Goal: Task Accomplishment & Management: Manage account settings

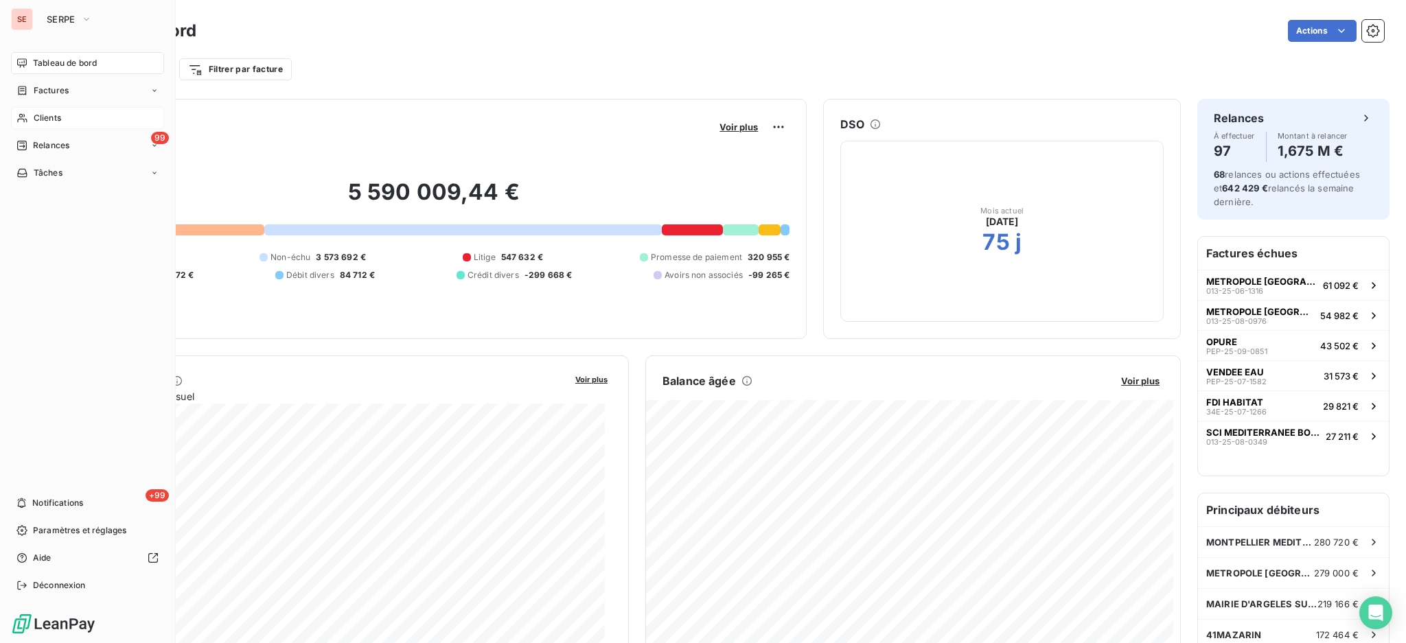
click at [51, 122] on span "Clients" at bounding box center [47, 118] width 27 height 12
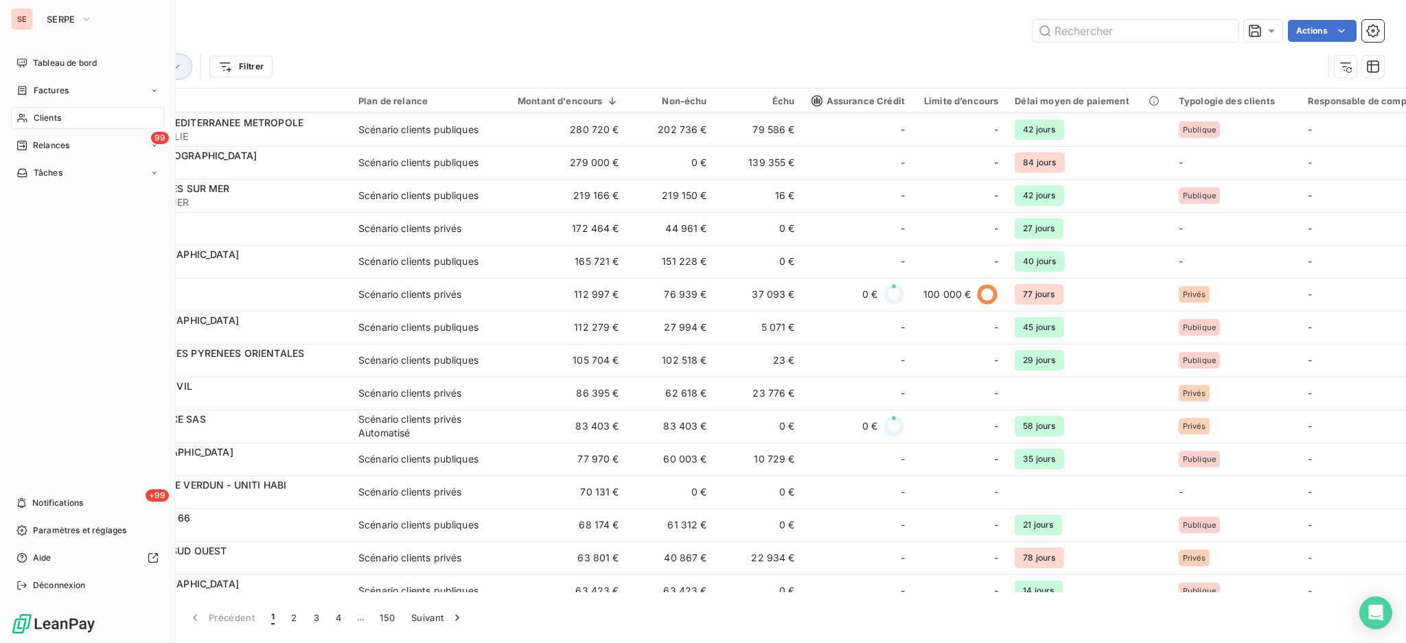
click at [42, 115] on span "Clients" at bounding box center [47, 118] width 27 height 12
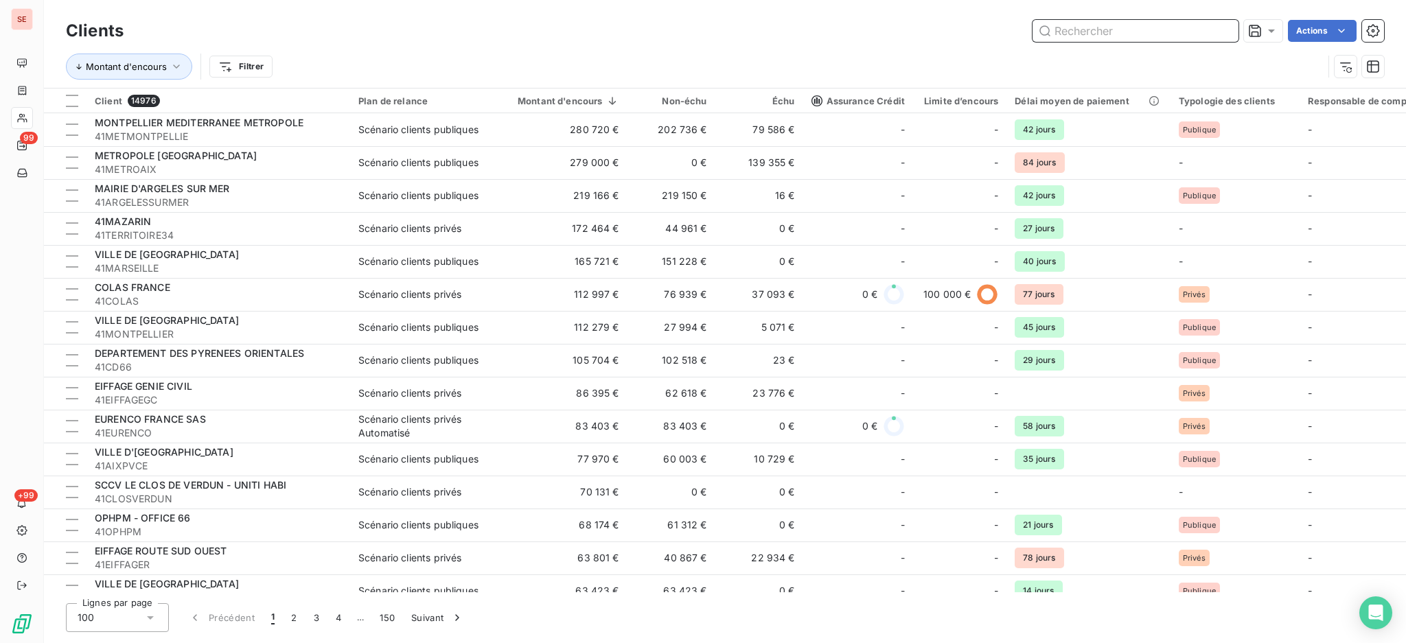
click at [1121, 30] on input "text" at bounding box center [1136, 31] width 206 height 22
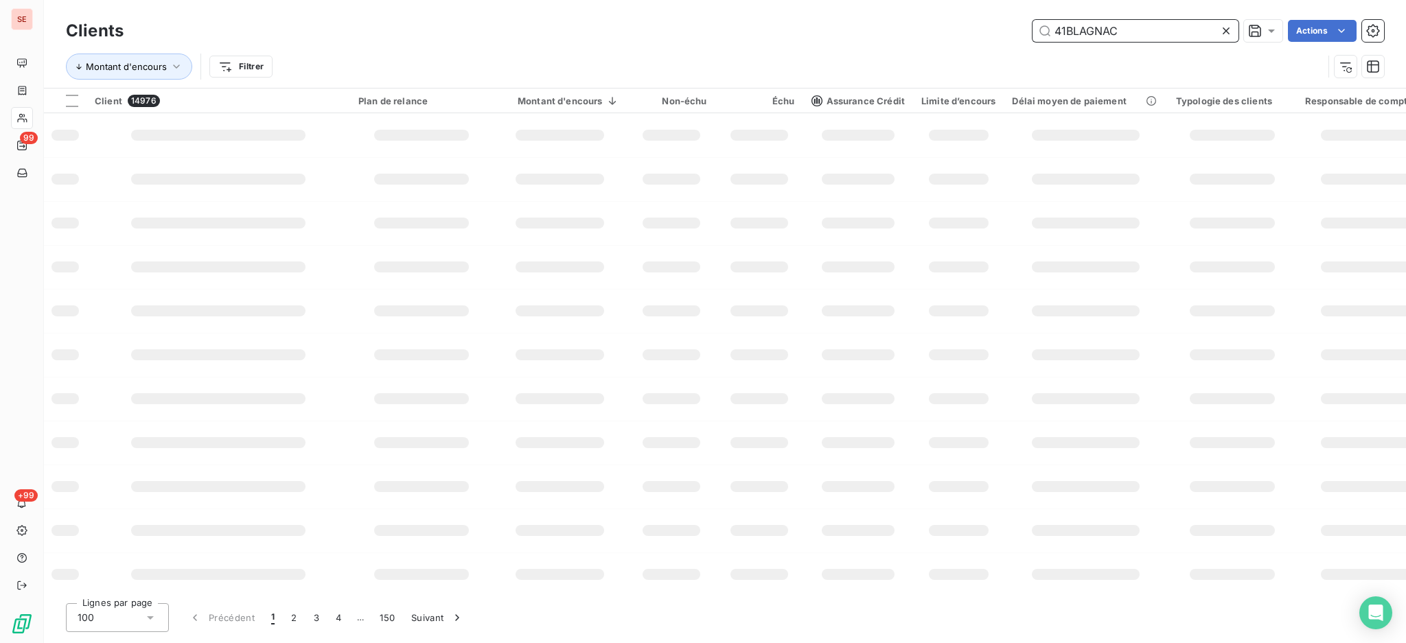
type input "41BLAGNAC"
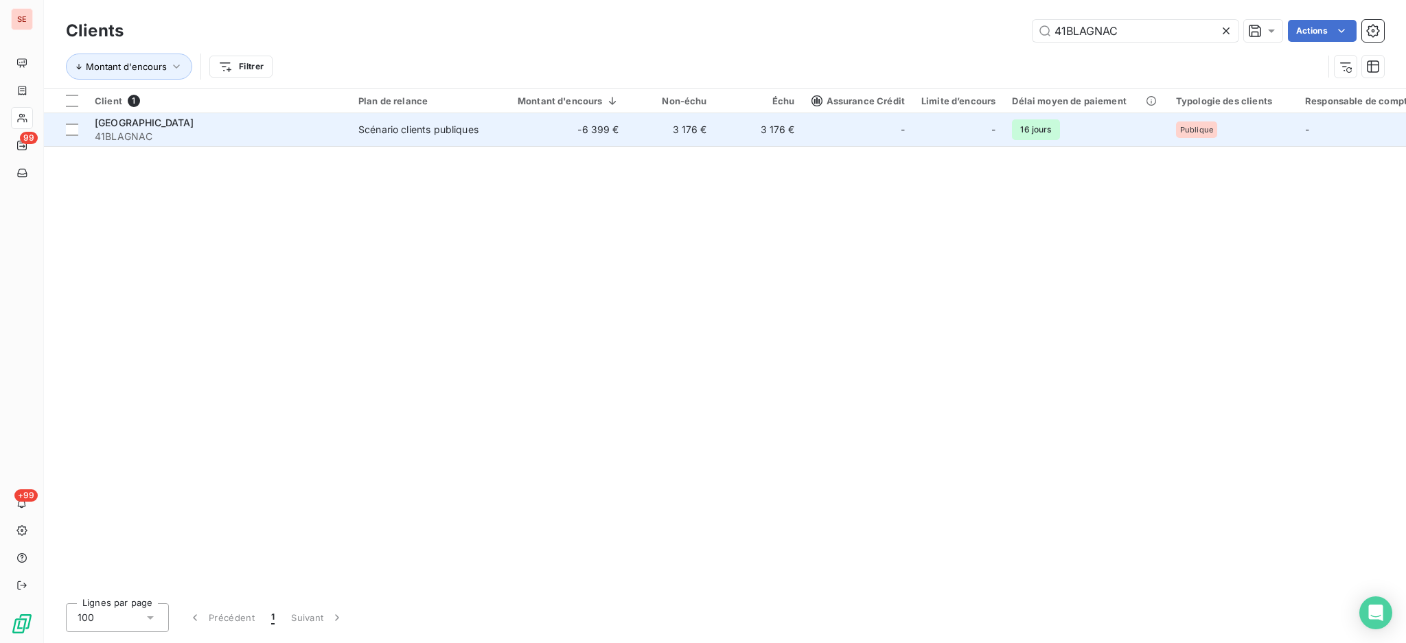
click at [312, 128] on div "[GEOGRAPHIC_DATA] 41BLAGNAC" at bounding box center [218, 129] width 247 height 27
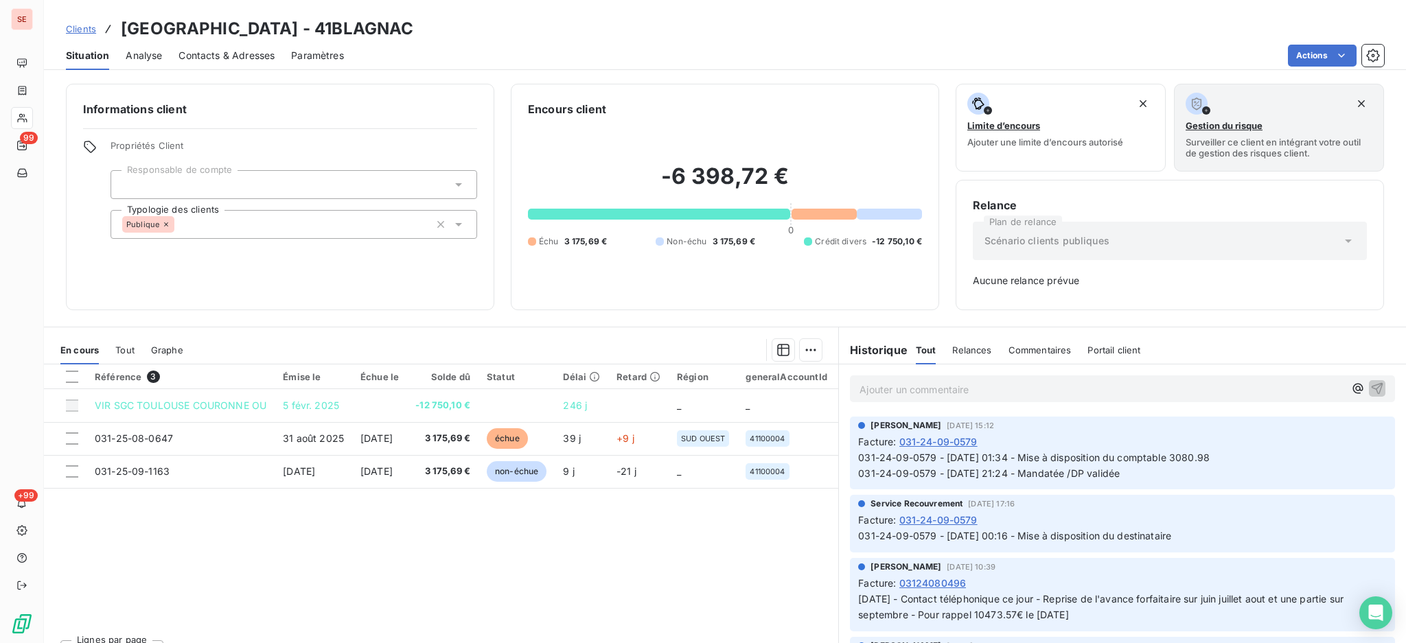
scroll to position [3387, 0]
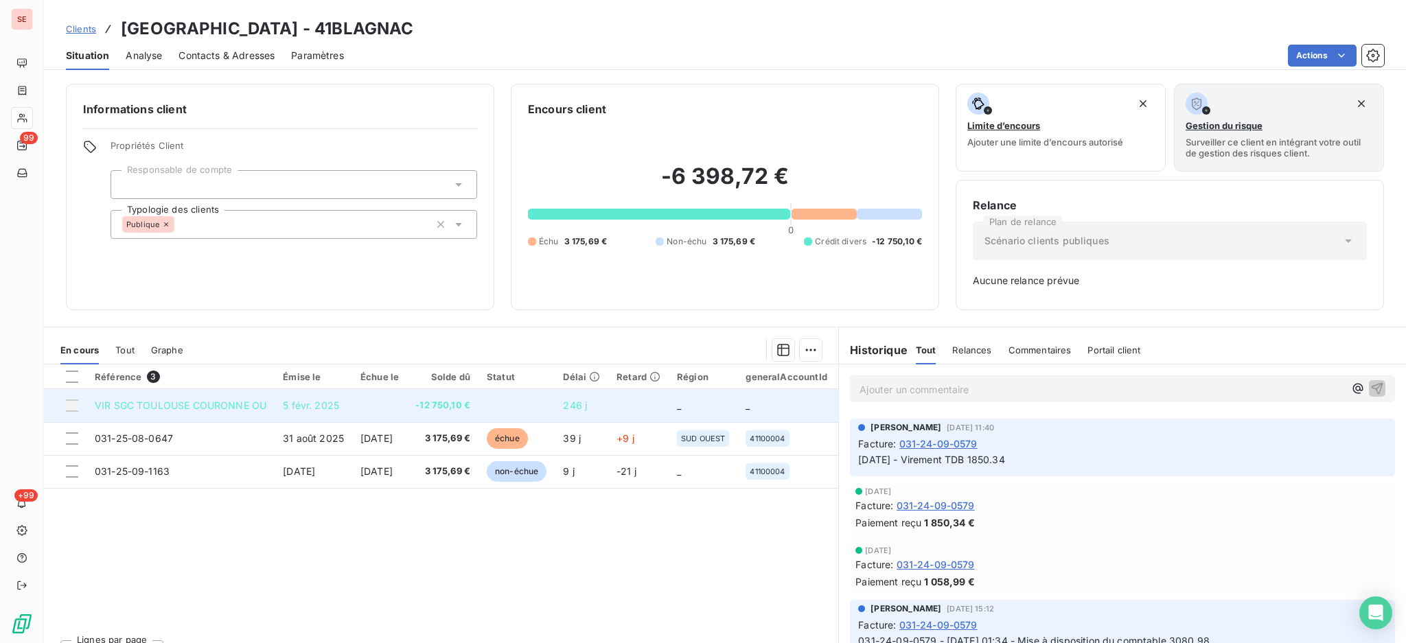
click at [407, 402] on td at bounding box center [379, 405] width 55 height 33
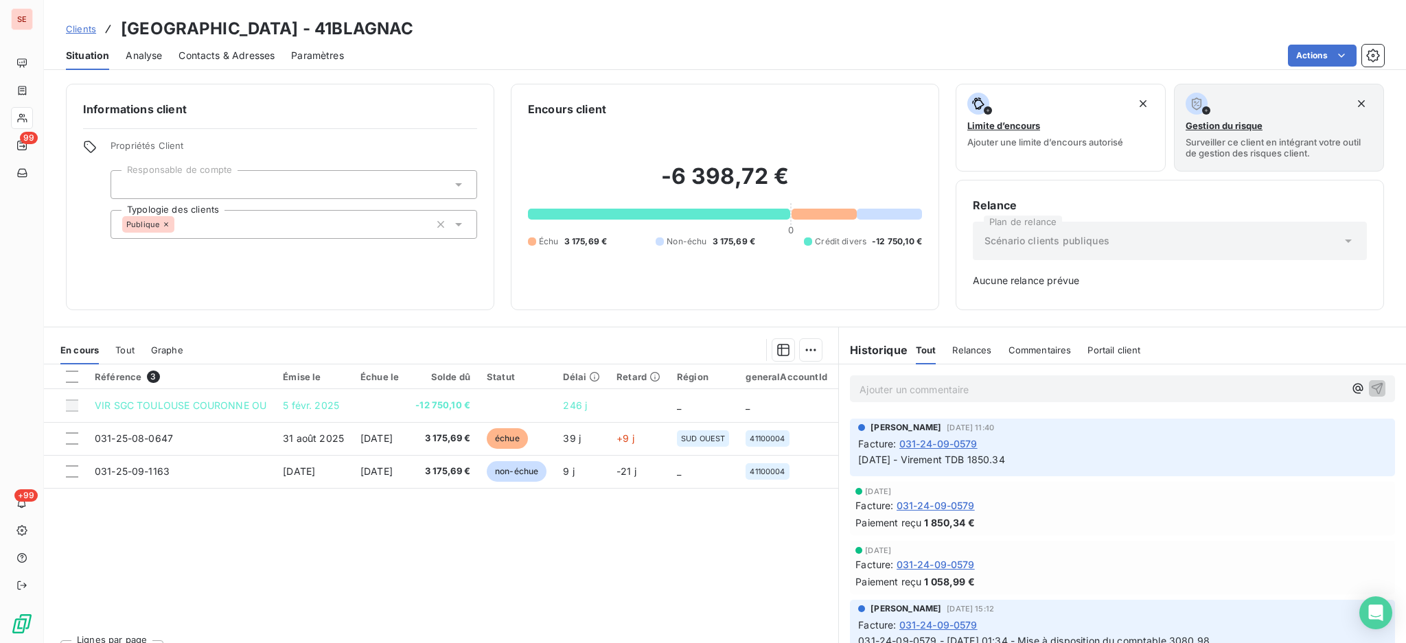
click at [917, 392] on p "Ajouter un commentaire ﻿" at bounding box center [1102, 389] width 485 height 17
click at [972, 392] on p "Ajouter un commentaire ﻿" at bounding box center [1102, 389] width 485 height 17
click at [994, 388] on p "12750" at bounding box center [1102, 389] width 485 height 16
click at [1372, 384] on icon "button" at bounding box center [1378, 388] width 12 height 12
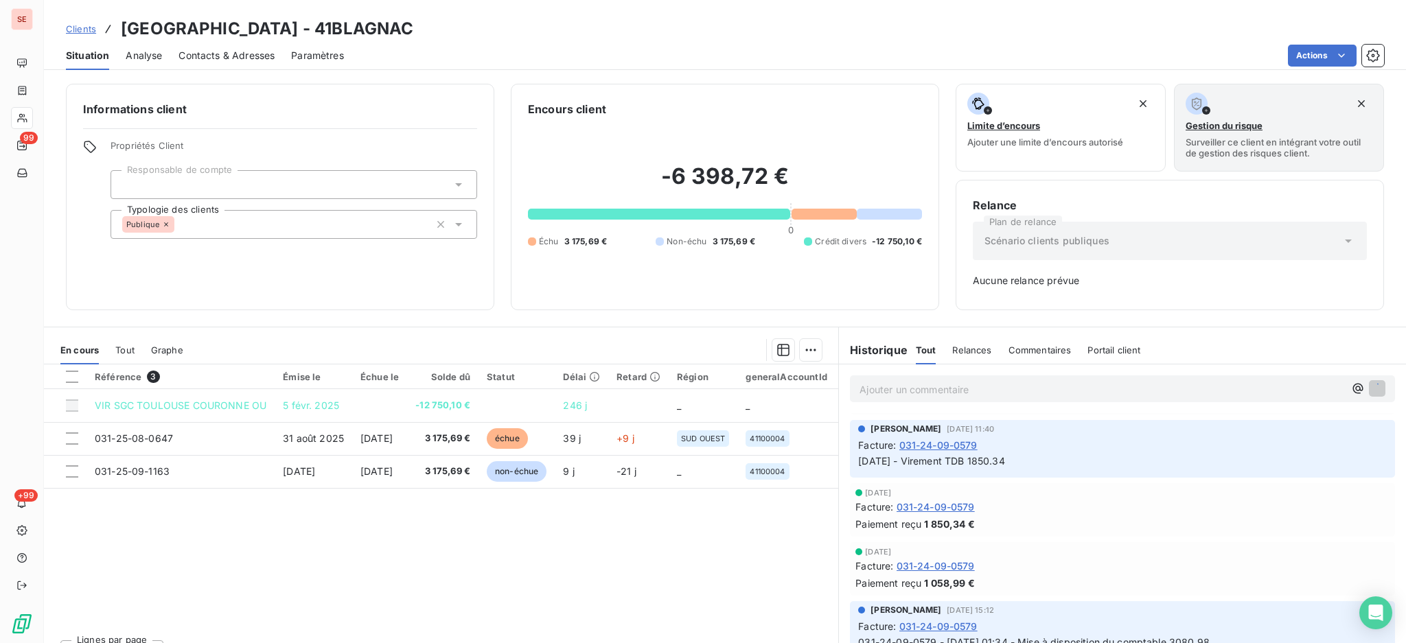
scroll to position [3387, 0]
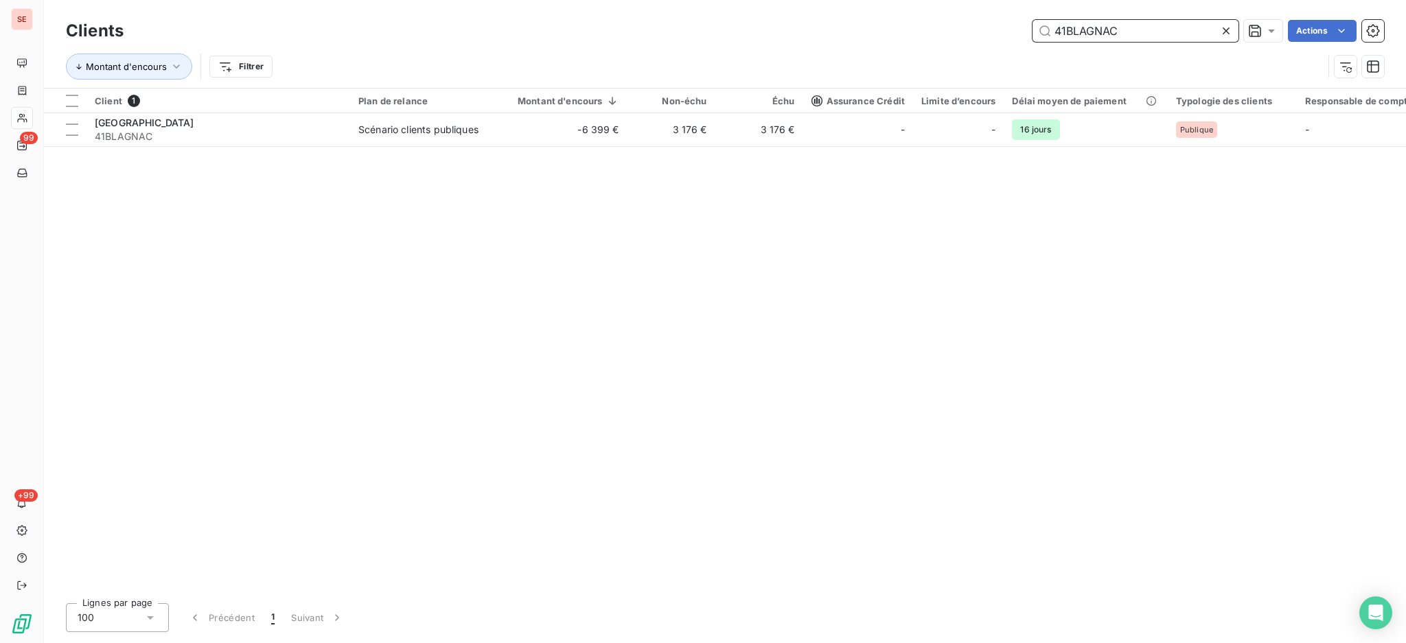
drag, startPoint x: 1128, startPoint y: 30, endPoint x: 984, endPoint y: 38, distance: 144.5
click at [987, 38] on div "41BLAGNAC Actions" at bounding box center [762, 31] width 1244 height 22
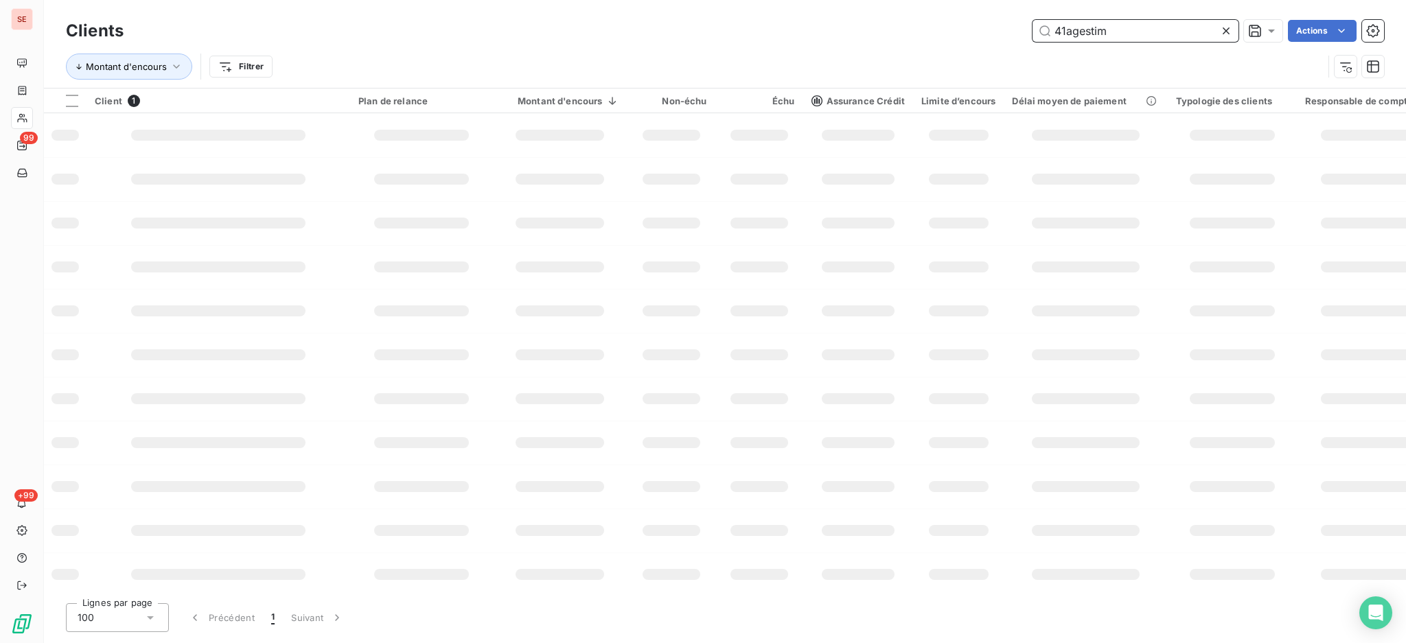
type input "41agestim"
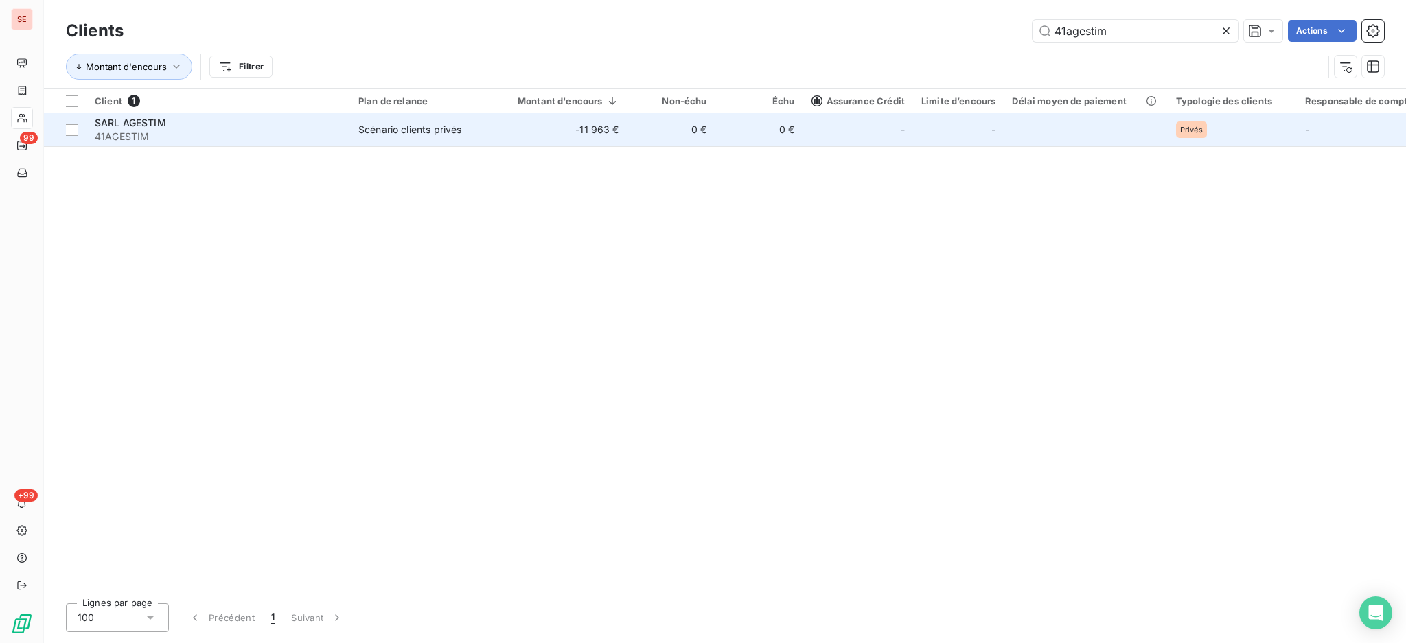
click at [474, 139] on td "Scénario clients privés" at bounding box center [421, 129] width 143 height 33
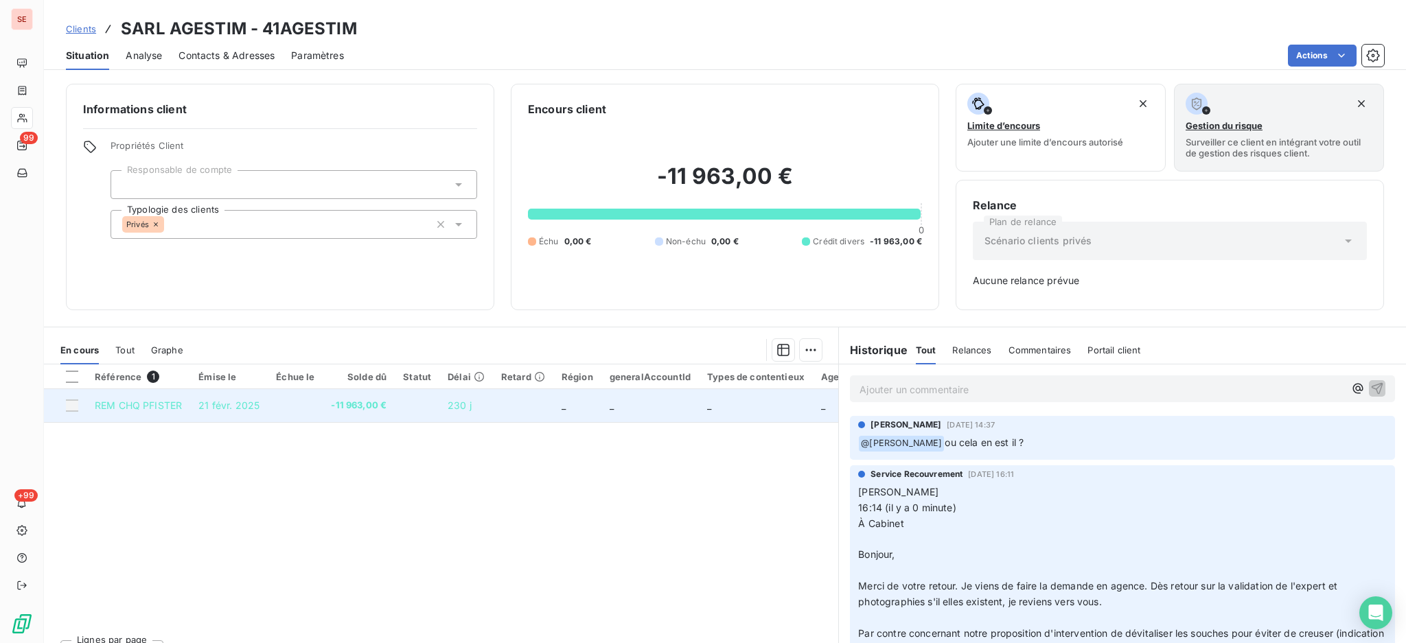
click at [281, 412] on td at bounding box center [295, 405] width 55 height 33
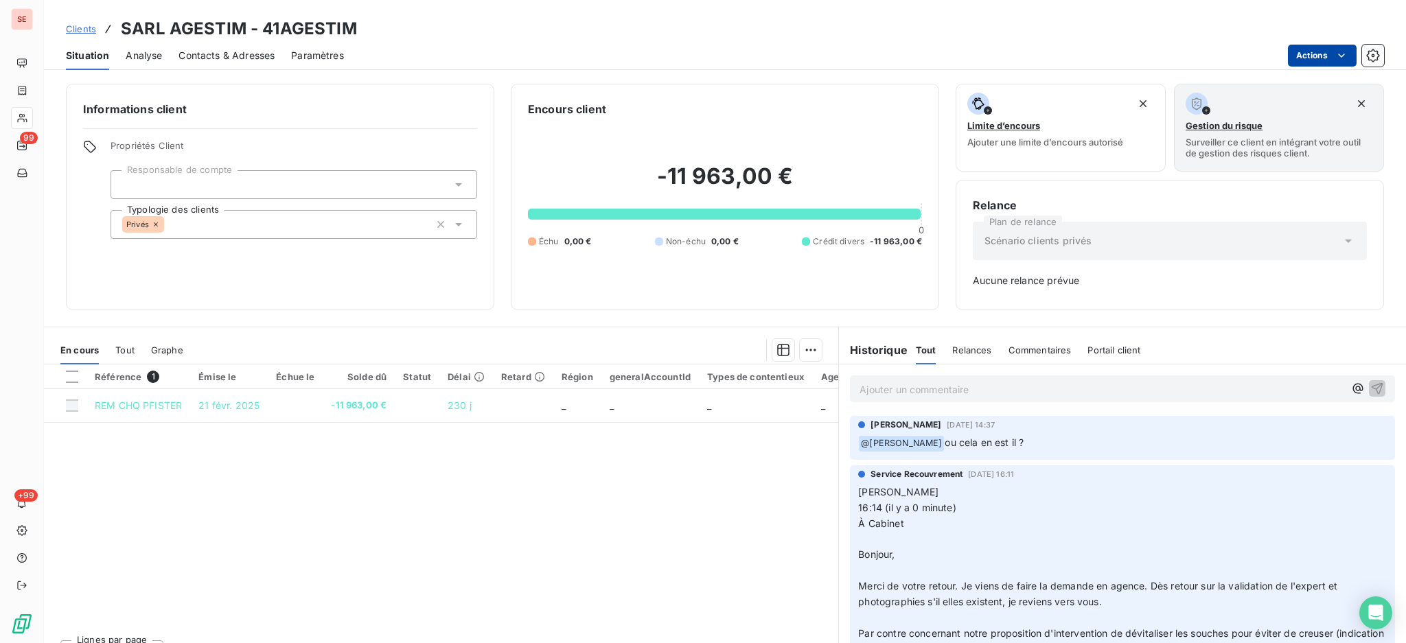
click at [1331, 54] on html "SE 99 +99 Clients SARL AGESTIM - 41AGESTIM Situation Analyse Contacts & Adresse…" at bounding box center [703, 321] width 1406 height 643
click at [562, 421] on html "SE 99 +99 Clients SARL AGESTIM - 41AGESTIM Situation Analyse Contacts & Adresse…" at bounding box center [703, 321] width 1406 height 643
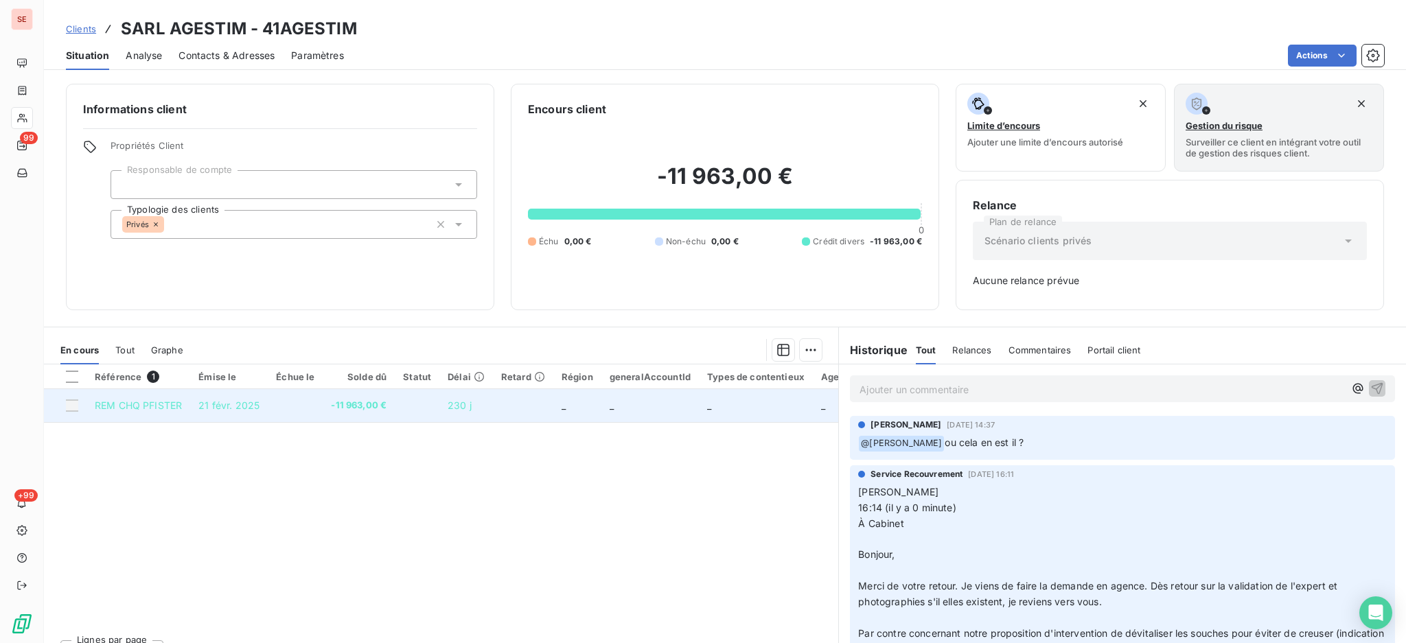
click at [407, 407] on td at bounding box center [417, 405] width 45 height 33
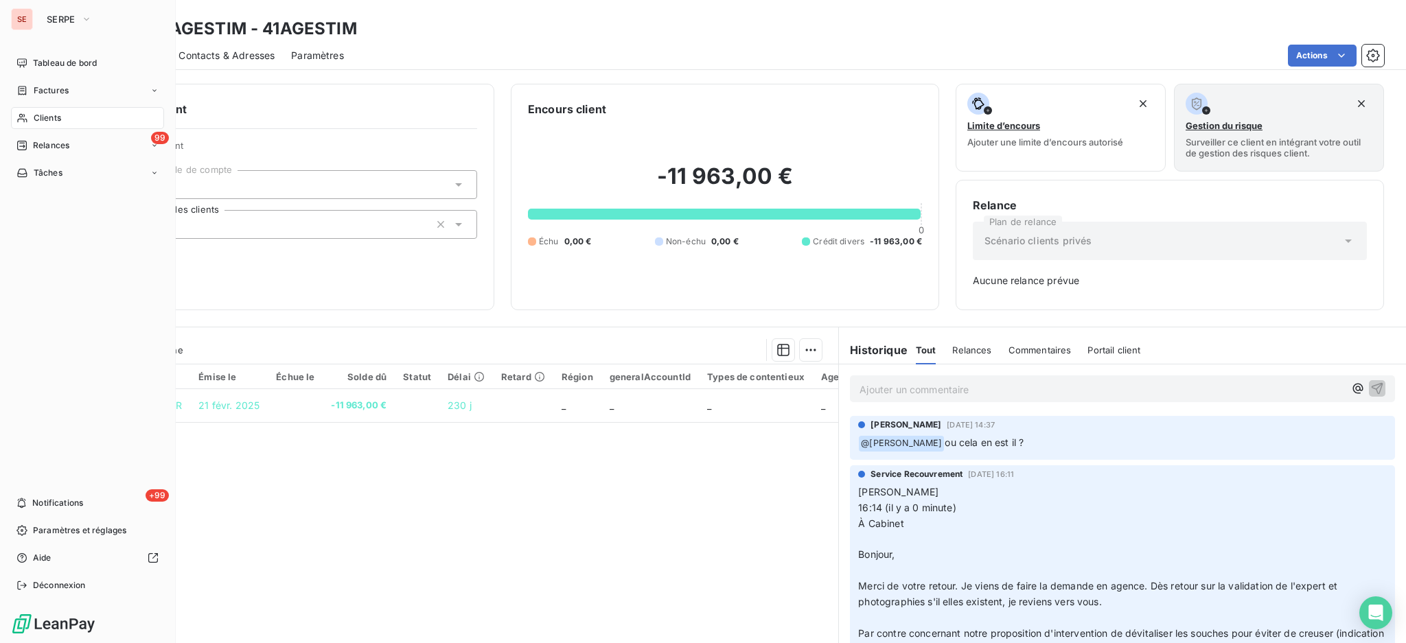
click at [47, 115] on span "Clients" at bounding box center [47, 118] width 27 height 12
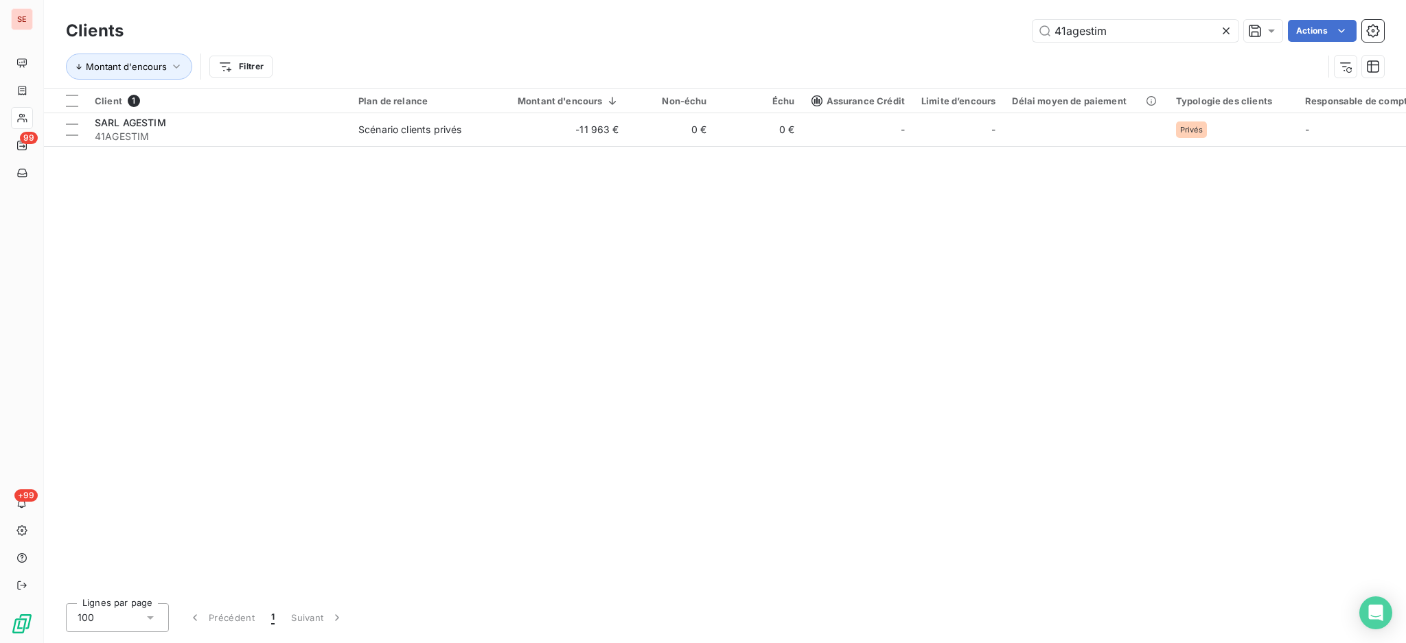
drag, startPoint x: 1160, startPoint y: 25, endPoint x: 938, endPoint y: 38, distance: 222.9
click at [938, 38] on div "41agestim Actions" at bounding box center [762, 31] width 1244 height 22
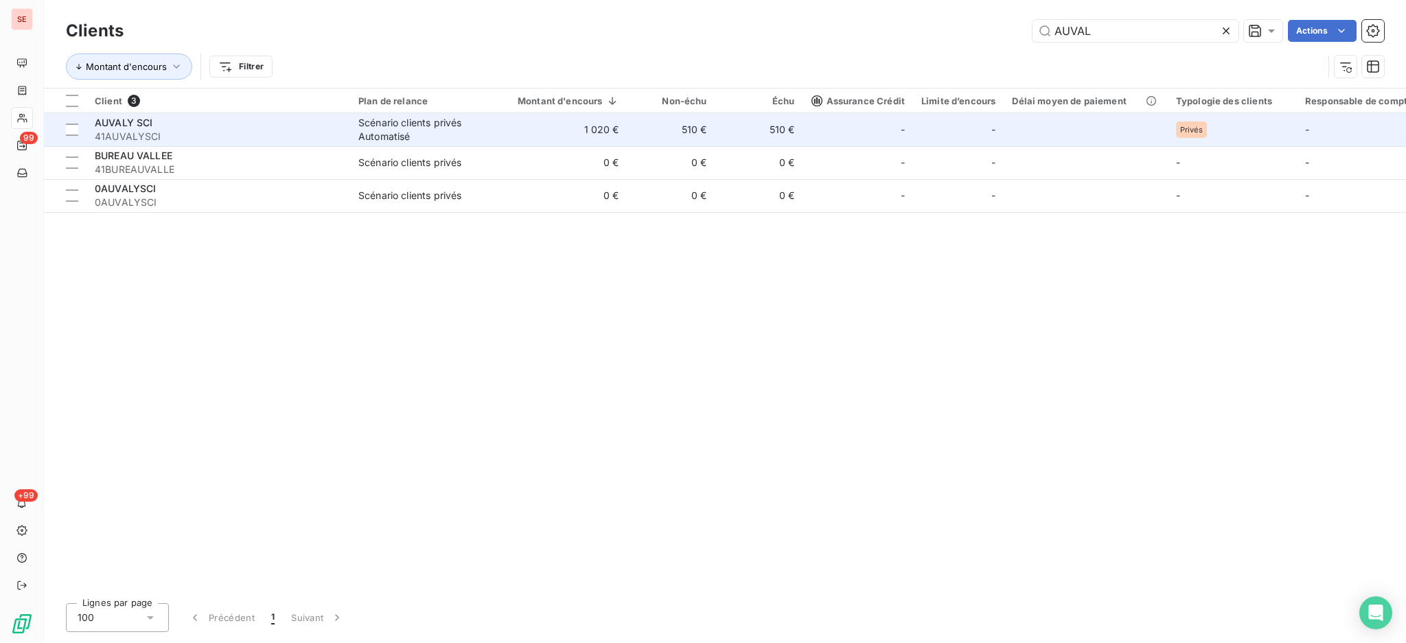
type input "AUVAL"
click at [630, 129] on td "510 €" at bounding box center [672, 129] width 88 height 33
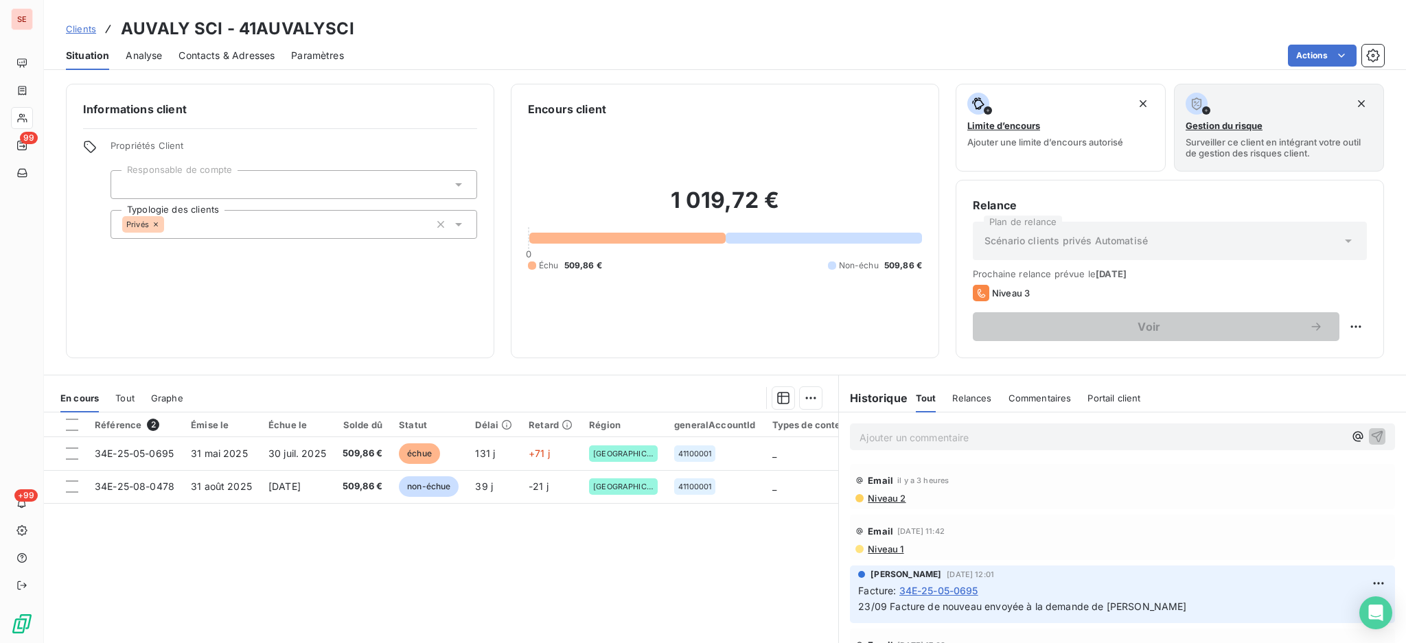
click at [236, 51] on span "Contacts & Adresses" at bounding box center [227, 56] width 96 height 14
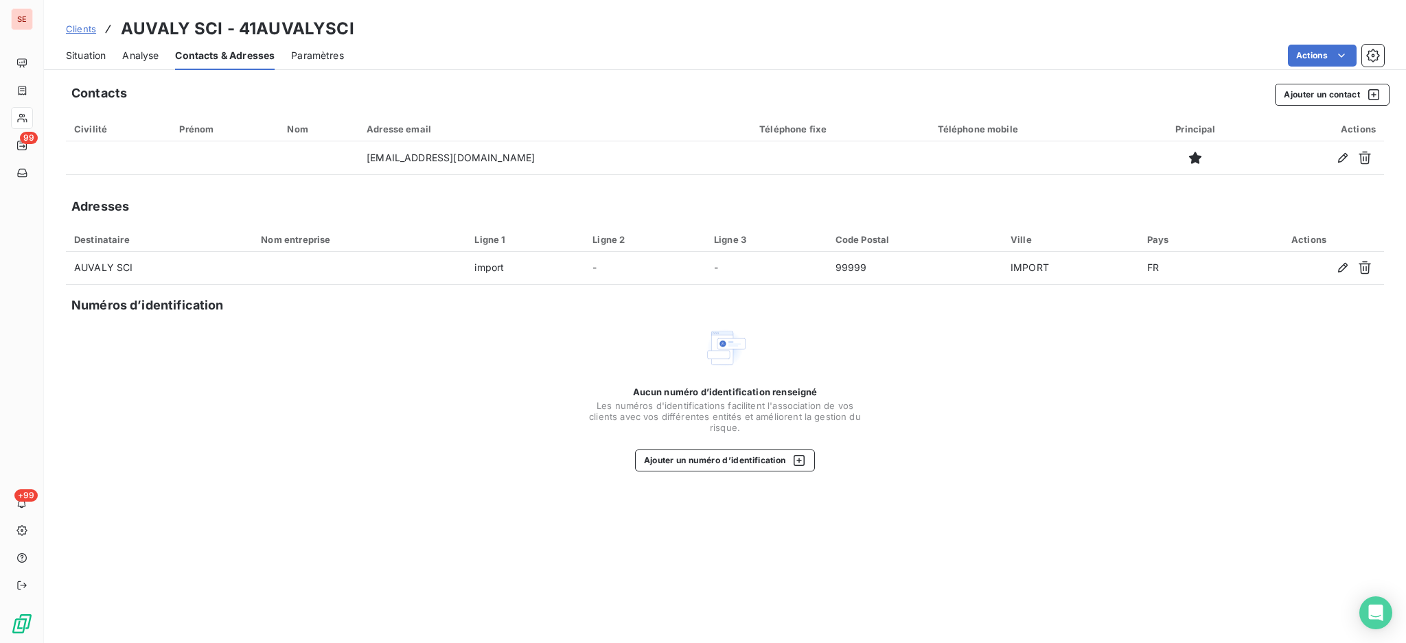
click at [90, 50] on span "Situation" at bounding box center [86, 56] width 40 height 14
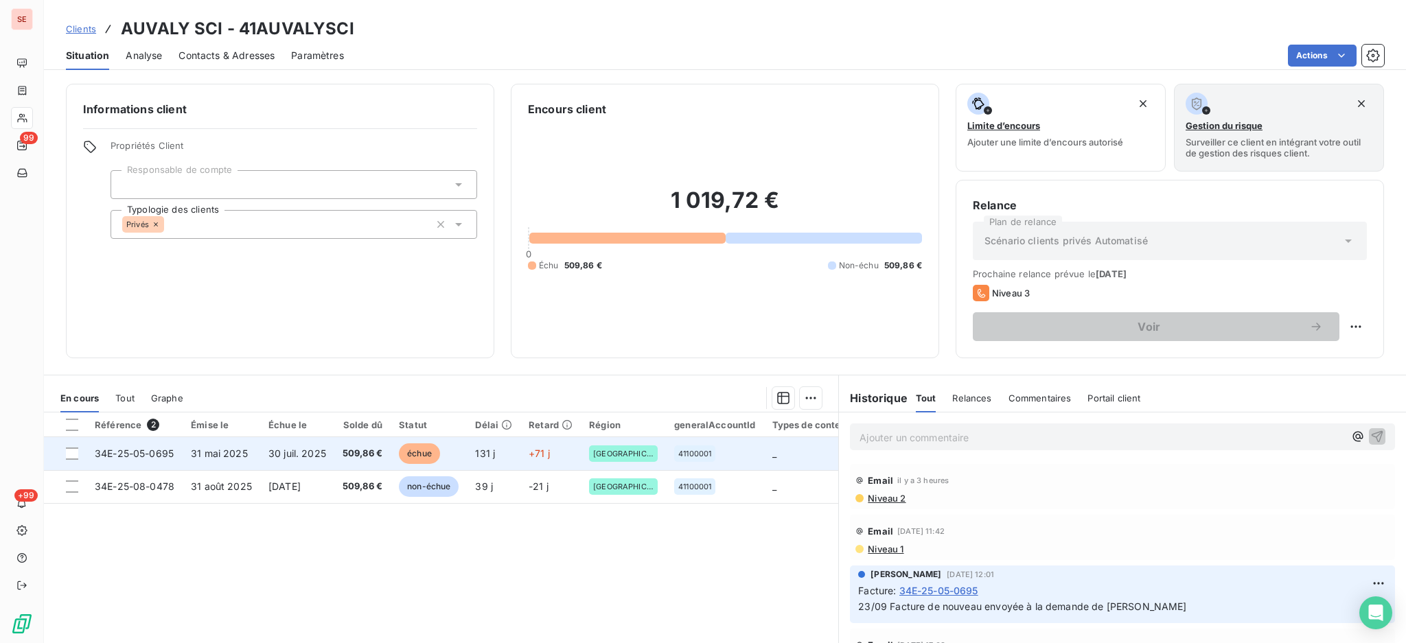
click at [322, 452] on span "30 juil. 2025" at bounding box center [297, 454] width 58 height 12
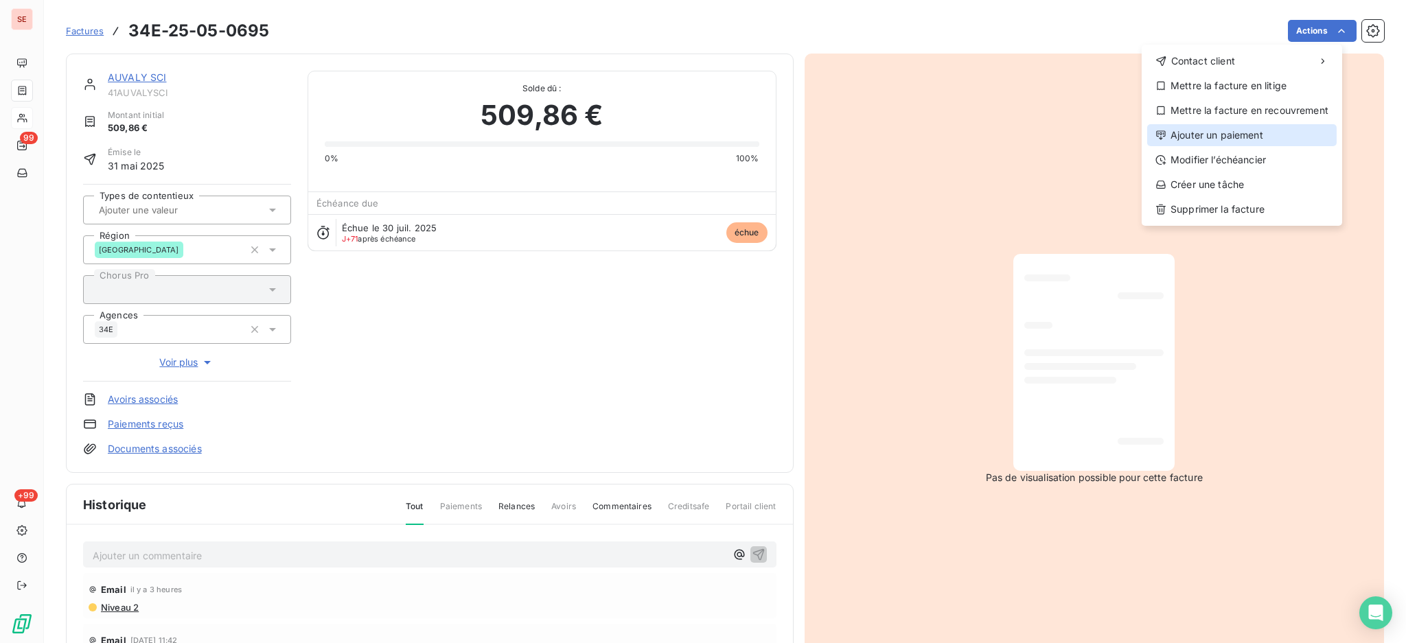
click at [1287, 137] on div "Ajouter un paiement" at bounding box center [1242, 135] width 190 height 22
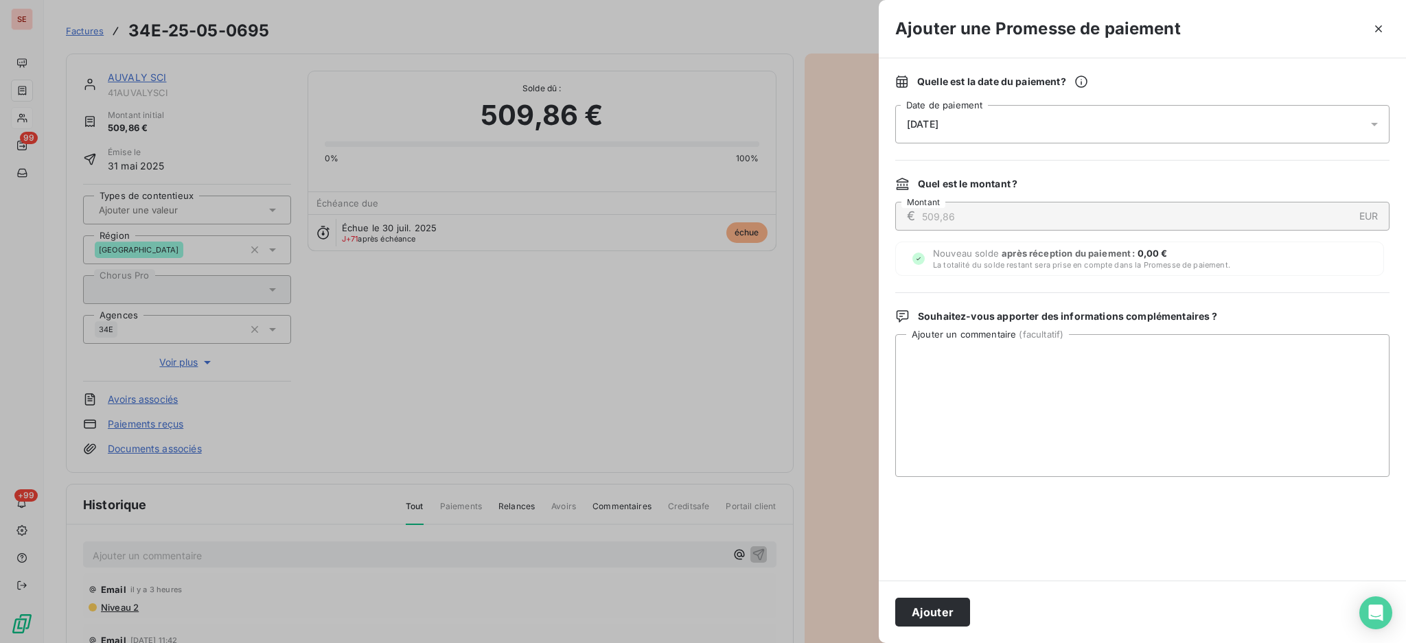
click at [1375, 122] on icon at bounding box center [1375, 124] width 14 height 14
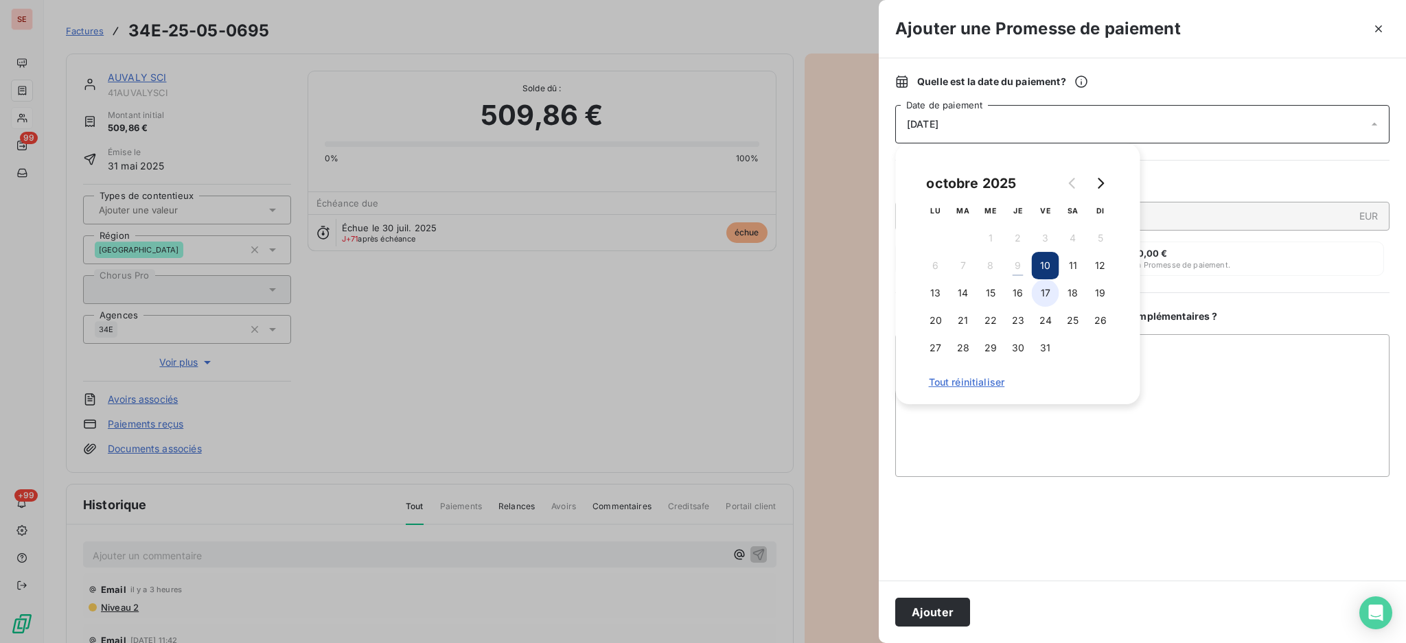
click at [1044, 293] on button "17" at bounding box center [1045, 292] width 27 height 27
click at [1311, 395] on textarea "Ajouter un commentaire ( facultatif )" at bounding box center [1142, 405] width 494 height 143
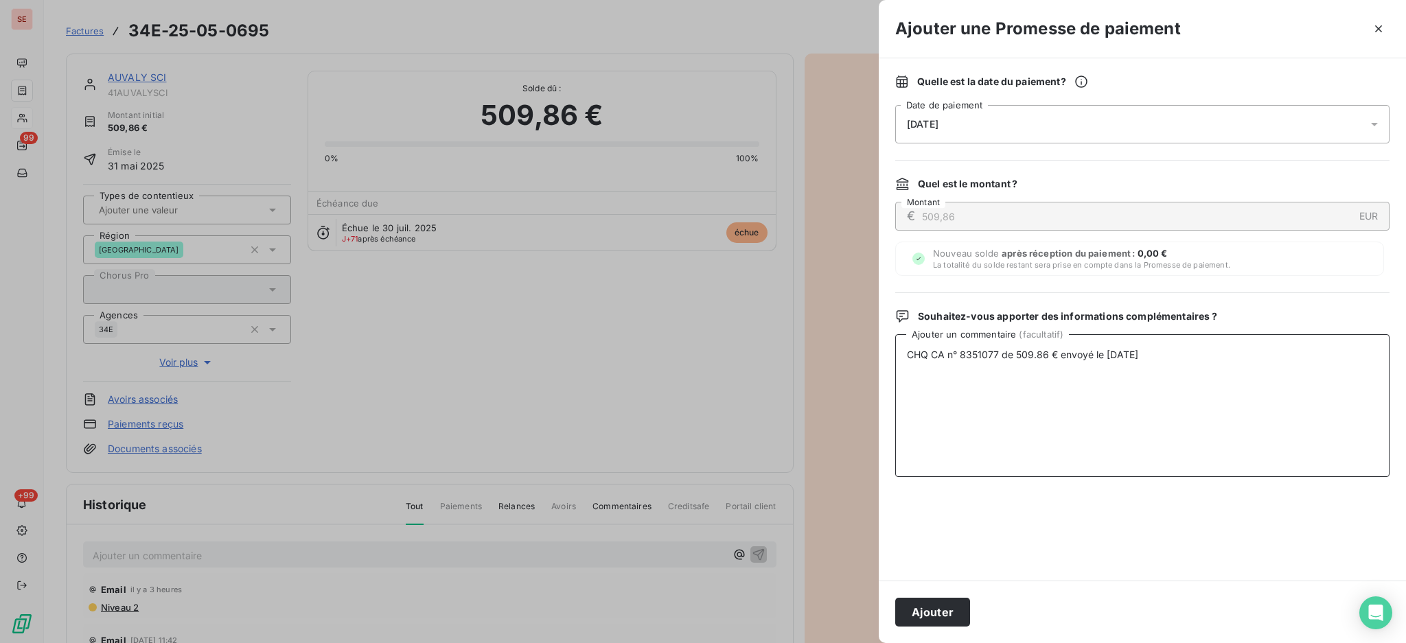
type textarea "CHQ CA n° 8351077 de 509.86 € envoyé le [DATE]"
click at [1382, 124] on div at bounding box center [1379, 124] width 22 height 38
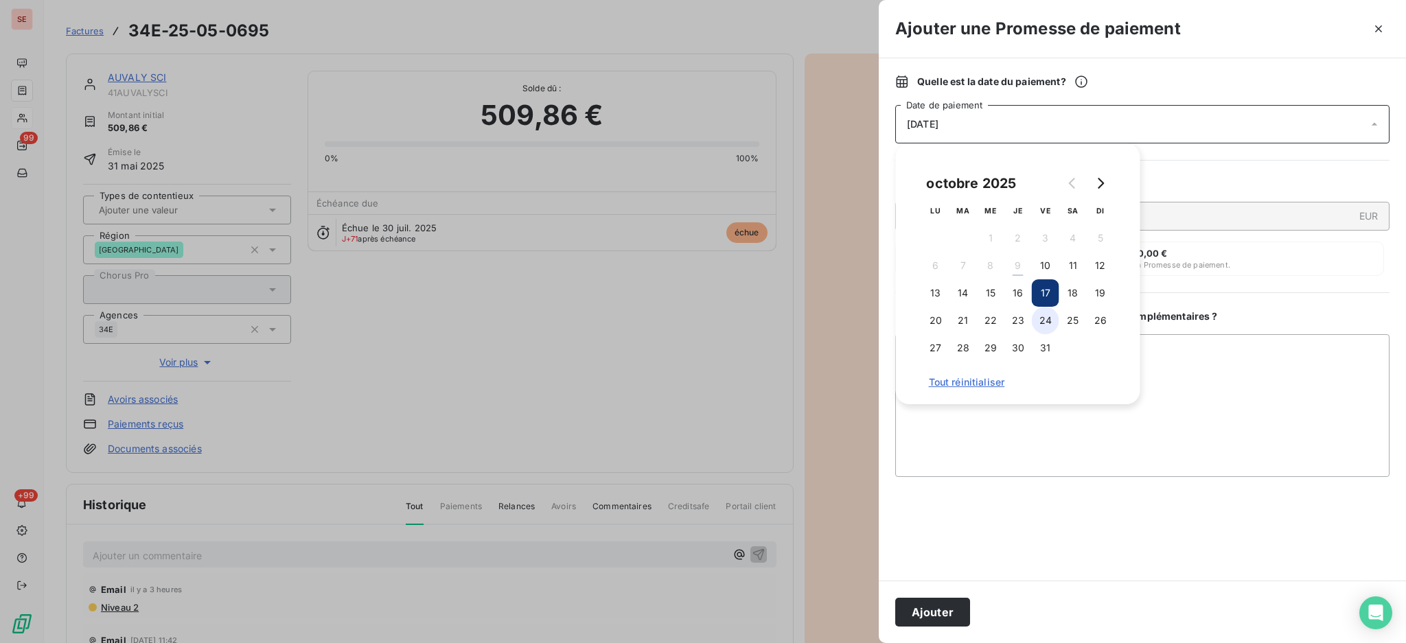
click at [1042, 323] on button "24" at bounding box center [1045, 320] width 27 height 27
click at [1243, 404] on textarea "CHQ CA n° 8351077 de 509.86 € envoyé le [DATE]" at bounding box center [1142, 405] width 494 height 143
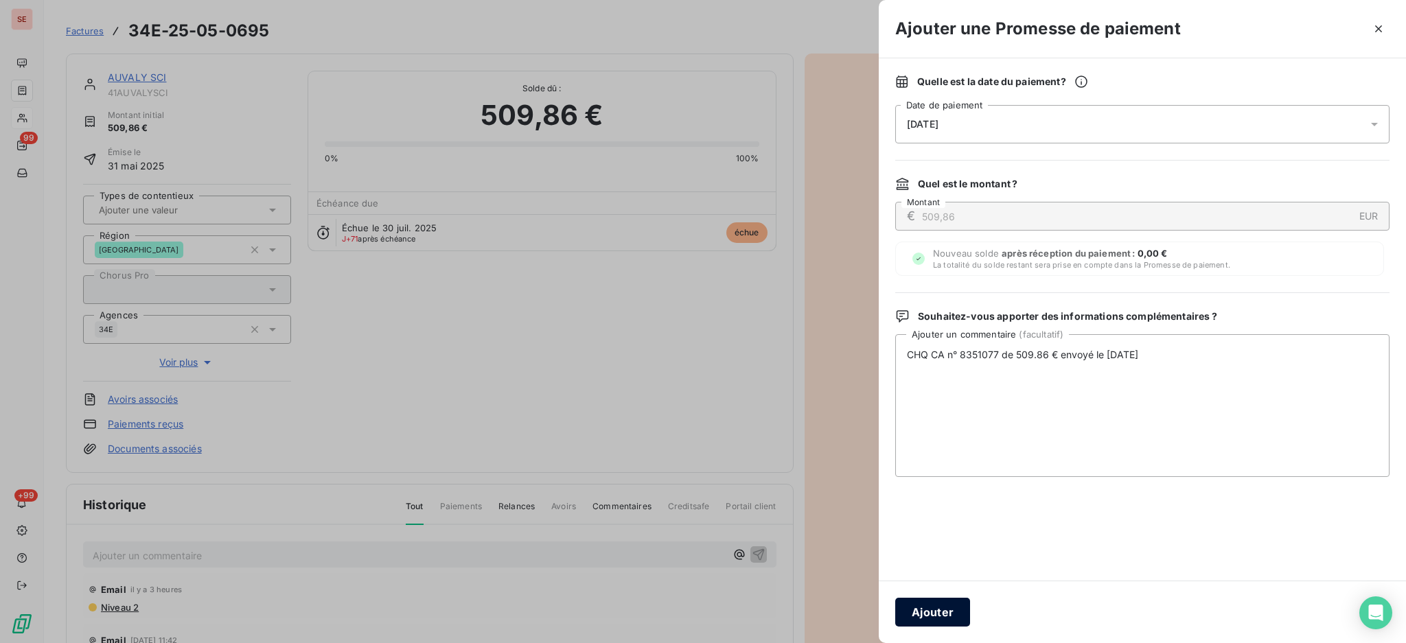
click at [935, 612] on button "Ajouter" at bounding box center [932, 612] width 75 height 29
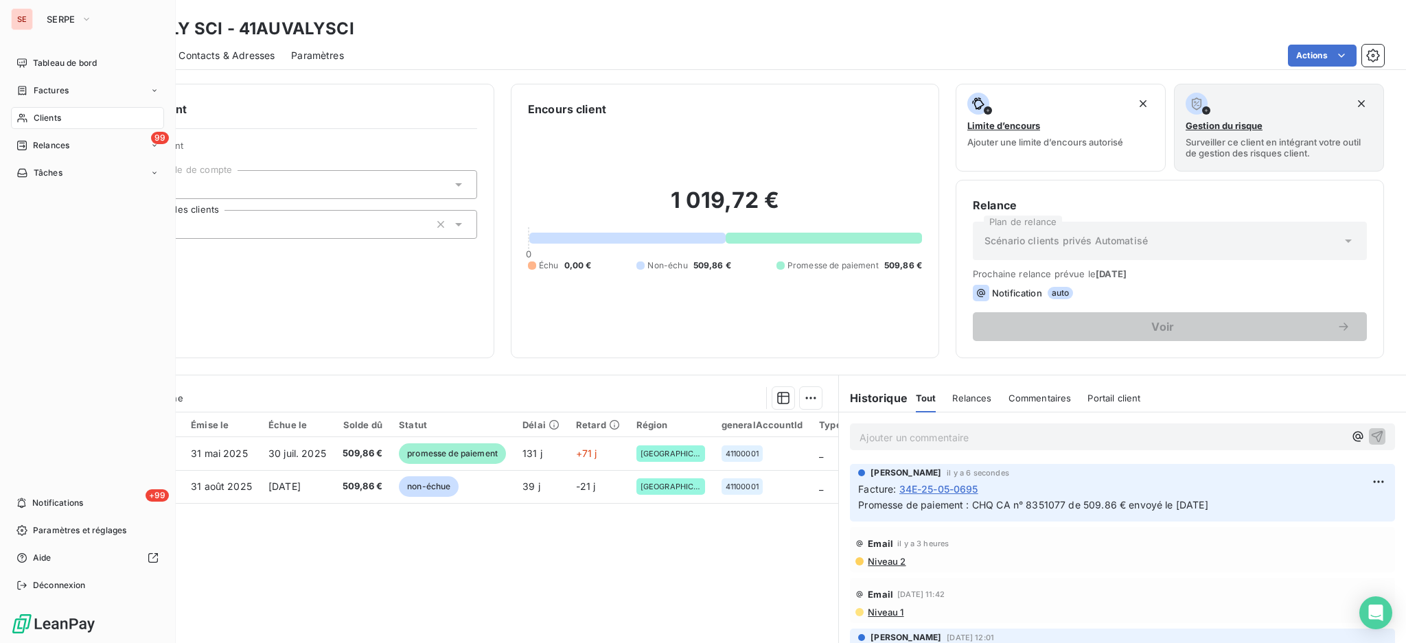
click at [56, 117] on span "Clients" at bounding box center [47, 118] width 27 height 12
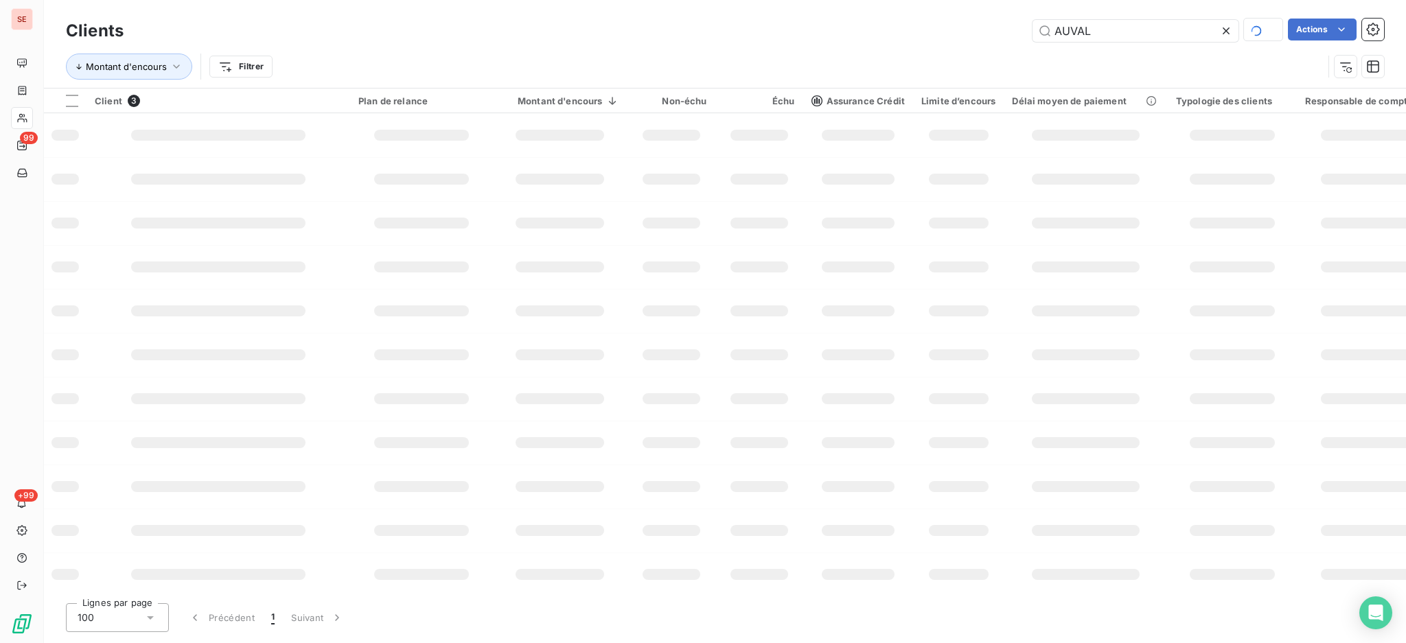
drag, startPoint x: 1099, startPoint y: 28, endPoint x: 755, endPoint y: 43, distance: 345.0
click at [757, 43] on div "Clients AUVAL Actions" at bounding box center [725, 30] width 1318 height 29
type input "lebouder"
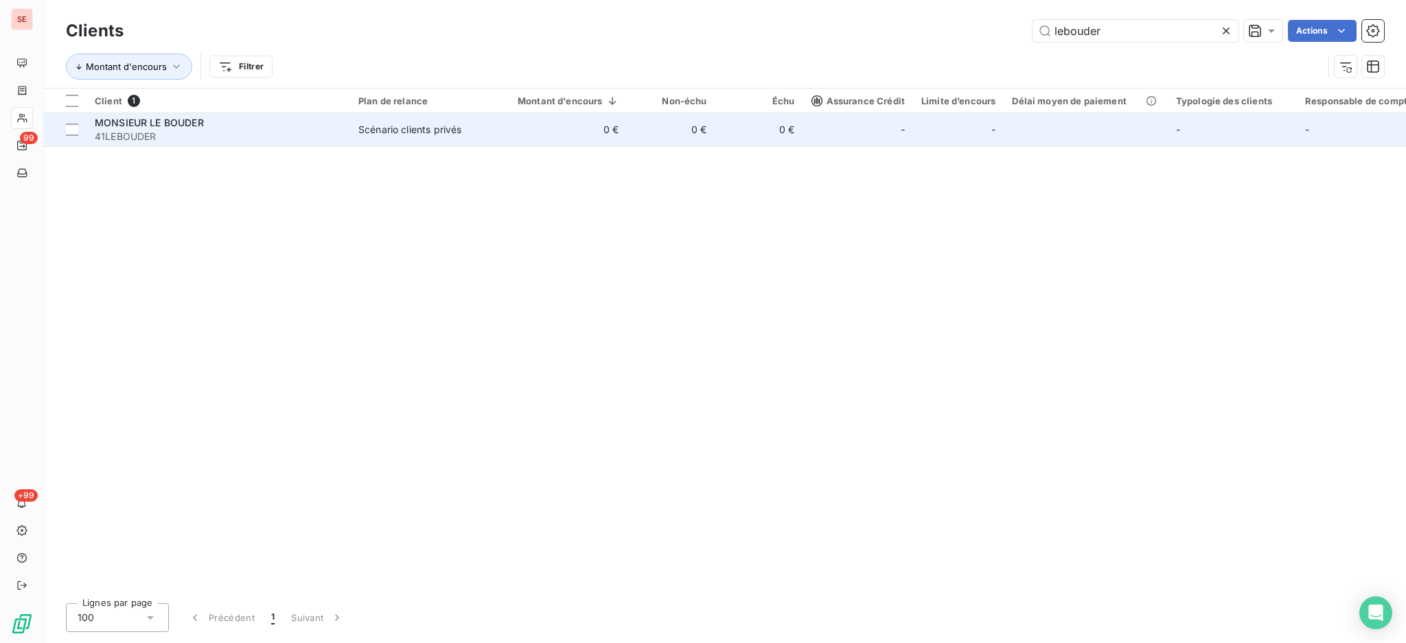
click at [391, 117] on td "Scénario clients privés" at bounding box center [421, 129] width 143 height 33
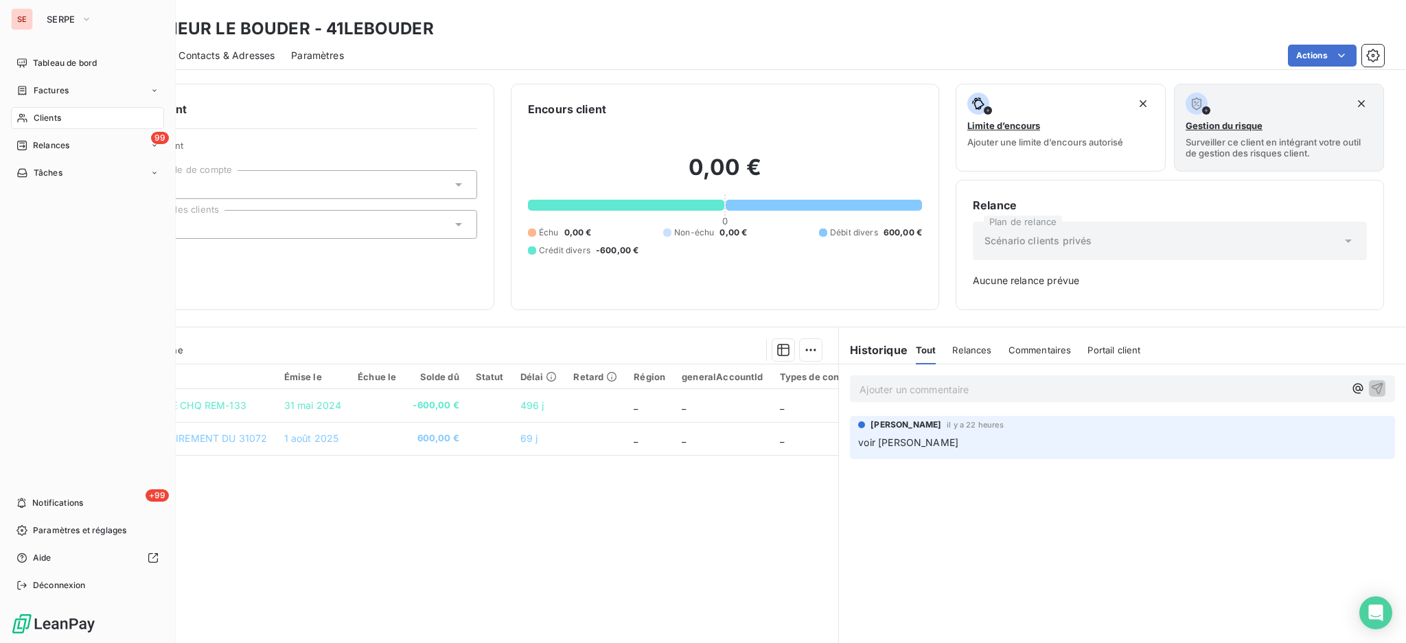
click at [43, 119] on span "Clients" at bounding box center [47, 118] width 27 height 12
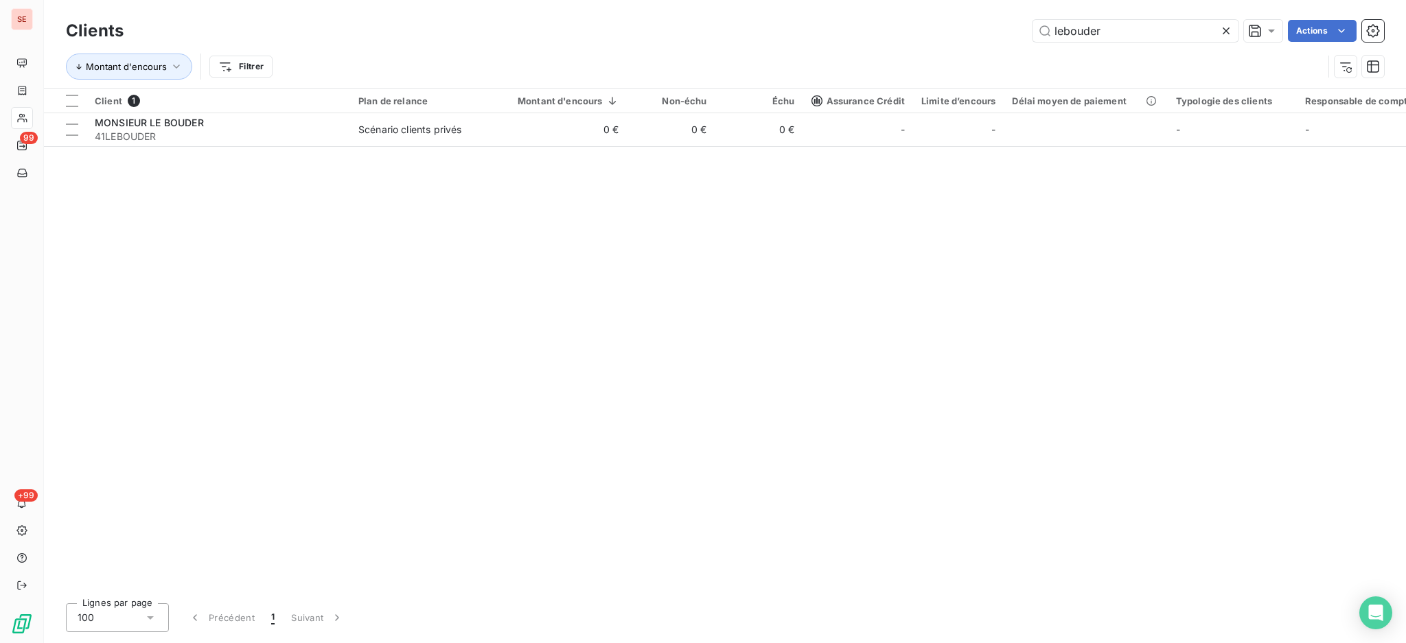
drag, startPoint x: 1114, startPoint y: 34, endPoint x: 766, endPoint y: 86, distance: 352.0
click at [790, 77] on div "Clients lebouder Actions Montant d'encours Filtrer" at bounding box center [725, 51] width 1318 height 71
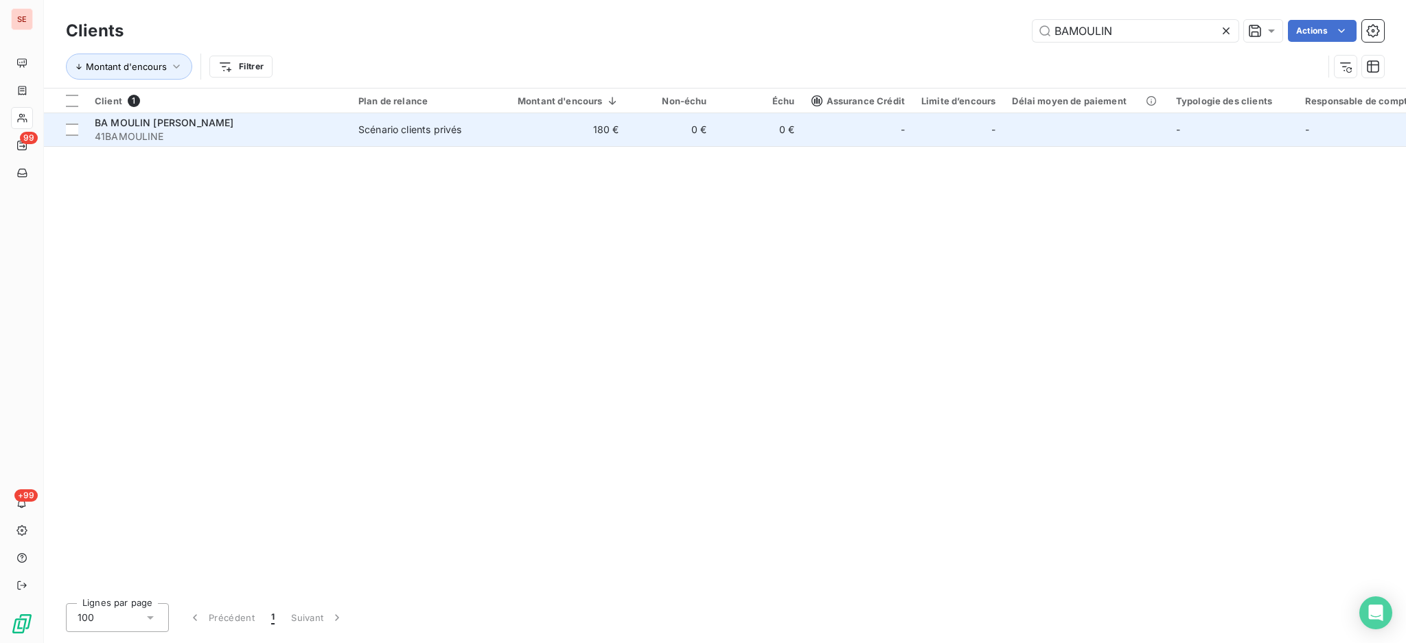
type input "BAMOULIN"
click at [214, 135] on span "41BAMOULINE" at bounding box center [218, 137] width 247 height 14
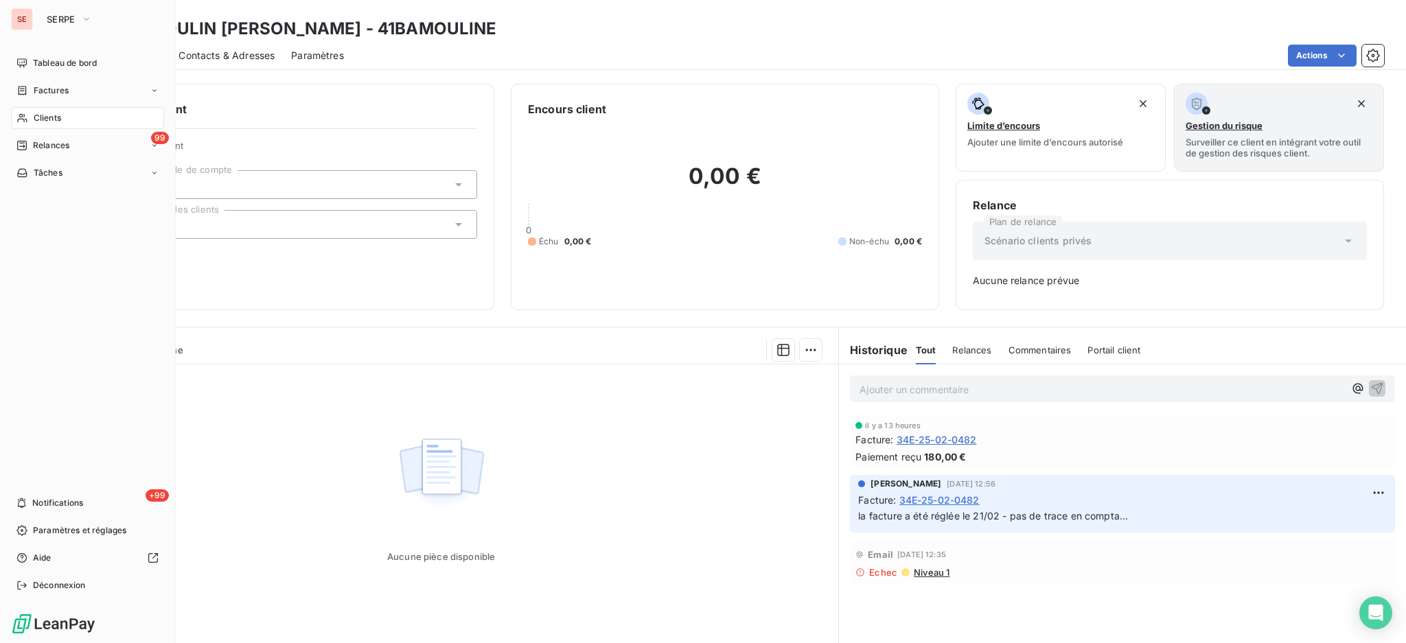
click at [37, 122] on span "Clients" at bounding box center [47, 118] width 27 height 12
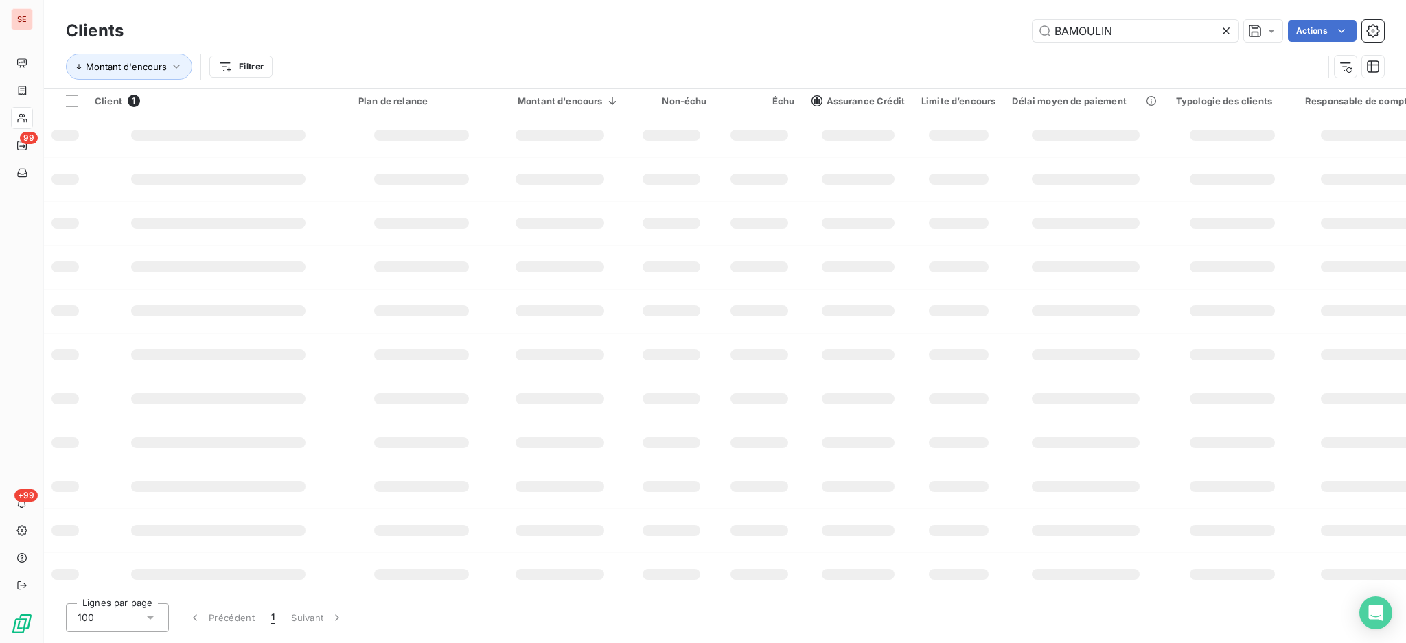
drag, startPoint x: 1169, startPoint y: 38, endPoint x: 943, endPoint y: 56, distance: 226.6
click at [986, 44] on div "Clients BAMOULIN Actions" at bounding box center [725, 30] width 1318 height 29
type input "aldi"
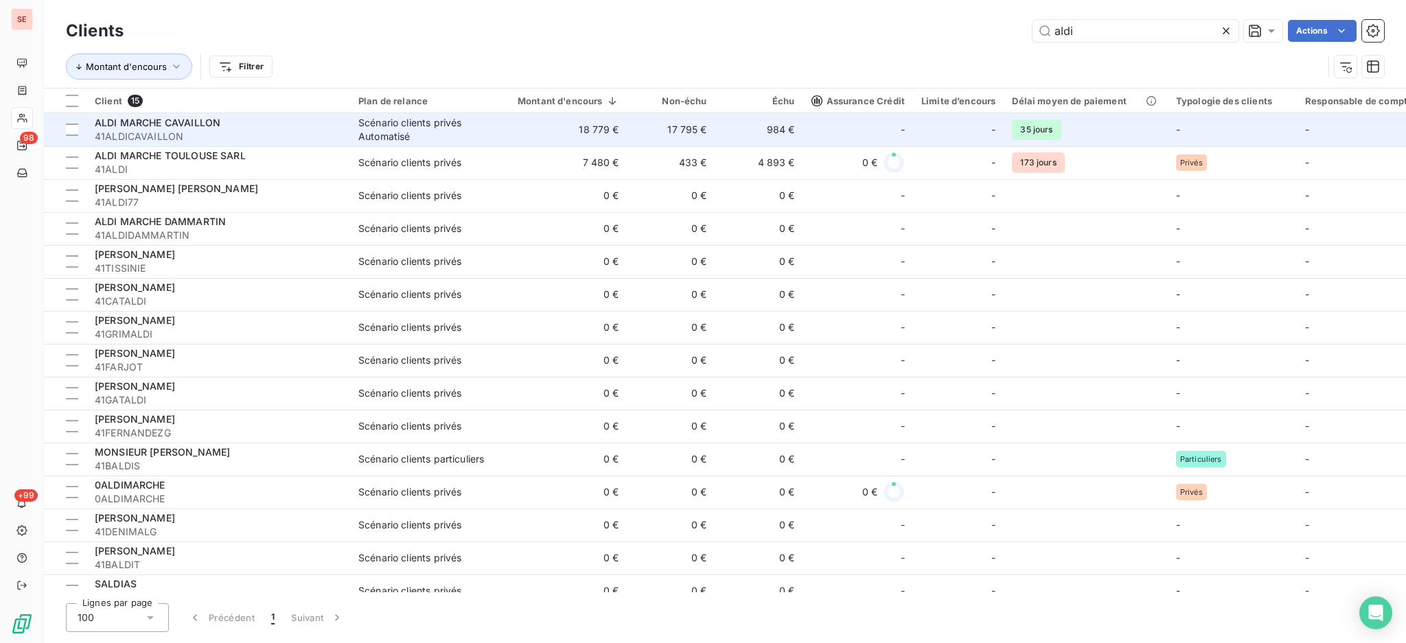
click at [334, 133] on span "41ALDICAVAILLON" at bounding box center [218, 137] width 247 height 14
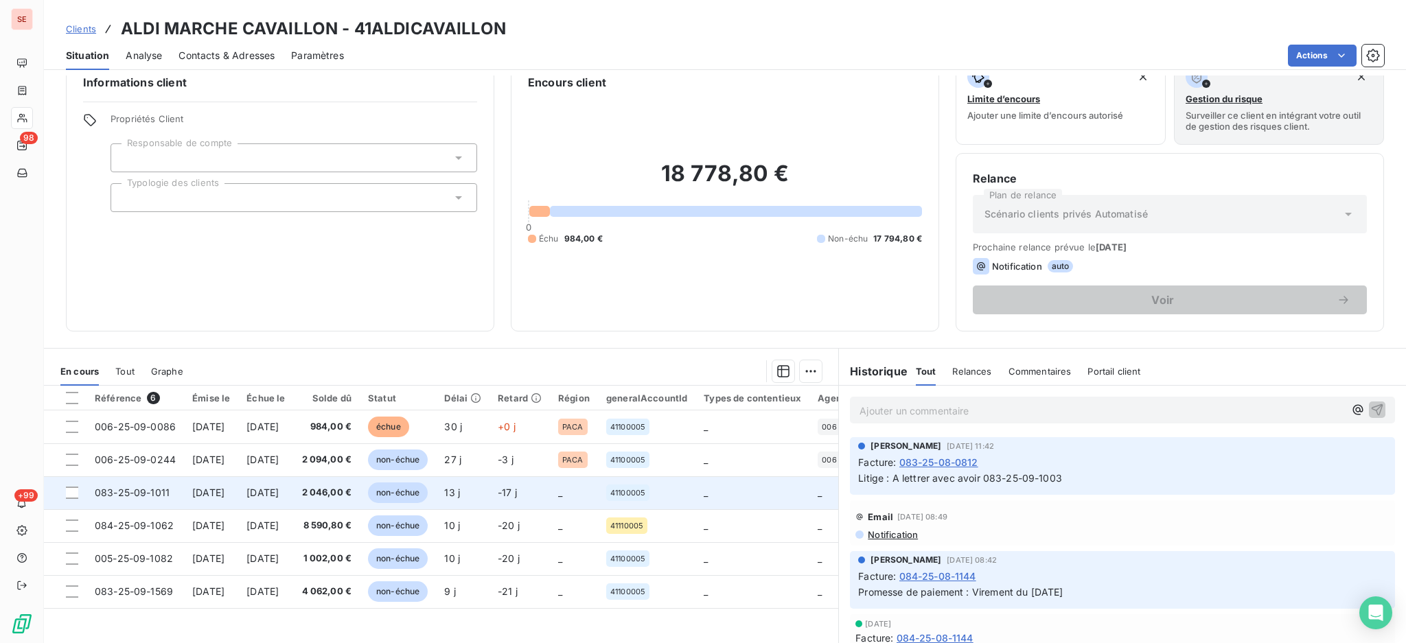
scroll to position [74, 0]
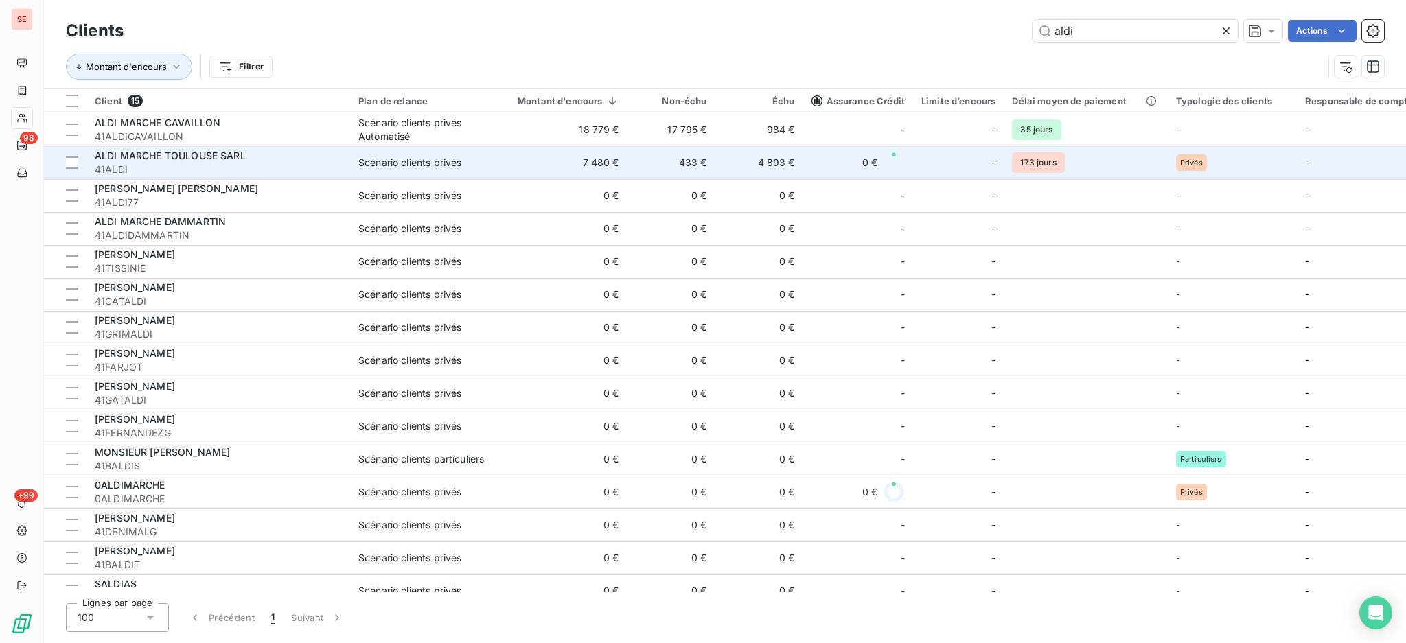
click at [220, 165] on span "41ALDI" at bounding box center [218, 170] width 247 height 14
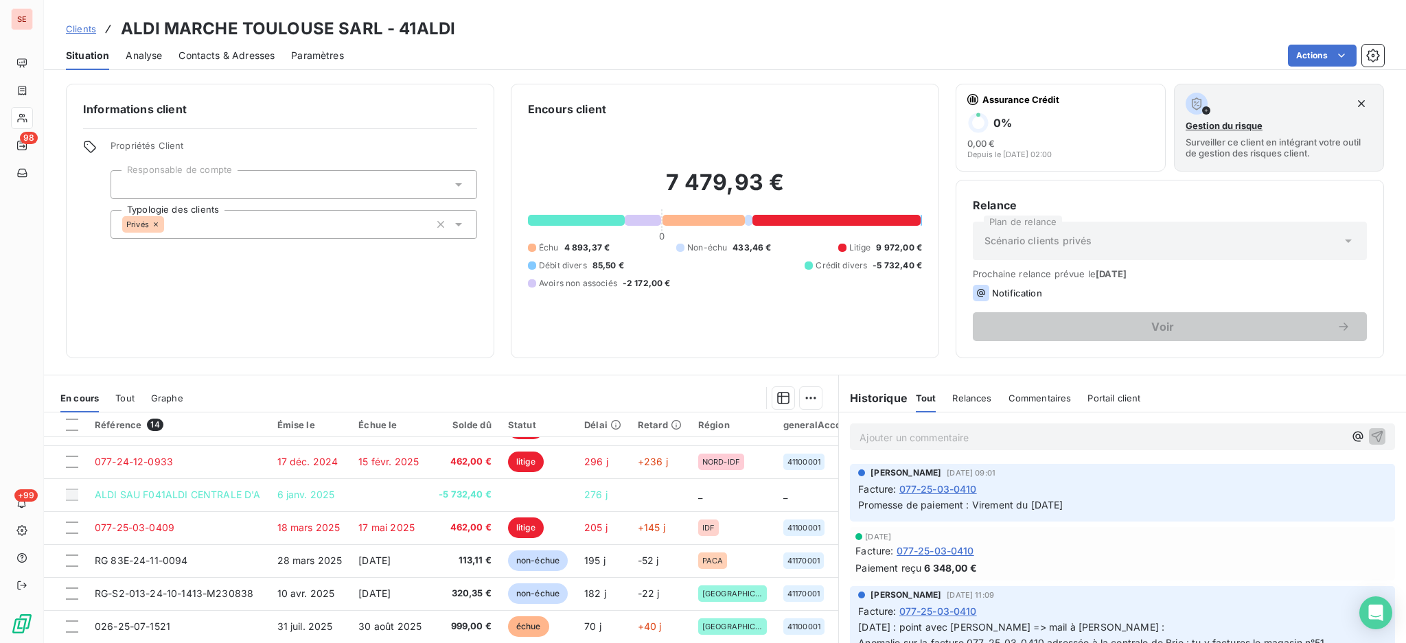
scroll to position [74, 0]
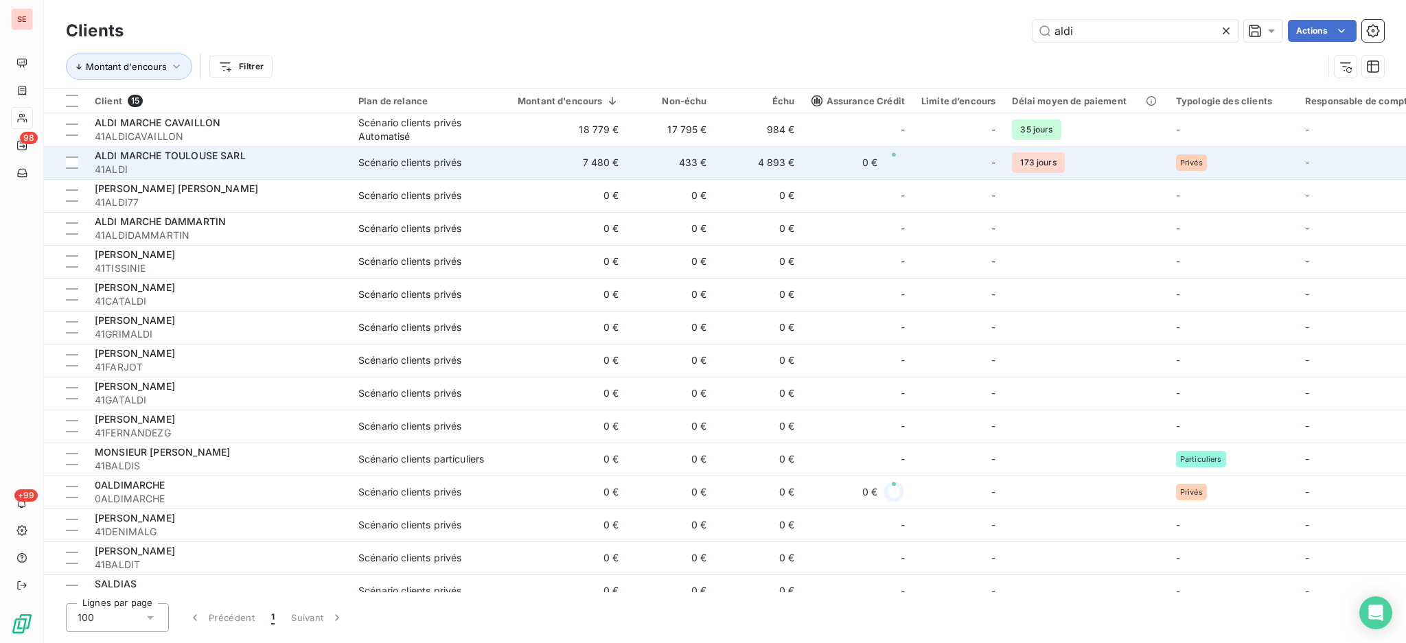
click at [171, 158] on span "ALDI MARCHE TOULOUSE SARL" at bounding box center [170, 156] width 151 height 12
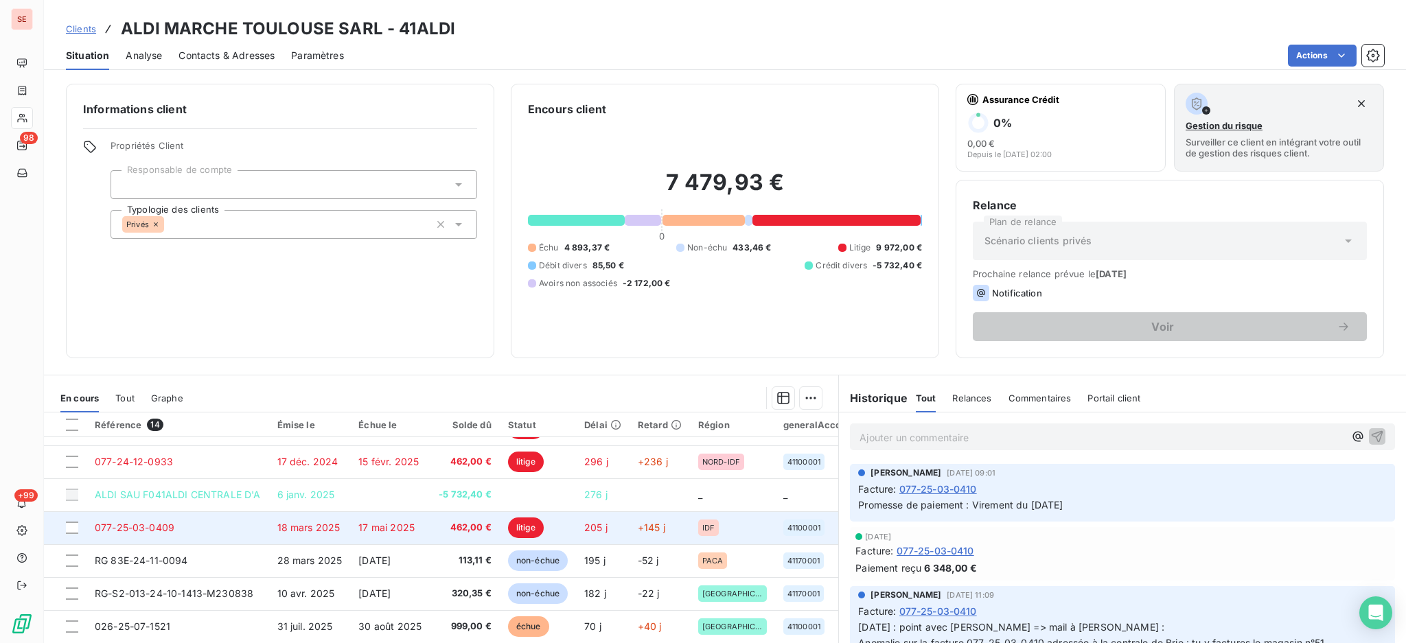
scroll to position [74, 0]
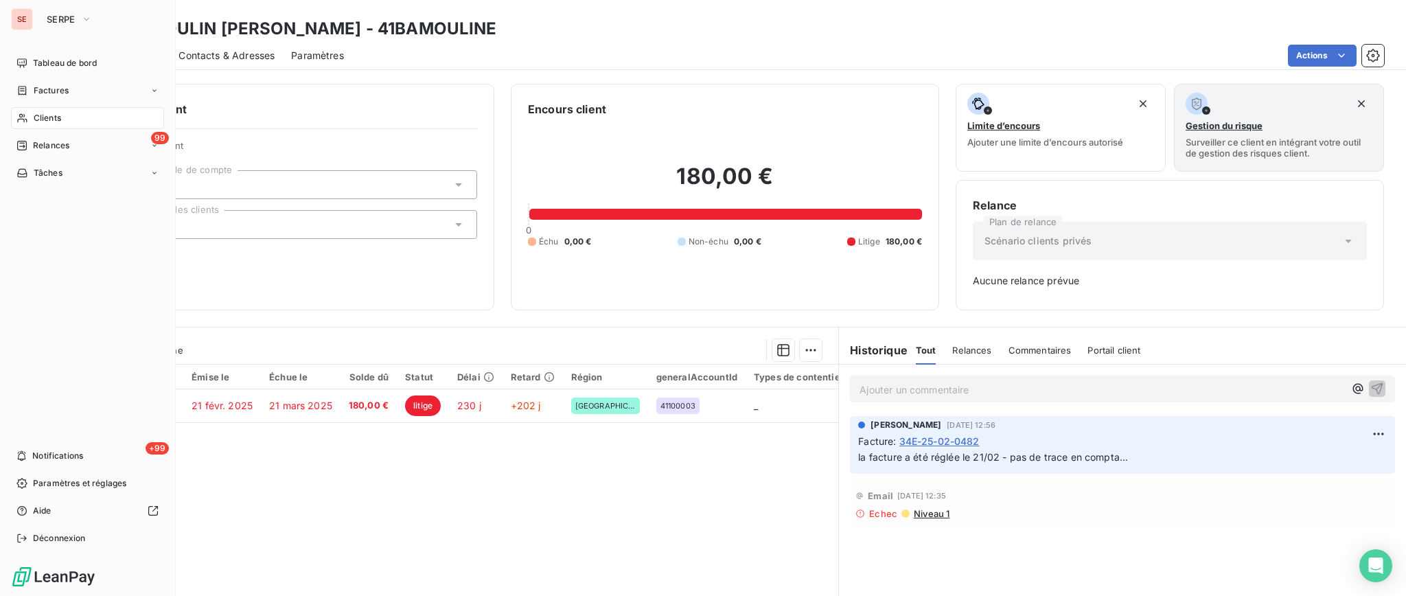
click at [43, 115] on span "Clients" at bounding box center [47, 118] width 27 height 12
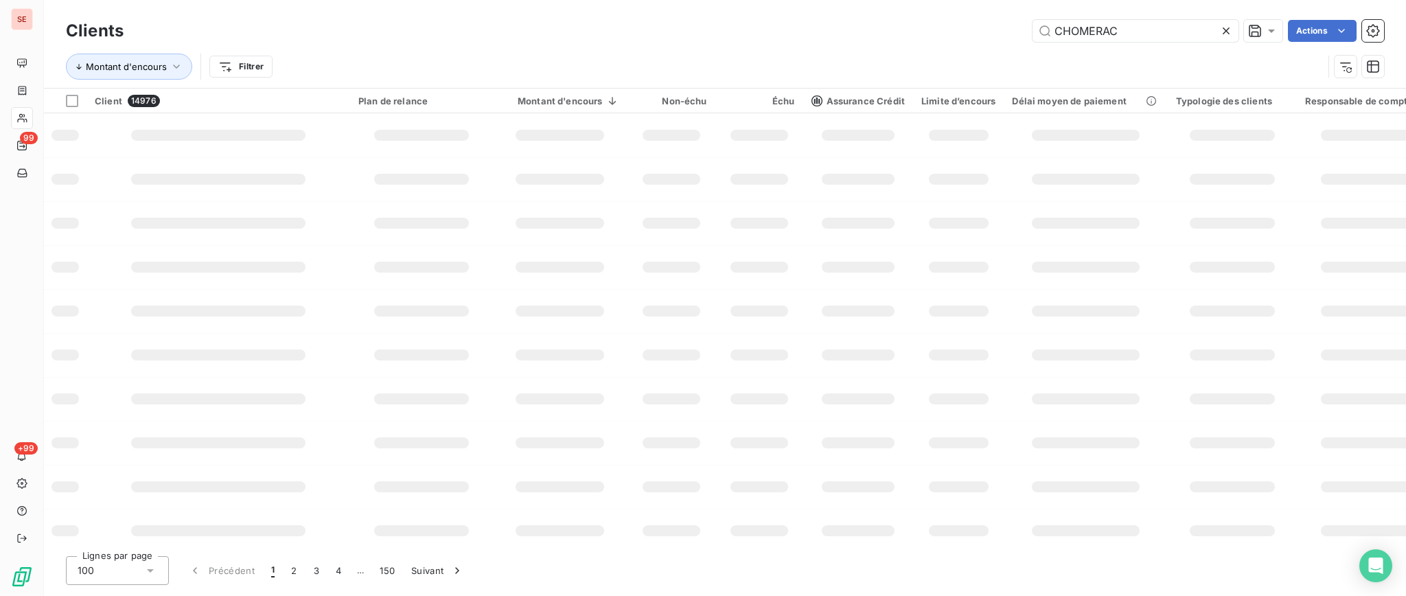
type input "CHOMERAC"
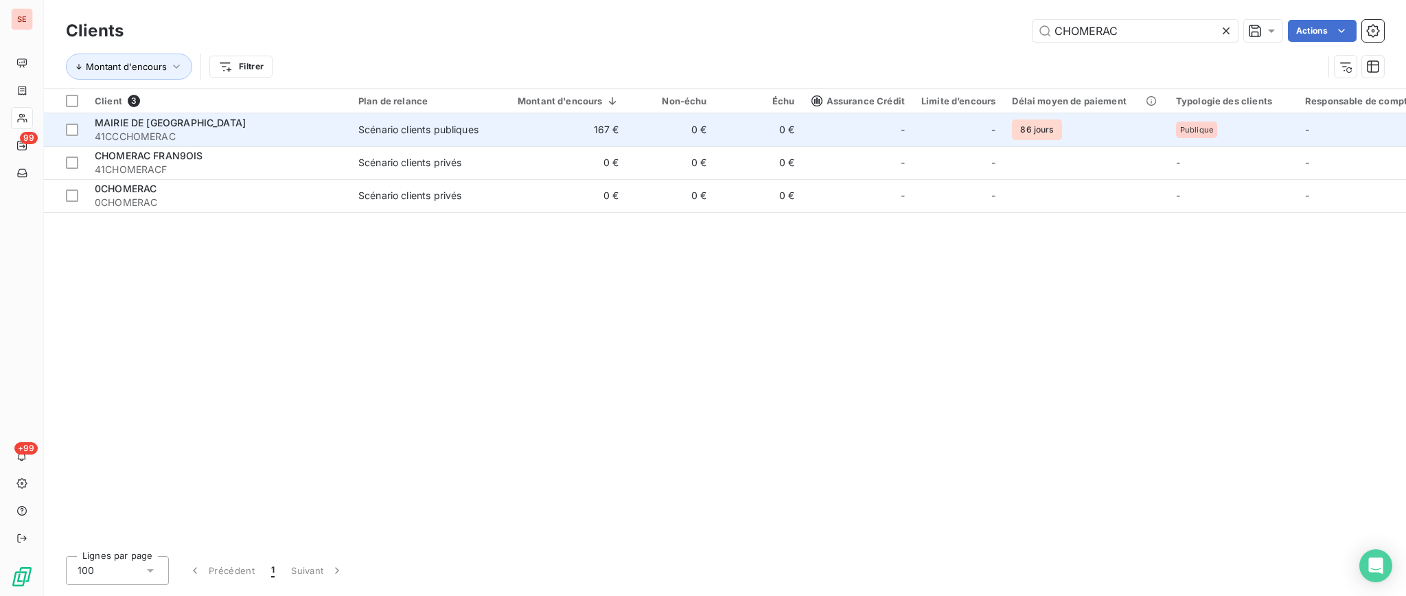
click at [729, 137] on td "0 €" at bounding box center [759, 129] width 88 height 33
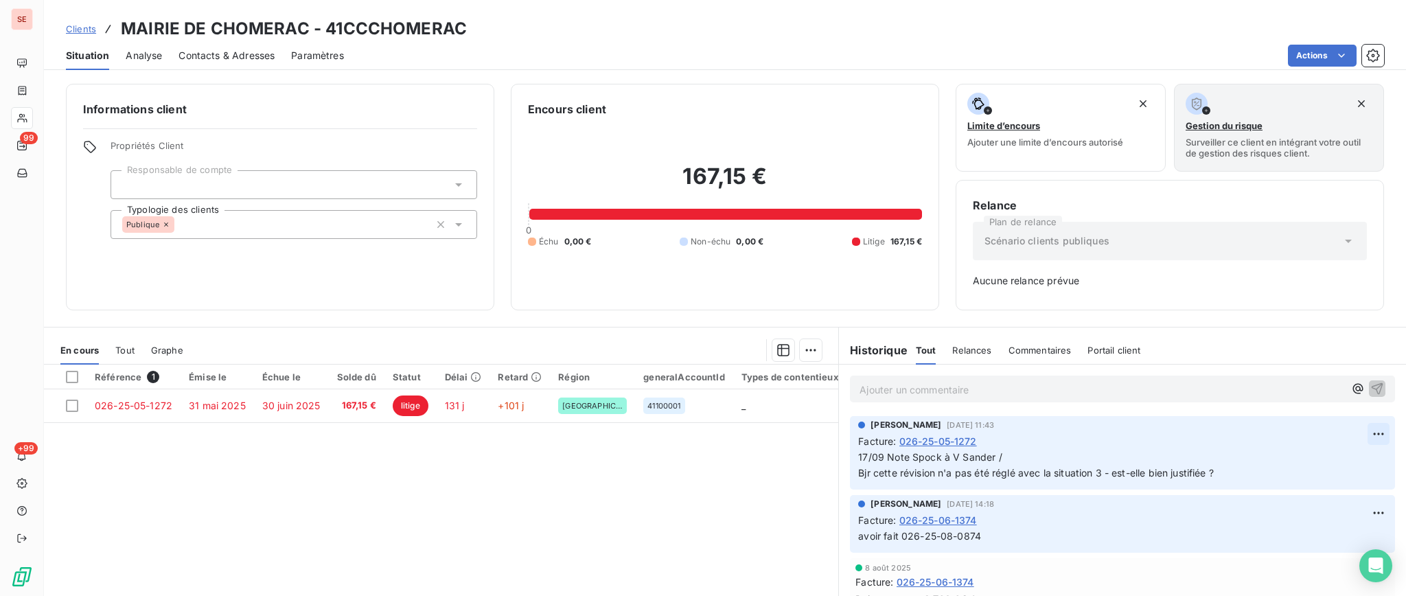
click at [1357, 429] on html "SE 99 +99 Clients MAIRIE DE CHOMERAC - 41CCCHOMERAC Situation Analyse Contacts …" at bounding box center [703, 298] width 1406 height 596
click at [1302, 457] on div "Editer" at bounding box center [1317, 464] width 77 height 22
click at [985, 457] on span "17/09 Note Spock à V Sander / Bjr cette révision n'a pas été réglé avec la situ…" at bounding box center [1036, 464] width 356 height 27
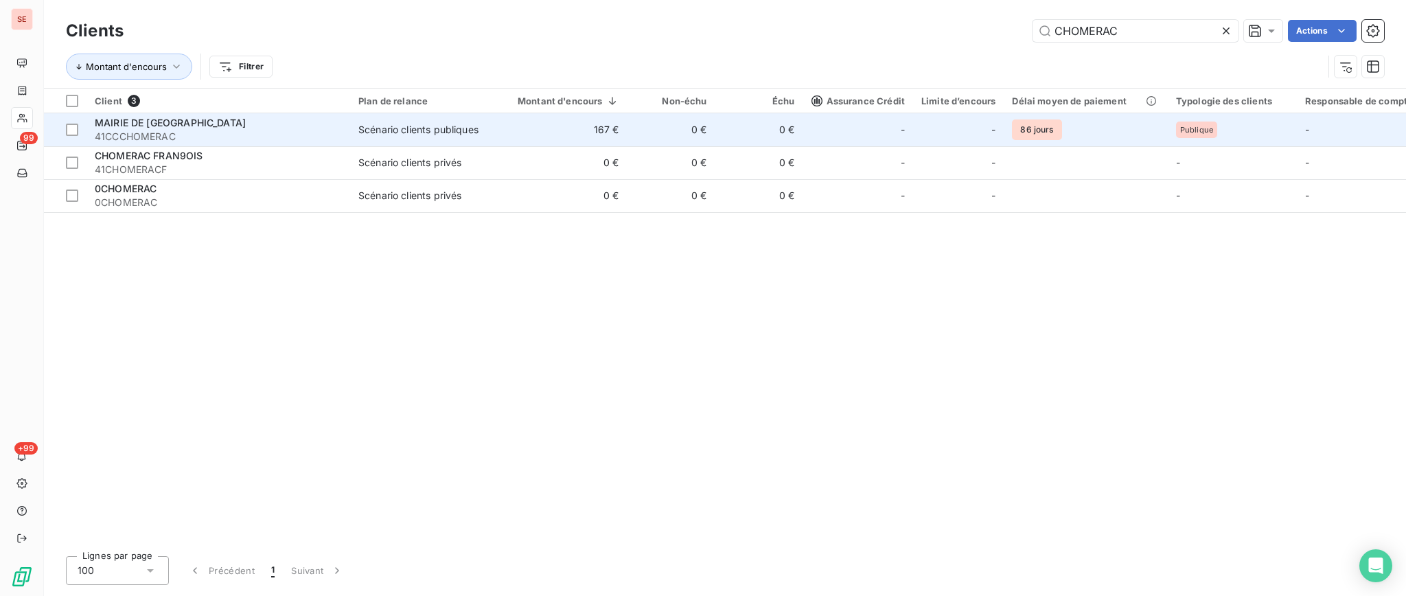
click at [167, 121] on span "MAIRIE DE [GEOGRAPHIC_DATA]" at bounding box center [170, 123] width 151 height 12
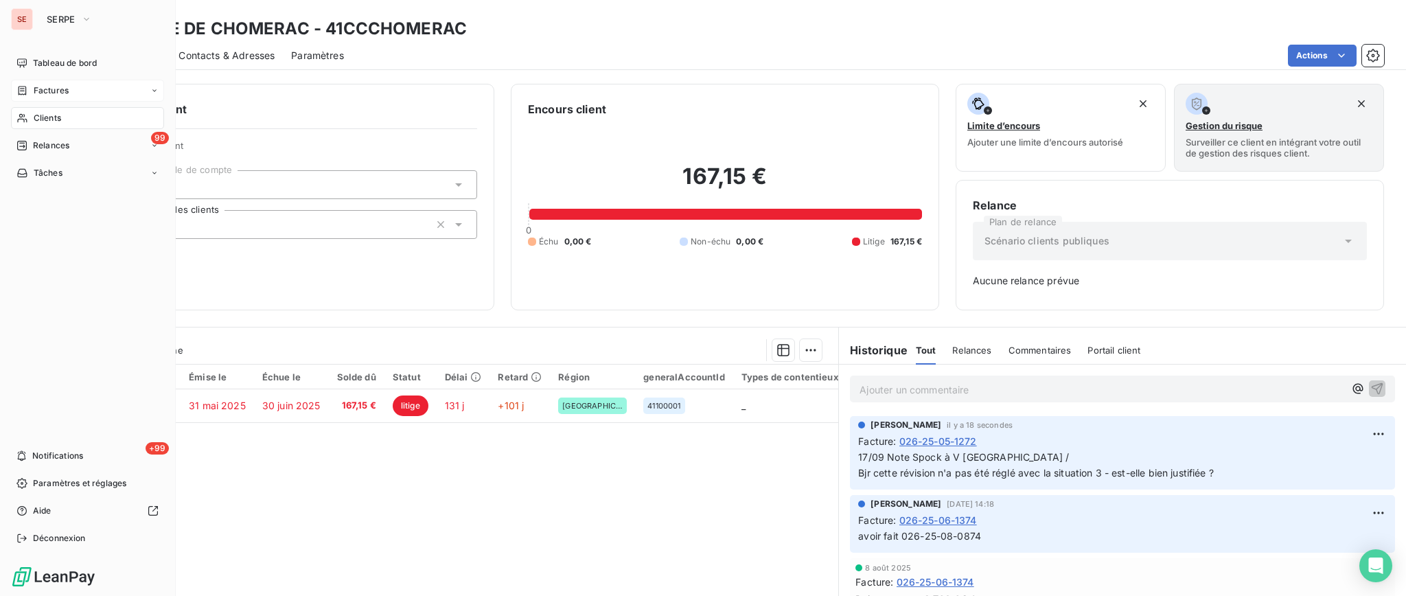
click at [56, 93] on span "Factures" at bounding box center [51, 90] width 35 height 12
click at [58, 119] on span "Factures" at bounding box center [50, 118] width 35 height 12
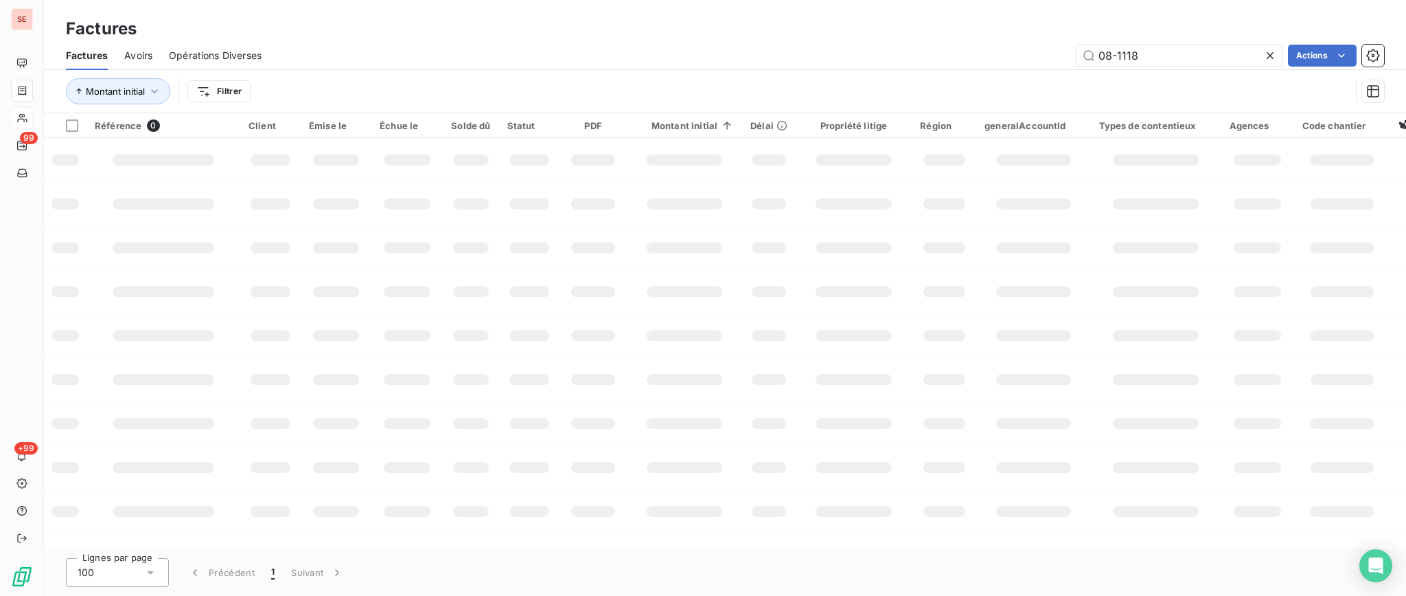
click at [913, 23] on div "Factures Factures Avoirs Opérations Diverses 08-1118 Actions Montant initial Fi…" at bounding box center [725, 56] width 1362 height 113
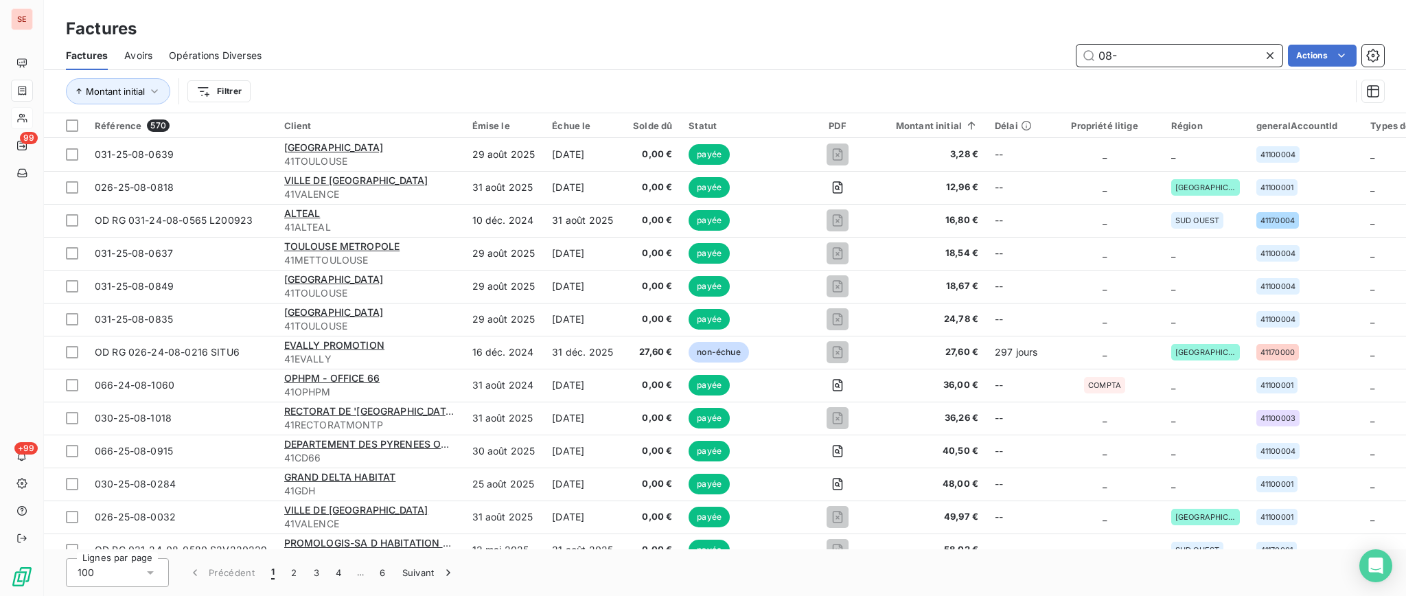
click at [1160, 54] on input "08-" at bounding box center [1180, 56] width 206 height 22
type input "08-1066"
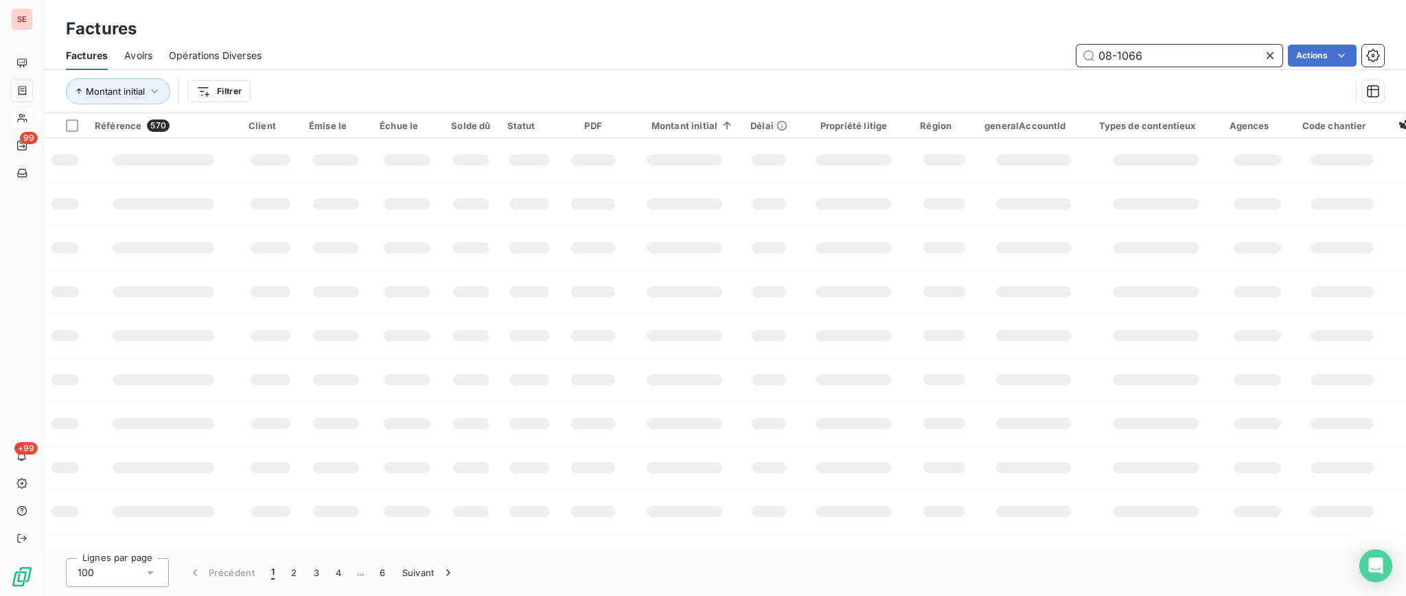
click at [1194, 60] on input "08-1066" at bounding box center [1180, 56] width 206 height 22
click at [301, 160] on td at bounding box center [336, 160] width 71 height 44
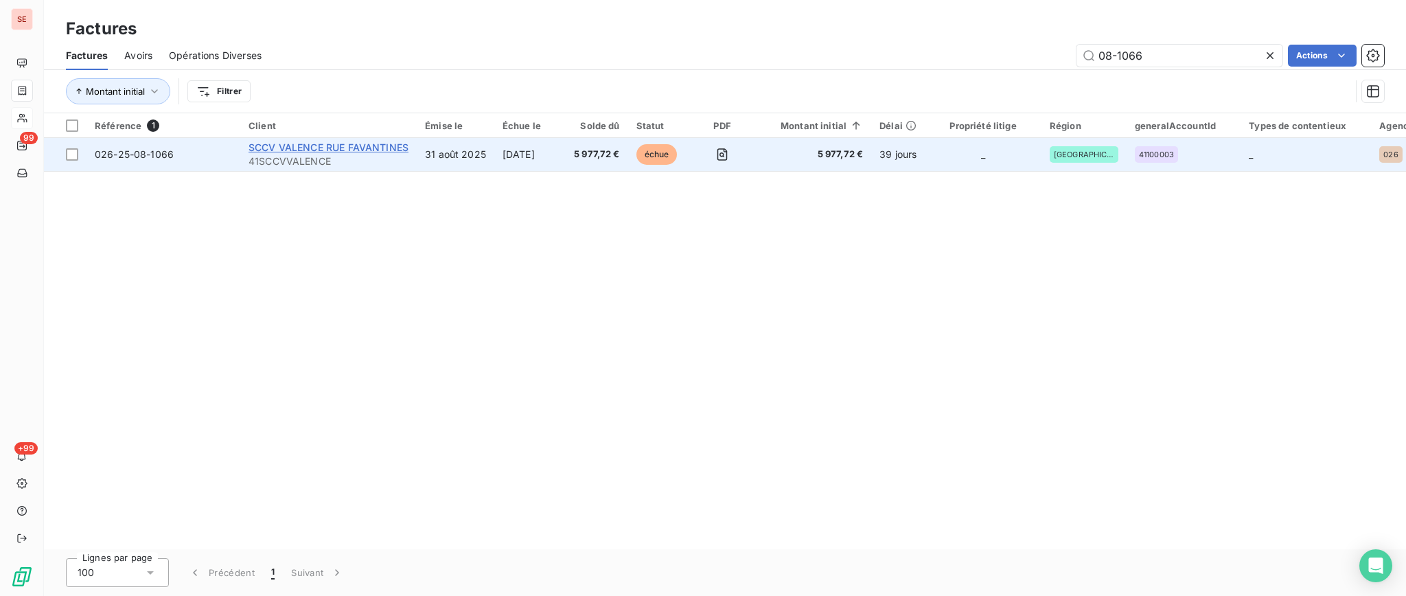
click at [361, 148] on span "SCCV VALENCE RUE FAVANTINES" at bounding box center [329, 147] width 160 height 12
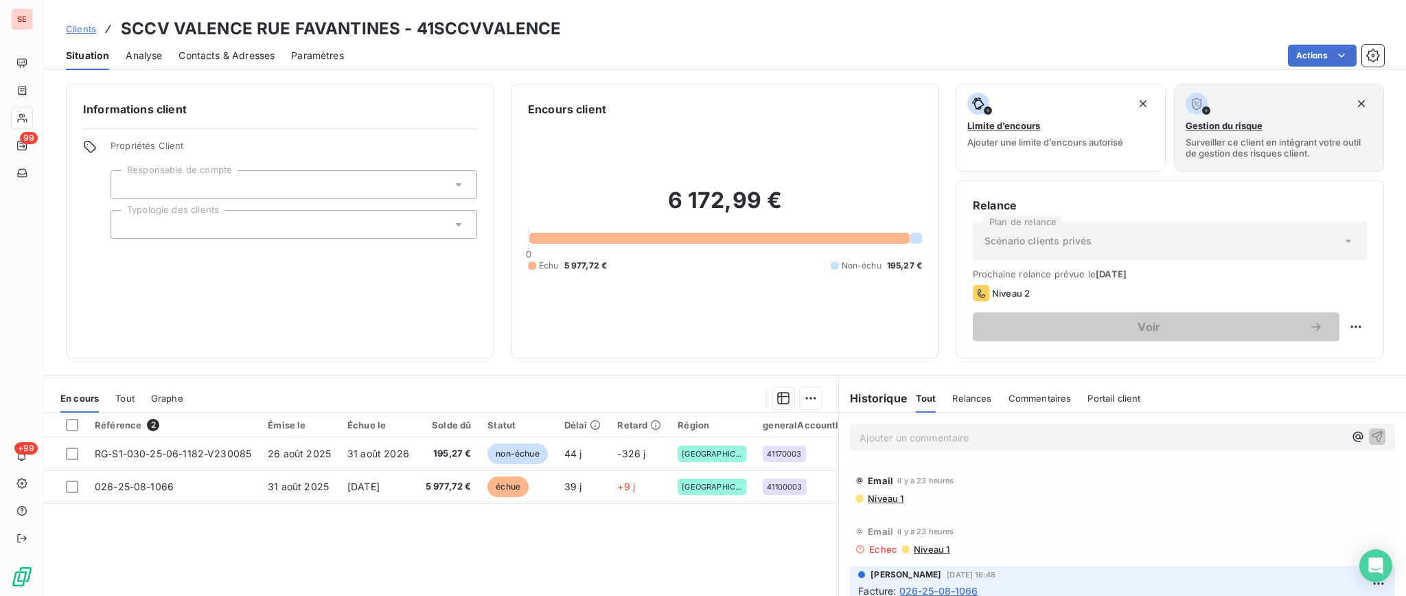
click at [880, 494] on span "Niveau 1" at bounding box center [885, 498] width 37 height 11
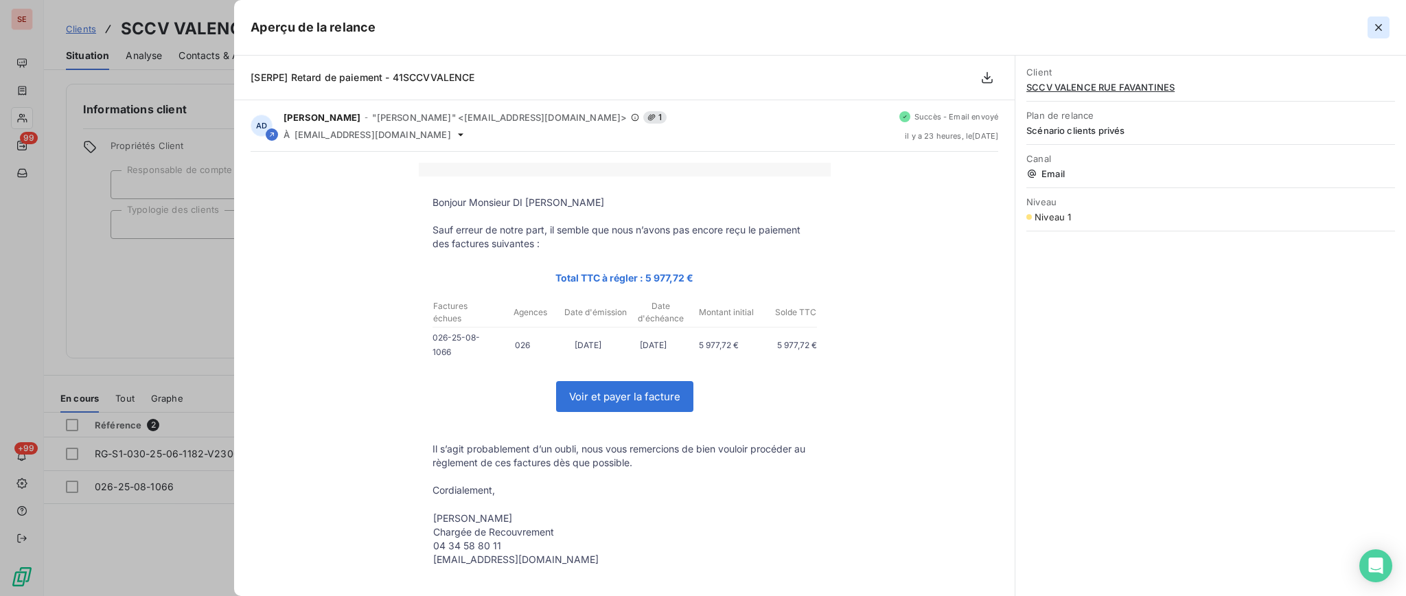
click at [1375, 27] on icon "button" at bounding box center [1379, 28] width 14 height 14
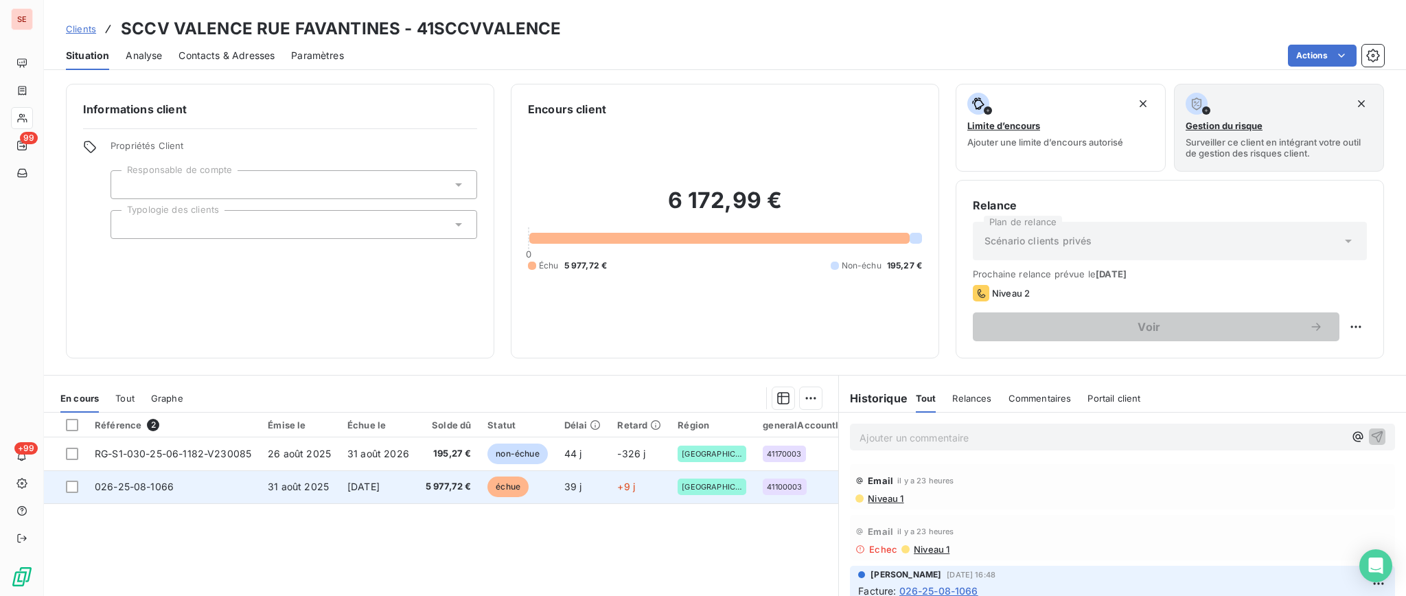
click at [380, 482] on span "[DATE]" at bounding box center [363, 487] width 32 height 12
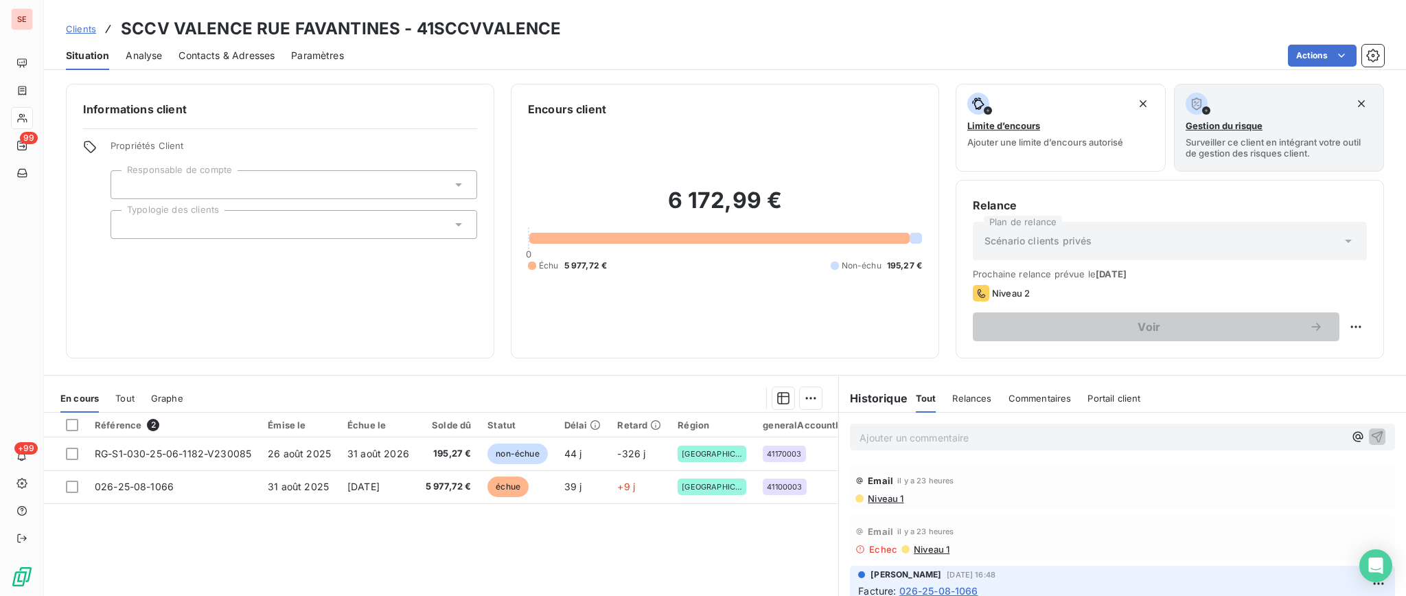
click at [257, 51] on span "Contacts & Adresses" at bounding box center [227, 56] width 96 height 14
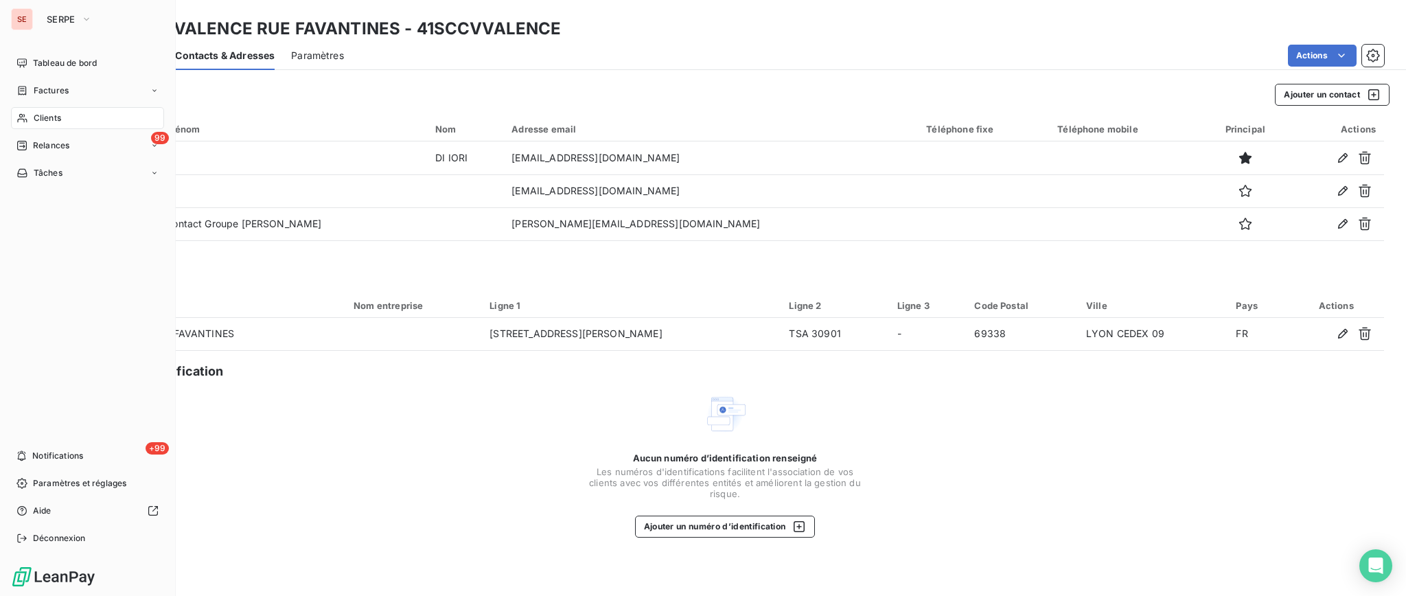
click at [58, 116] on span "Clients" at bounding box center [47, 118] width 27 height 12
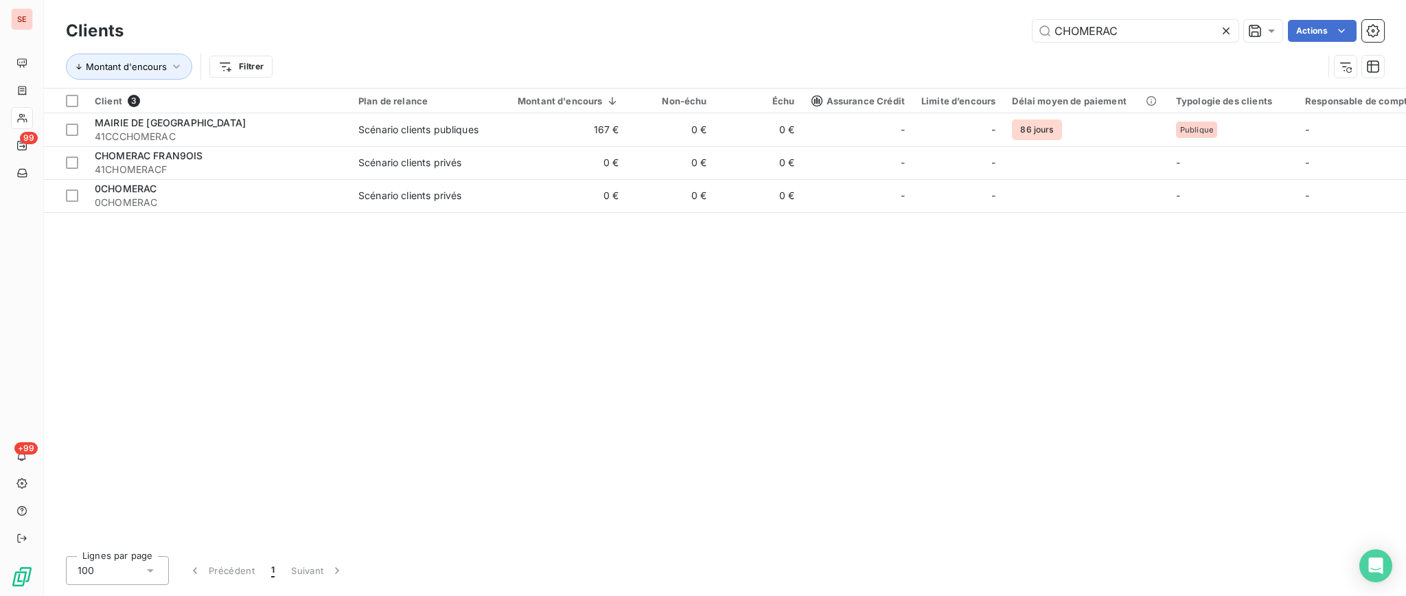
drag, startPoint x: 1158, startPoint y: 30, endPoint x: 842, endPoint y: 53, distance: 316.7
click at [849, 53] on div "Clients CHOMERAC Actions Montant d'encours Filtrer" at bounding box center [725, 51] width 1318 height 71
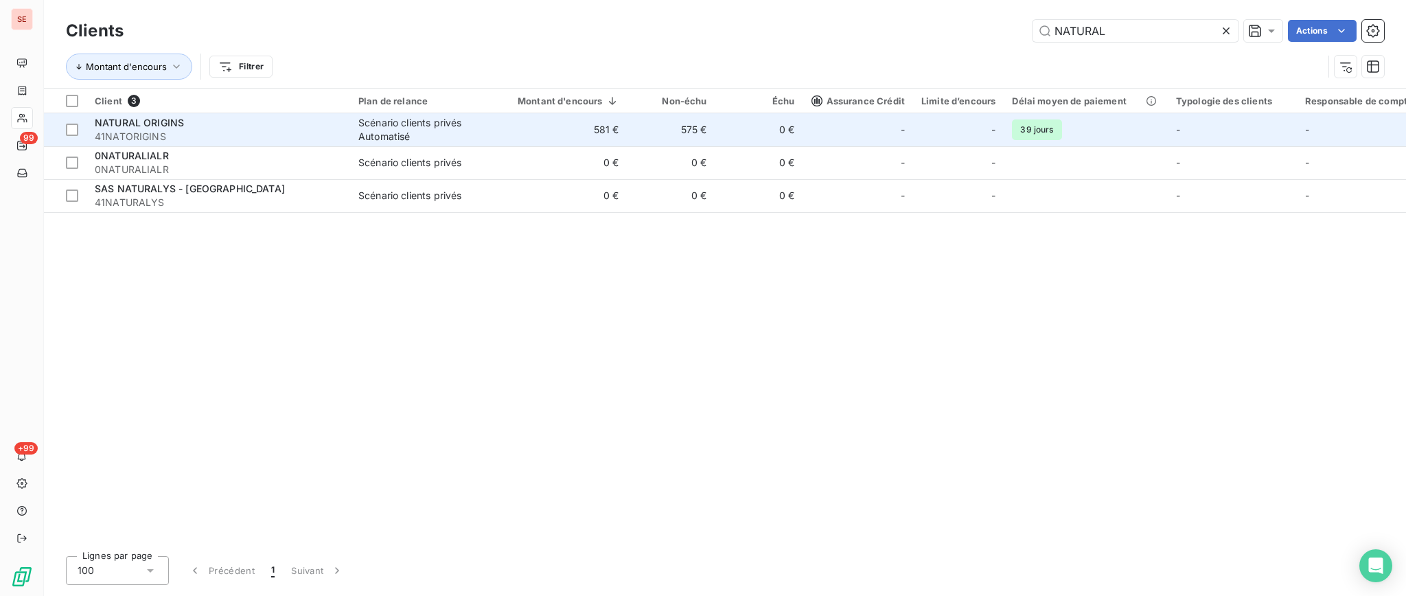
type input "NATURAL"
click at [529, 133] on td "581 €" at bounding box center [560, 129] width 135 height 33
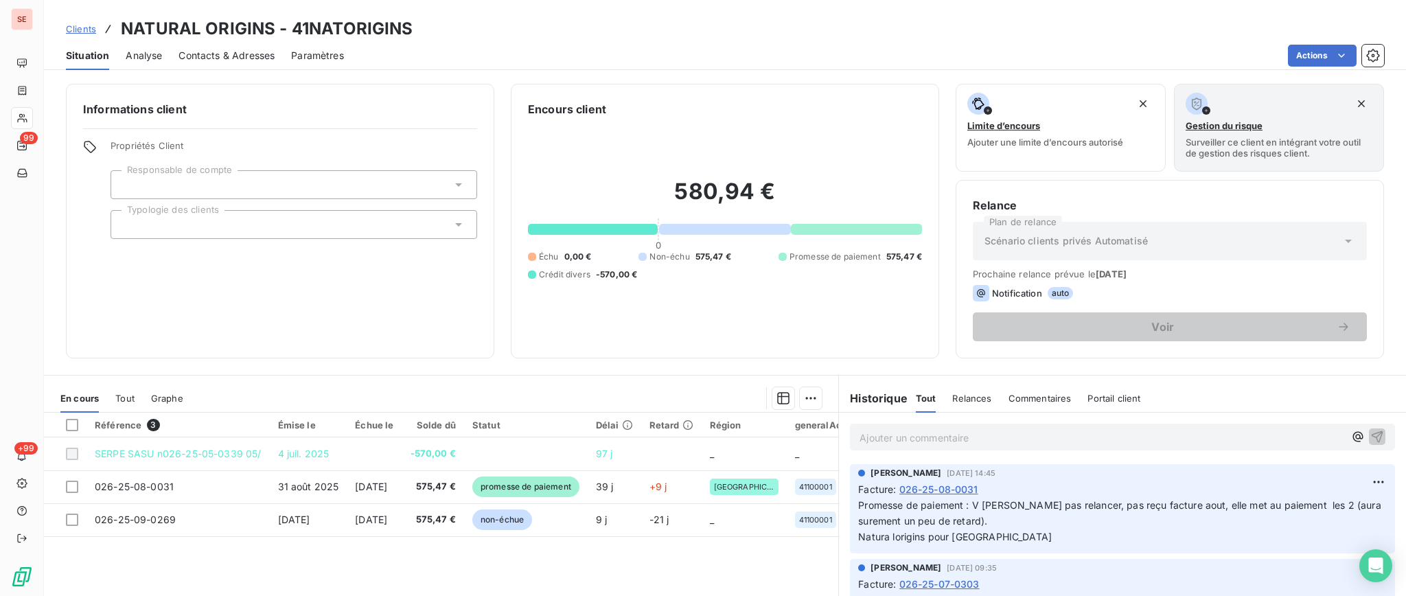
click at [211, 54] on span "Contacts & Adresses" at bounding box center [227, 56] width 96 height 14
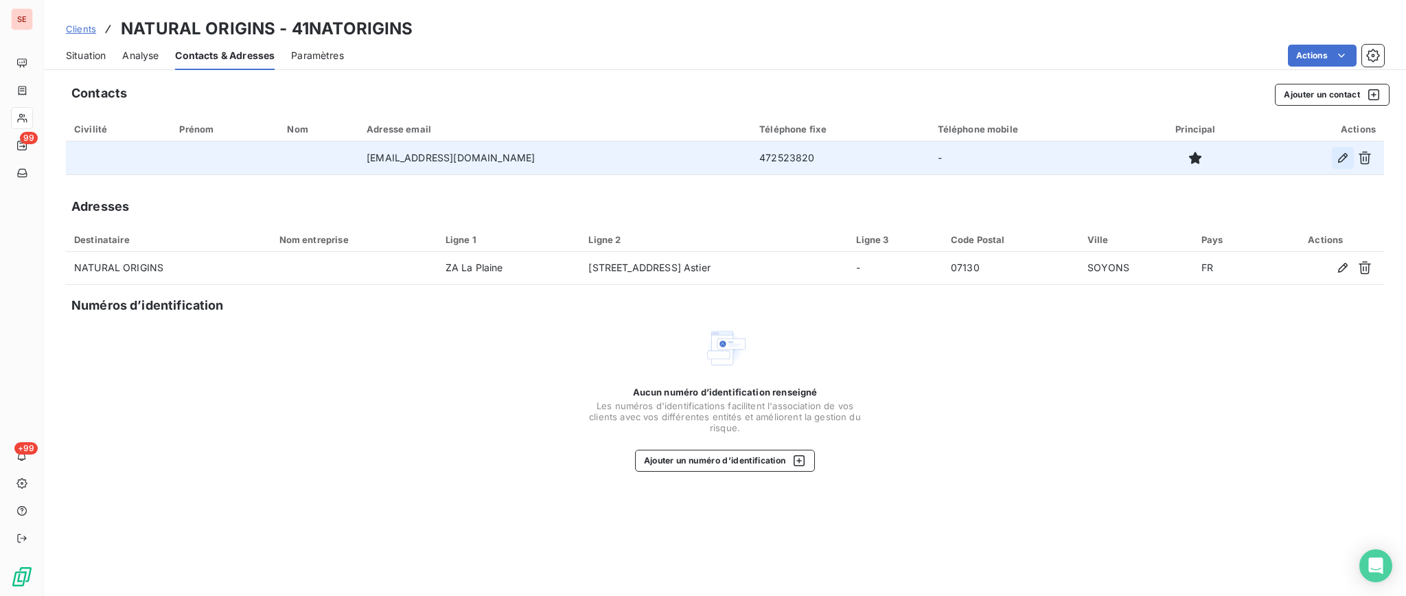
click at [1345, 159] on icon "button" at bounding box center [1343, 158] width 14 height 14
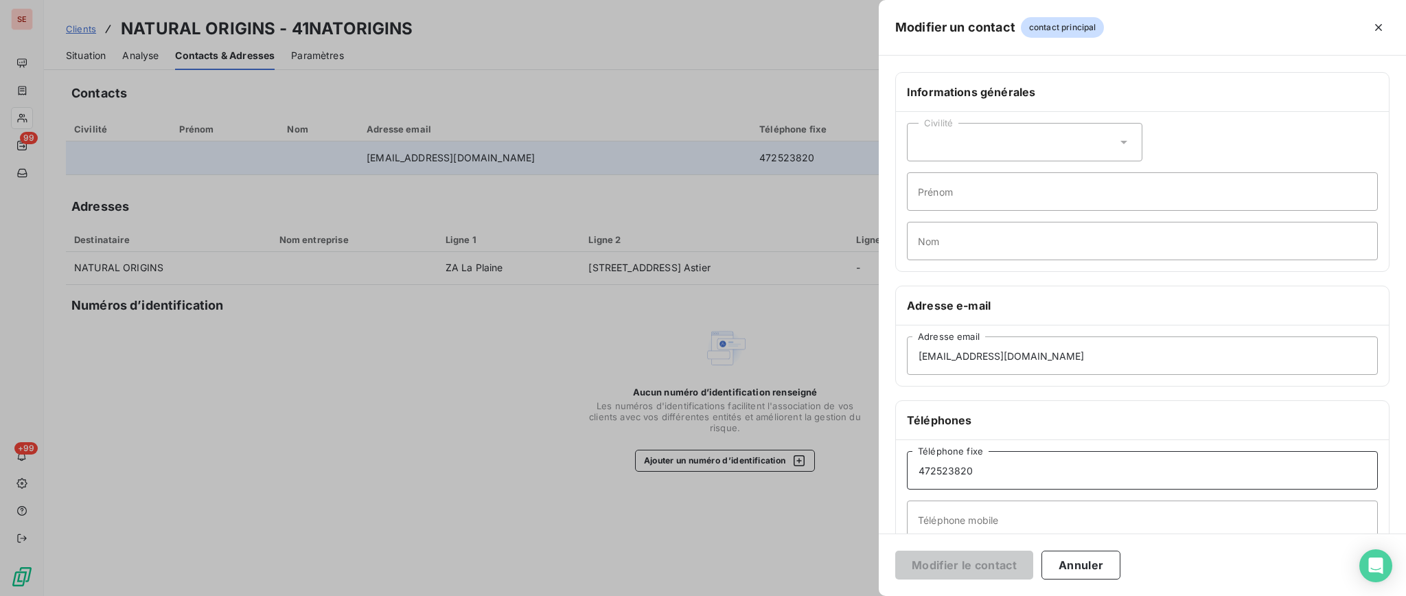
click at [917, 469] on input "472523820" at bounding box center [1142, 470] width 471 height 38
type input "04 72 52 38 20"
click at [987, 564] on button "Modifier le contact" at bounding box center [964, 565] width 138 height 29
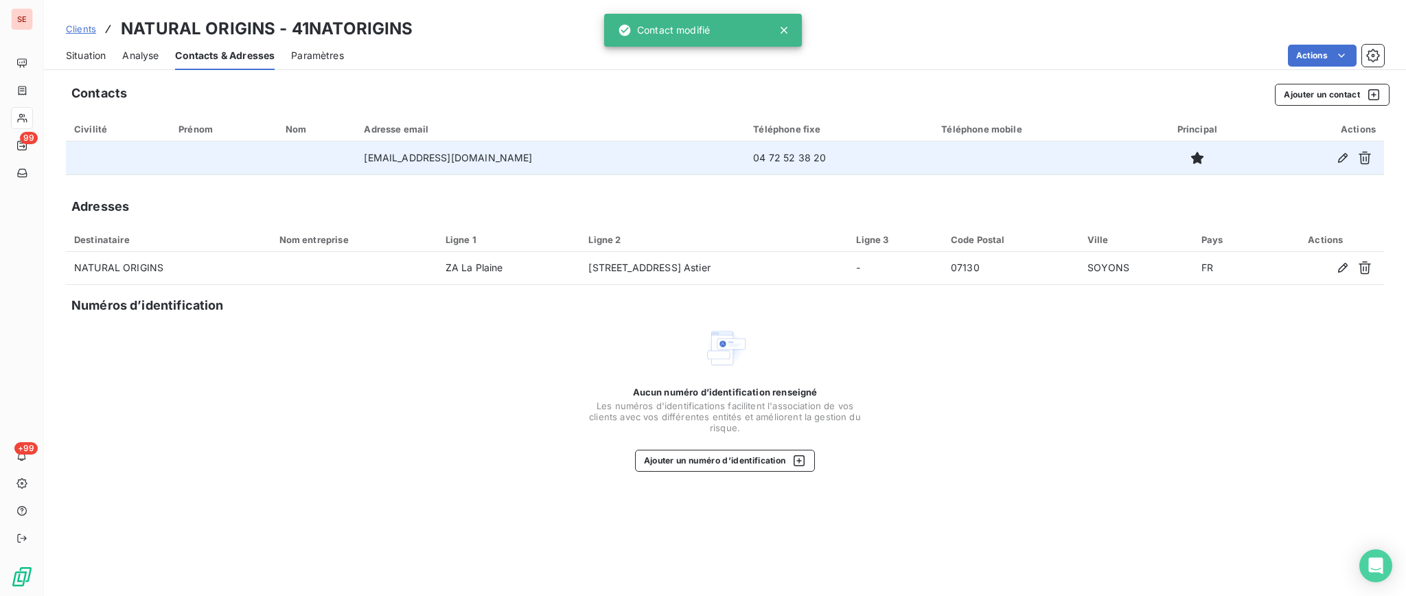
click at [96, 56] on span "Situation" at bounding box center [86, 56] width 40 height 14
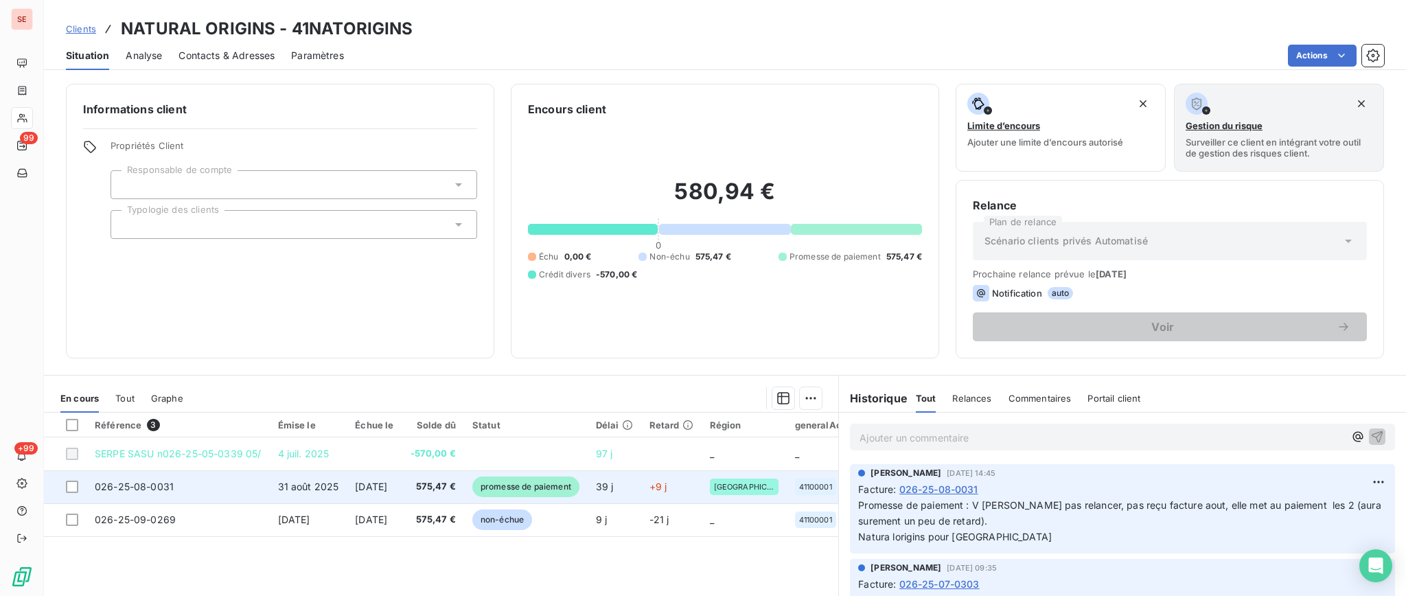
click at [400, 497] on td "[DATE]" at bounding box center [374, 486] width 55 height 33
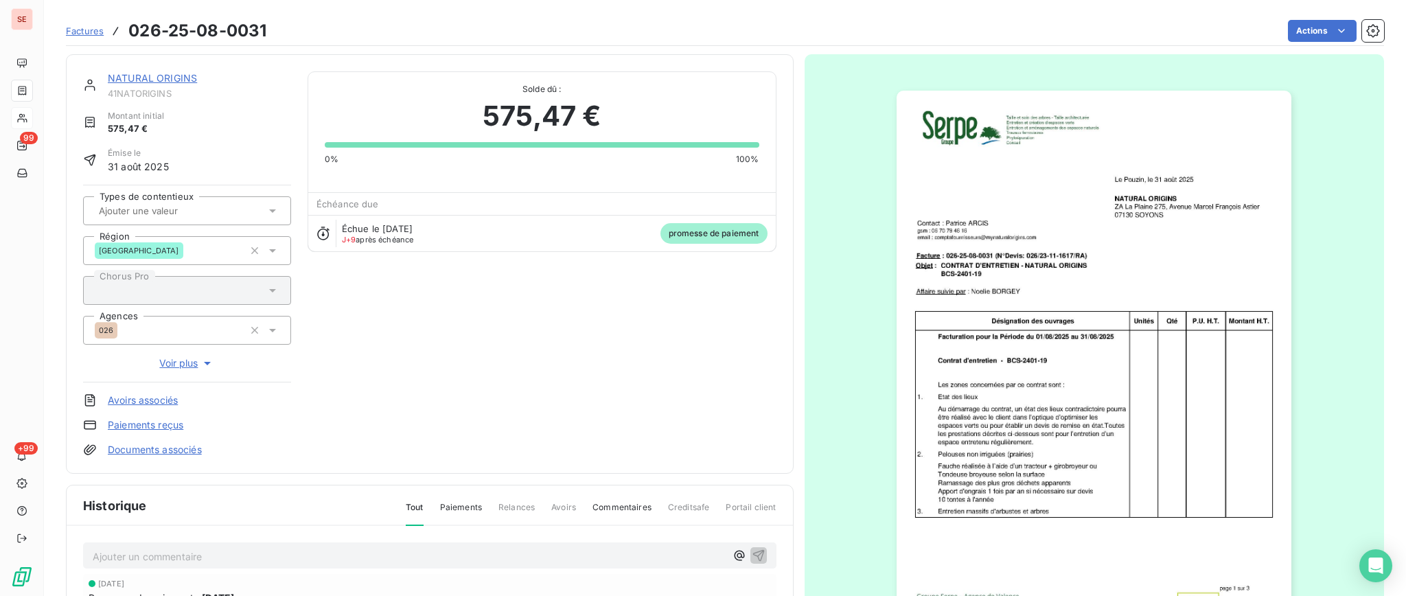
scroll to position [92, 0]
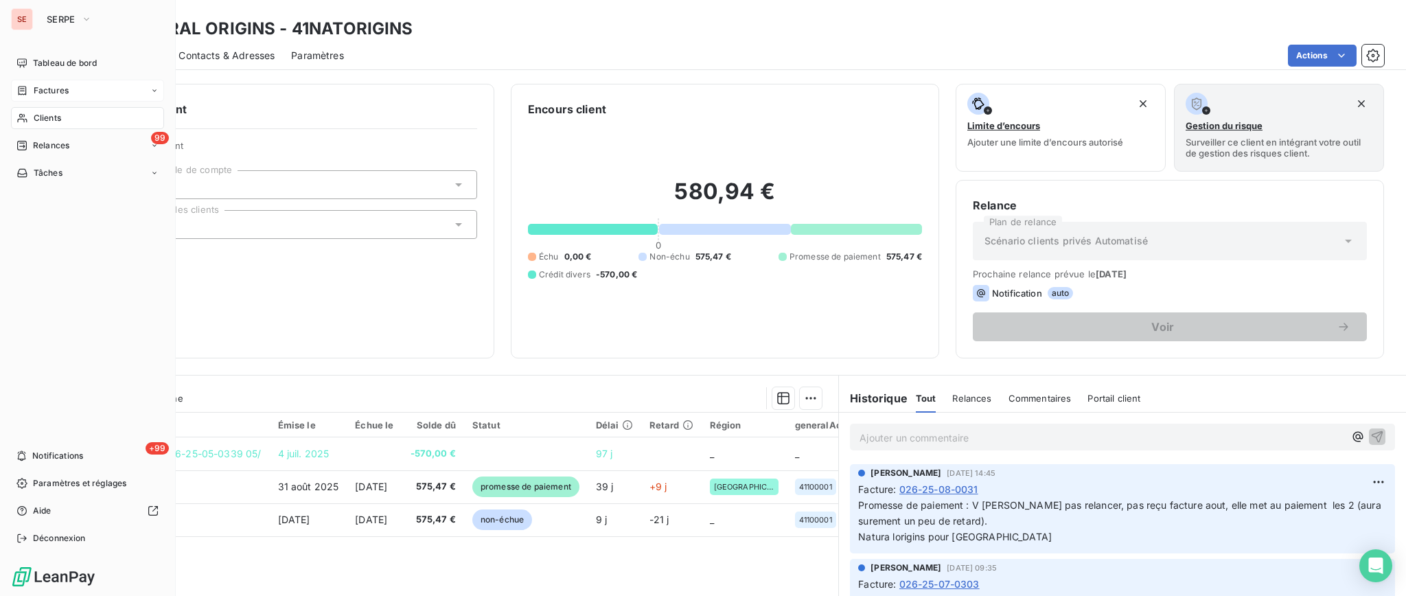
click at [55, 87] on span "Factures" at bounding box center [51, 90] width 35 height 12
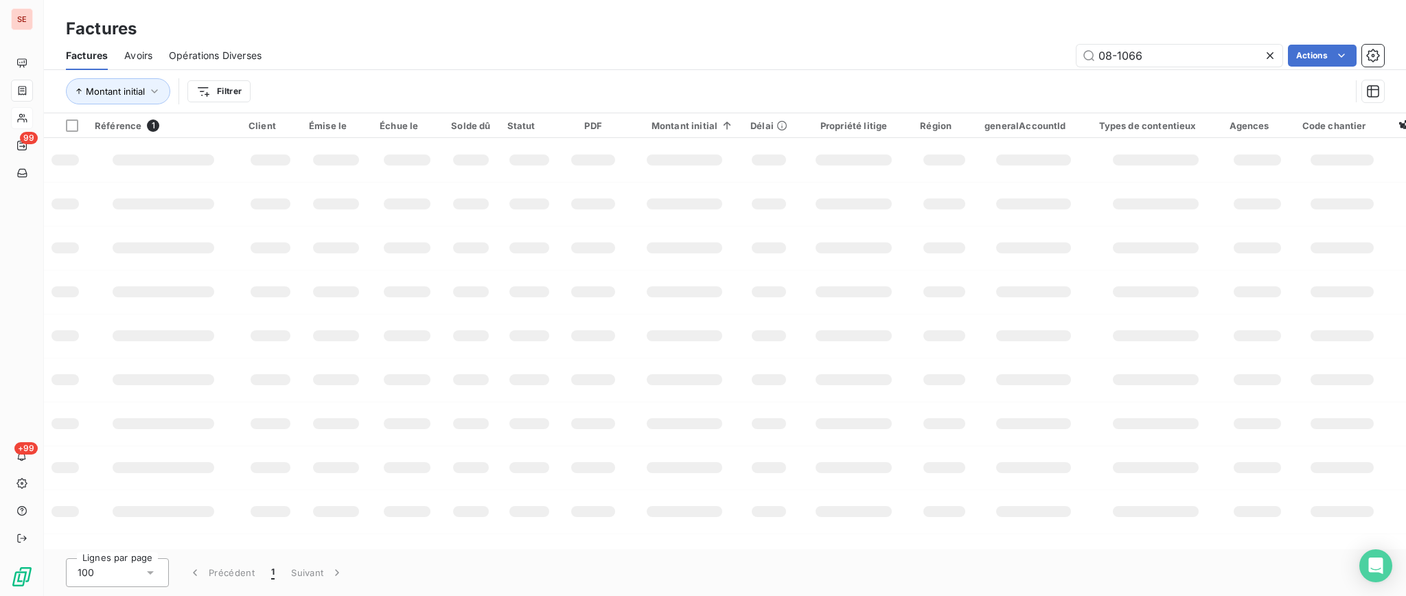
drag, startPoint x: 1173, startPoint y: 55, endPoint x: 960, endPoint y: 49, distance: 213.6
click at [961, 51] on div "08-1066 Actions" at bounding box center [831, 56] width 1106 height 22
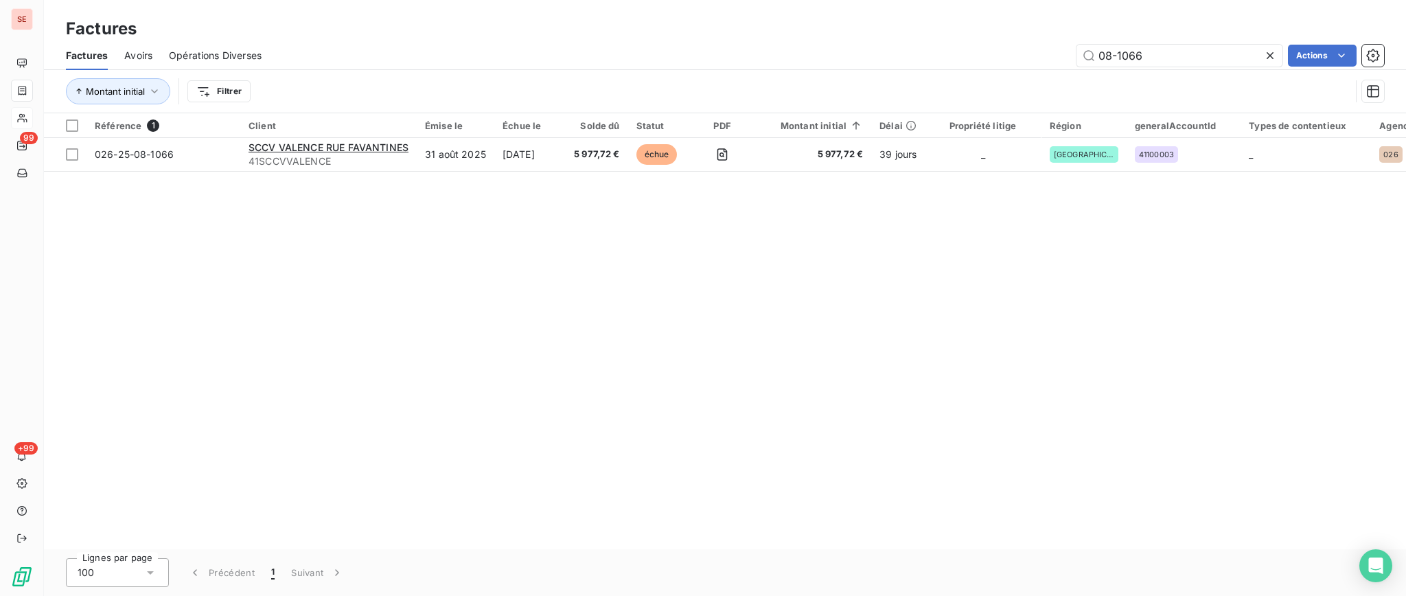
type input "6"
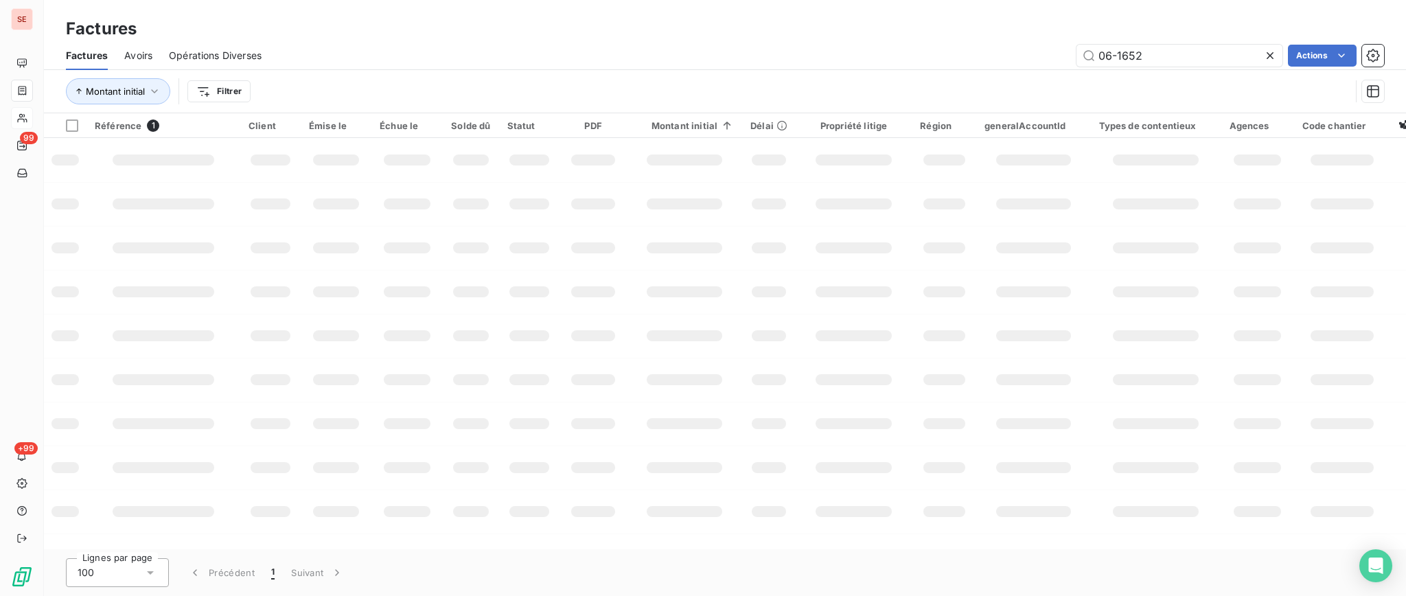
type input "06-1652"
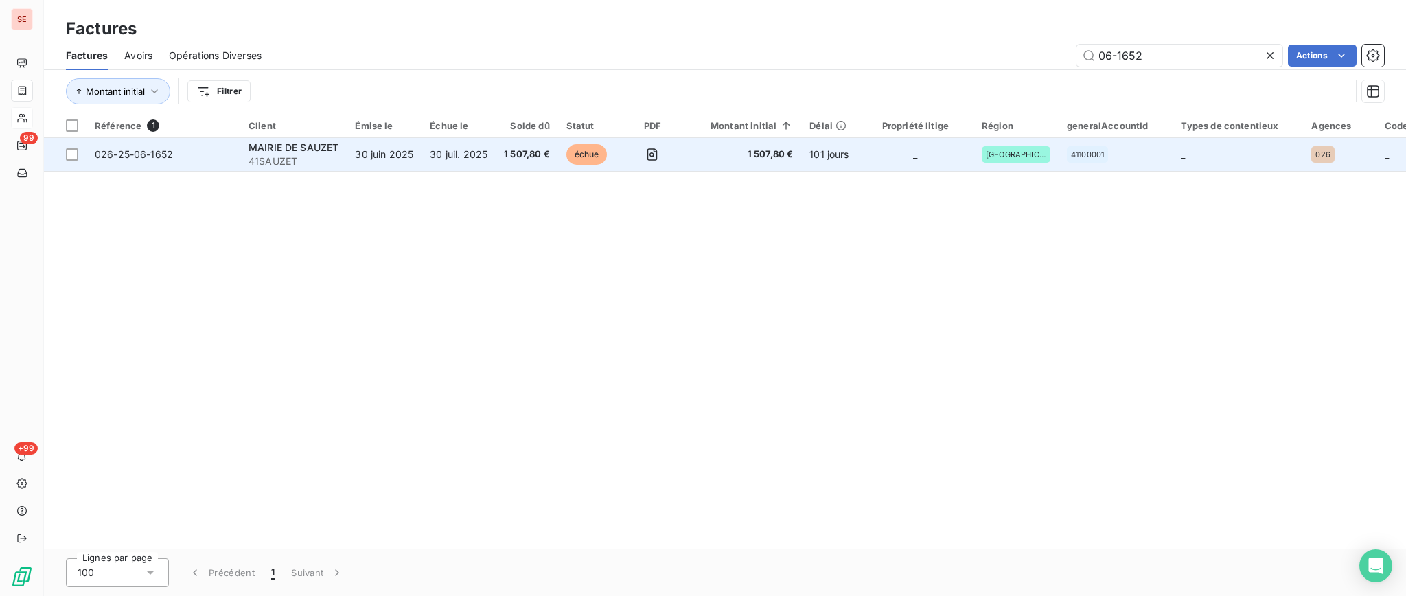
click at [350, 155] on td "30 juin 2025" at bounding box center [384, 154] width 75 height 33
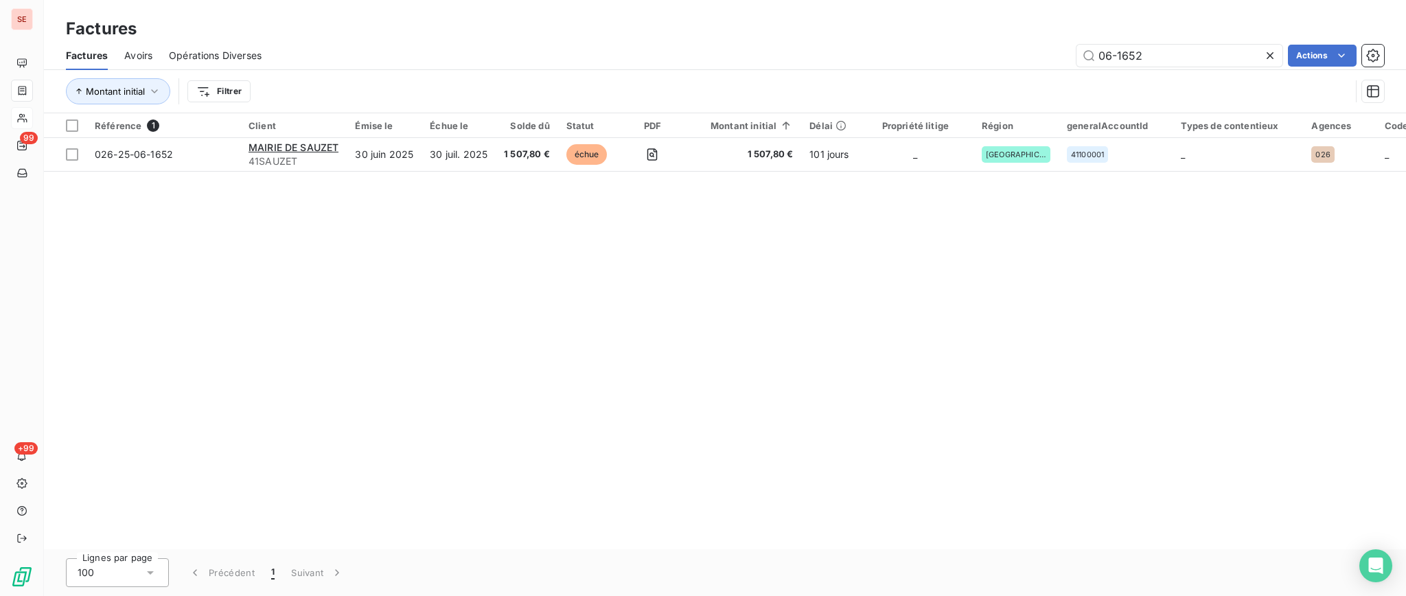
drag, startPoint x: 1123, startPoint y: 45, endPoint x: 983, endPoint y: 36, distance: 140.4
click at [1019, 43] on div "Factures Avoirs Opérations Diverses 06-1652 Actions" at bounding box center [725, 55] width 1362 height 29
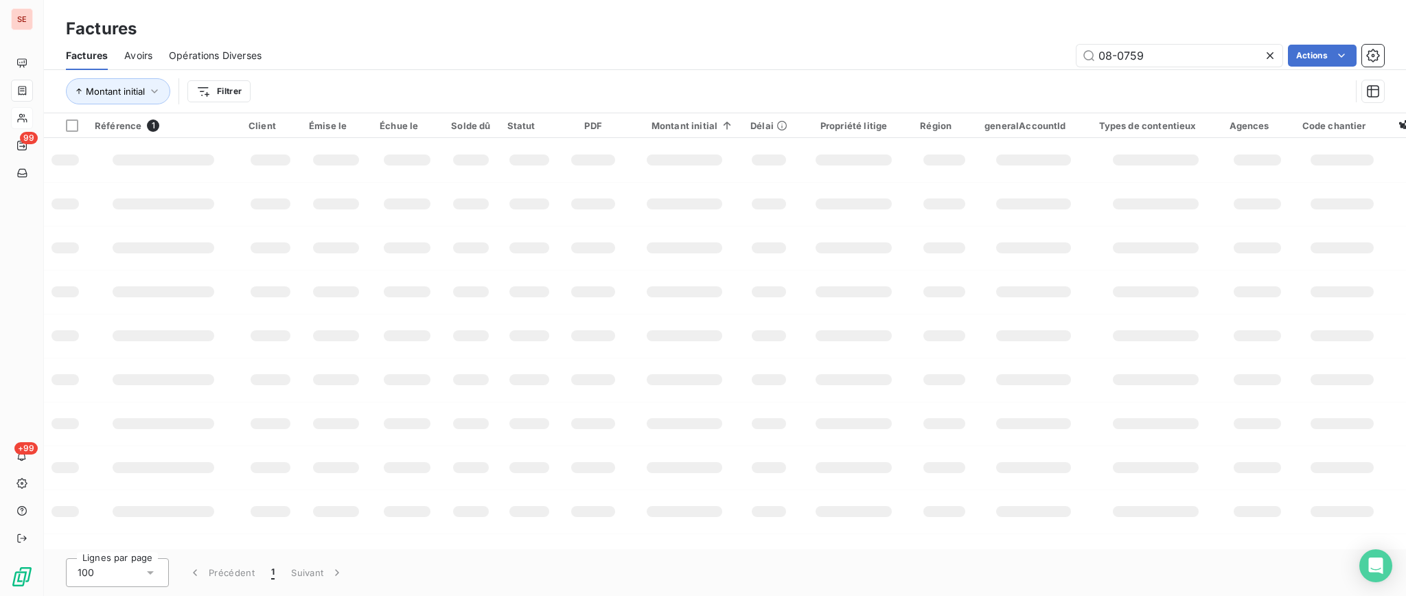
type input "08-0759"
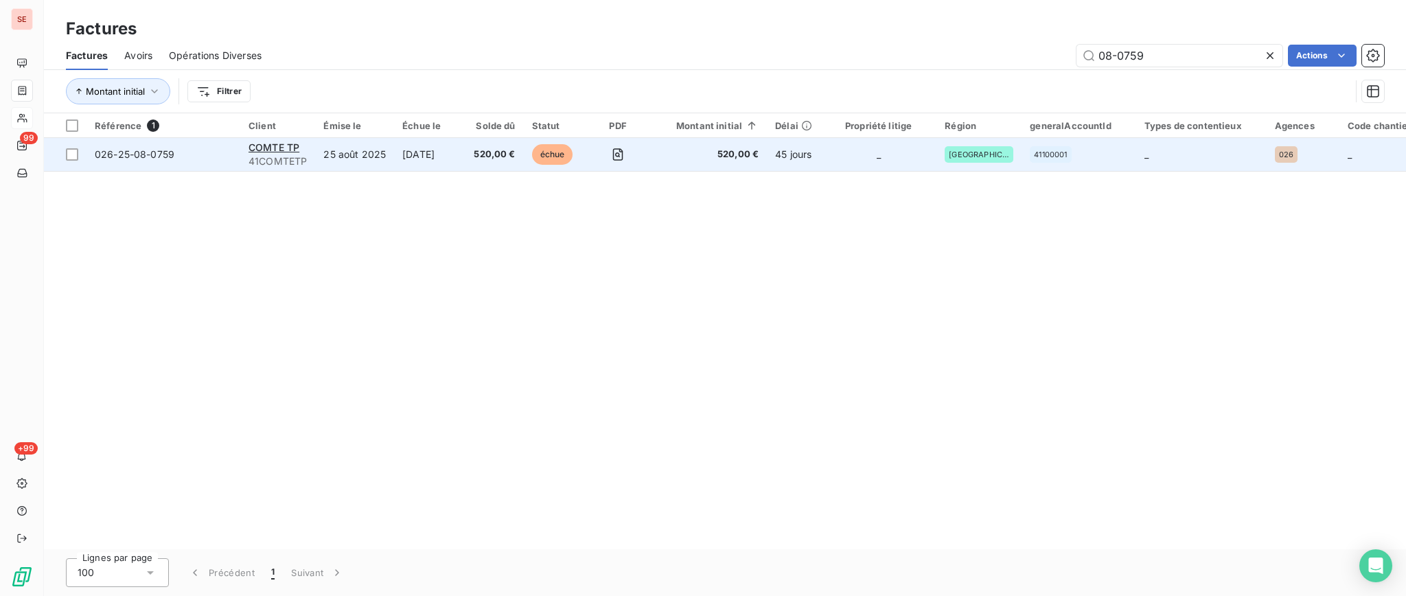
click at [254, 158] on span "41COMTETP" at bounding box center [278, 161] width 58 height 14
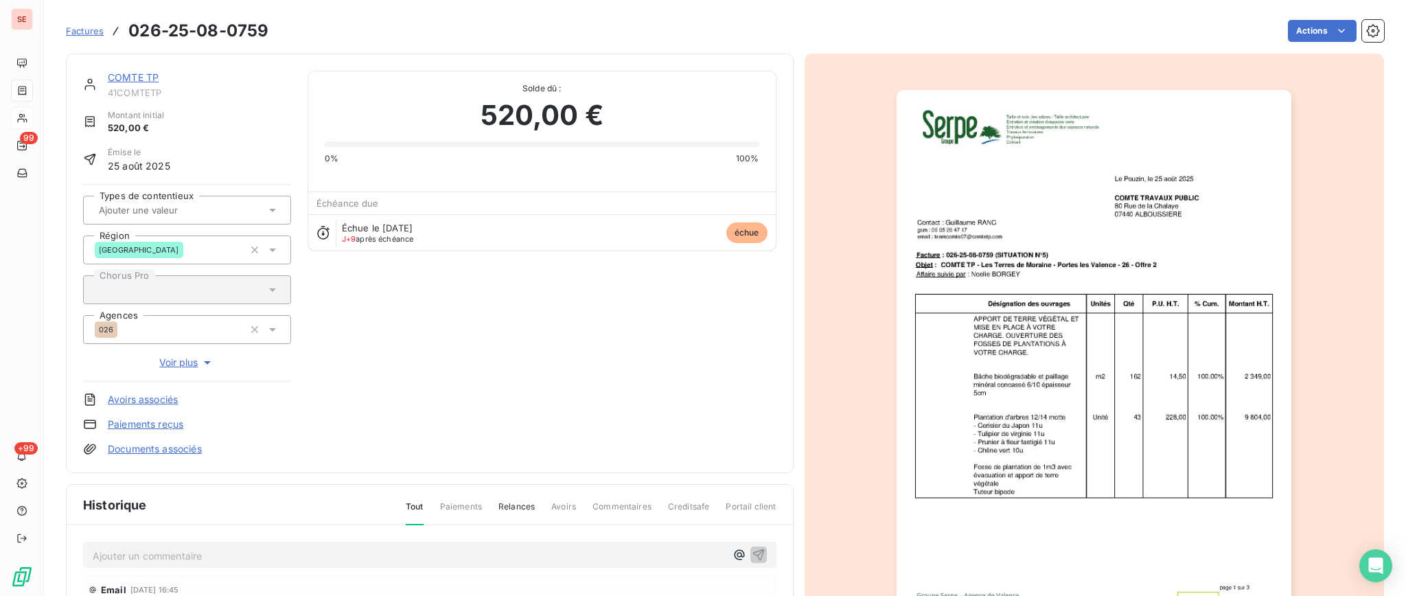
click at [130, 87] on span "41COMTETP" at bounding box center [199, 92] width 183 height 11
click at [130, 78] on link "COMTE TP" at bounding box center [133, 77] width 51 height 12
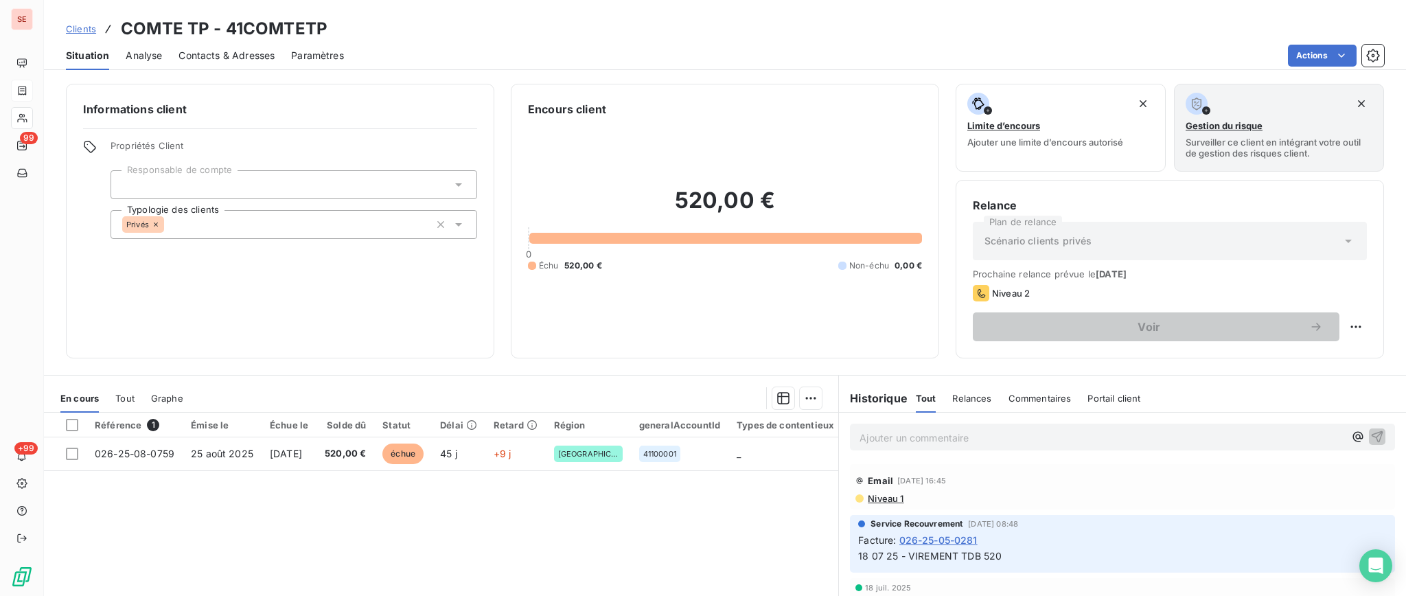
click at [128, 398] on span "Tout" at bounding box center [124, 398] width 19 height 11
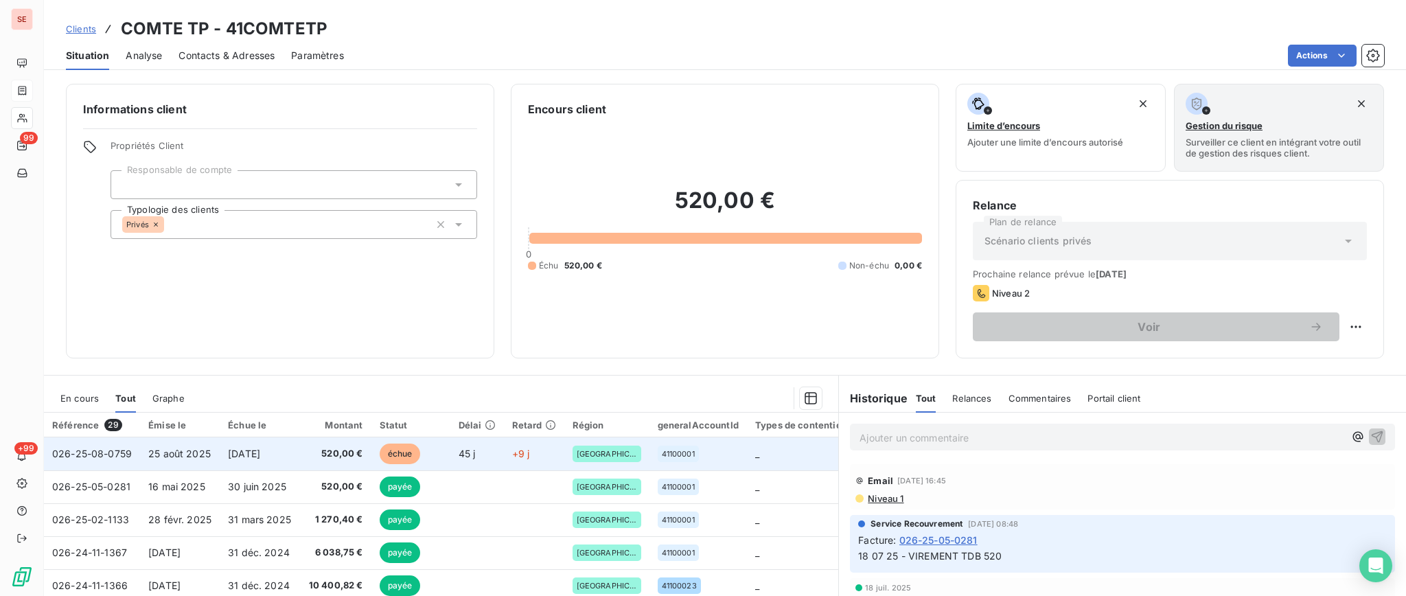
click at [248, 457] on span "[DATE]" at bounding box center [244, 454] width 32 height 12
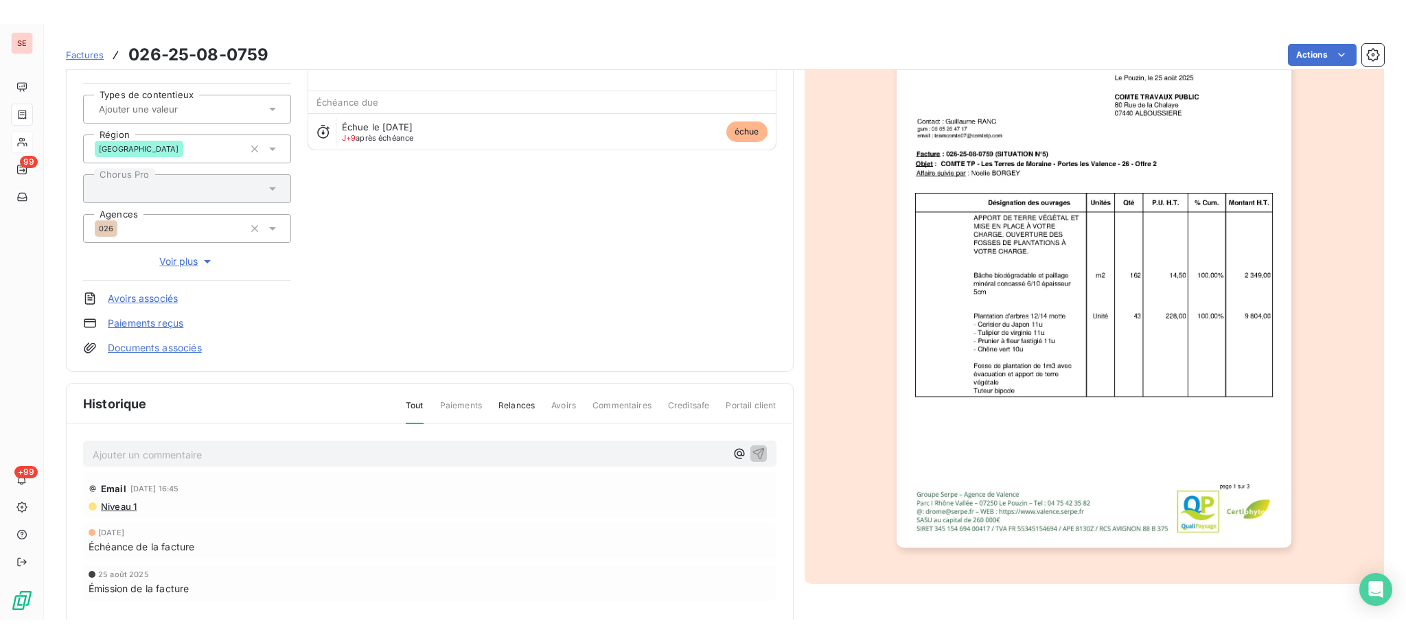
scroll to position [229, 0]
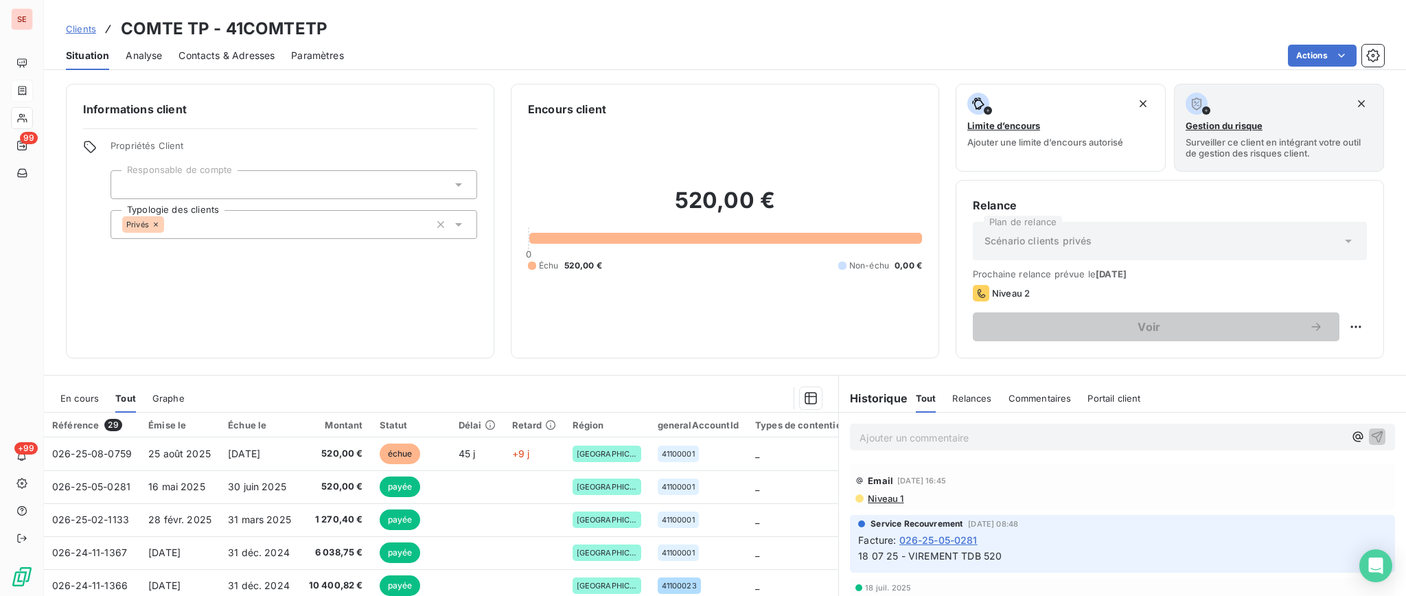
click at [69, 400] on span "En cours" at bounding box center [79, 398] width 38 height 11
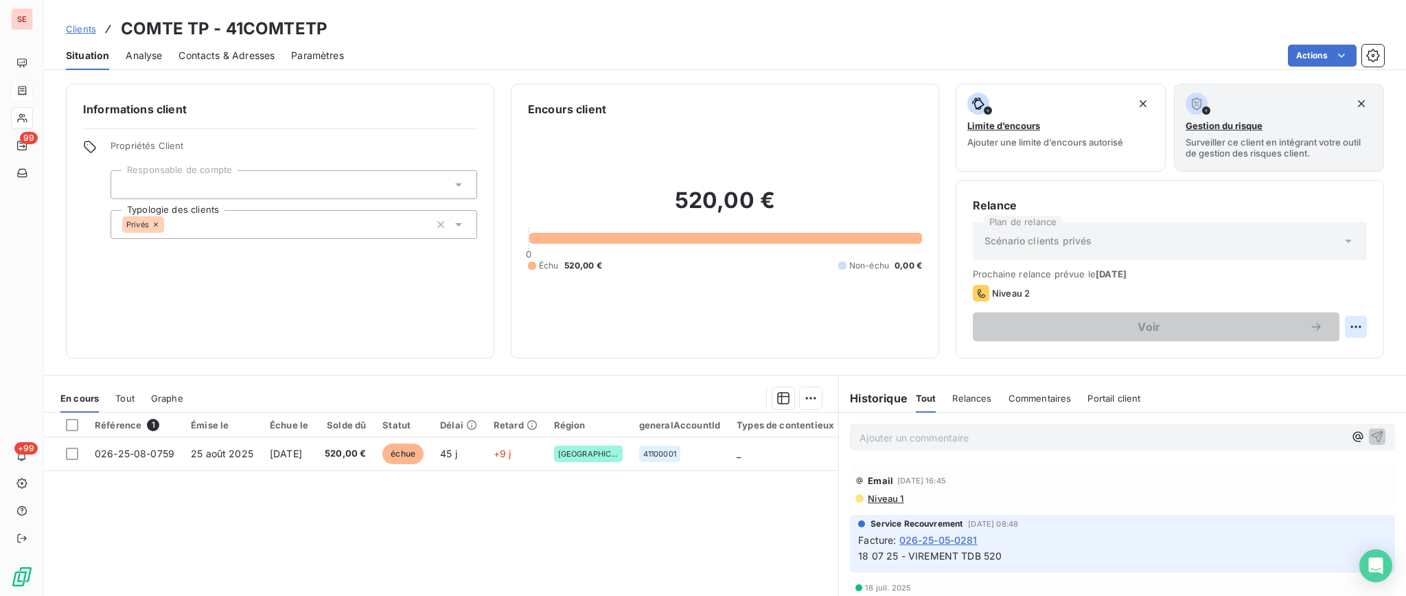
click at [1345, 327] on html "SE 99 +99 Clients COMTE TP - 41COMTETP Situation Analyse Contacts & Adresses Pa…" at bounding box center [703, 298] width 1406 height 596
click at [1324, 356] on div "Replanifier cette action" at bounding box center [1285, 357] width 123 height 22
select select "9"
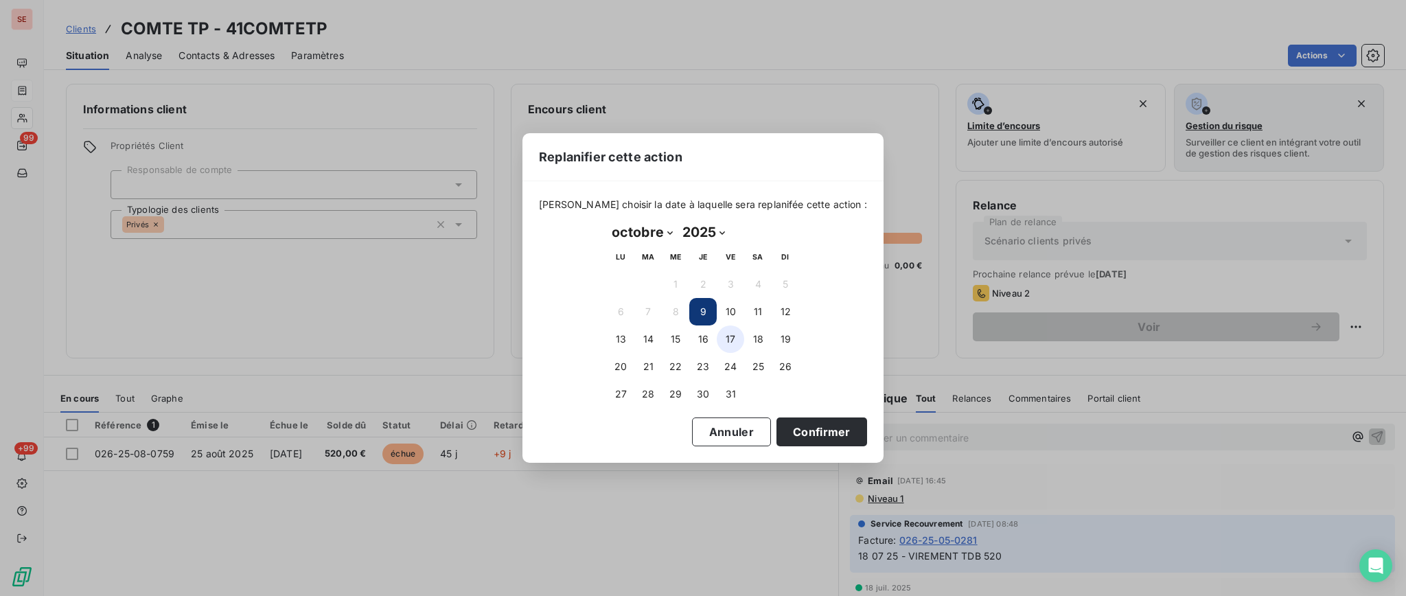
click at [729, 339] on button "17" at bounding box center [730, 338] width 27 height 27
drag, startPoint x: 619, startPoint y: 364, endPoint x: 744, endPoint y: 403, distance: 131.6
click at [619, 363] on button "20" at bounding box center [620, 366] width 27 height 27
click at [820, 435] on button "Confirmer" at bounding box center [822, 431] width 91 height 29
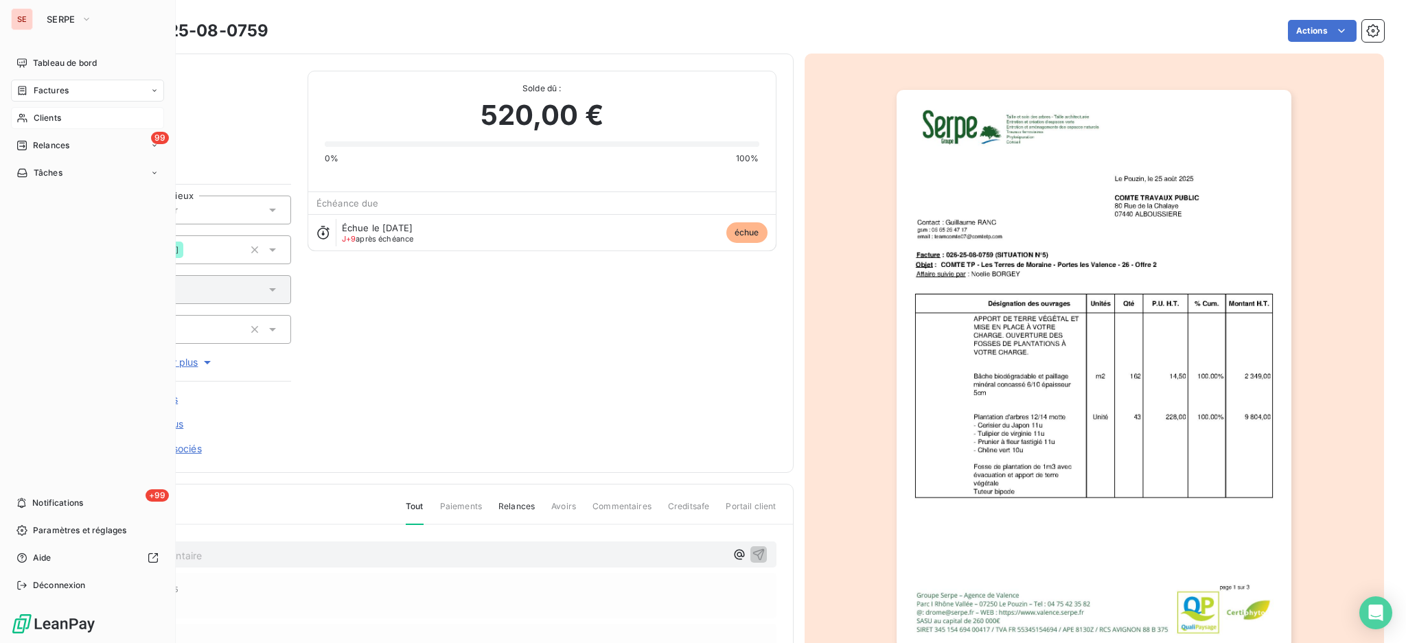
click at [41, 115] on span "Clients" at bounding box center [47, 118] width 27 height 12
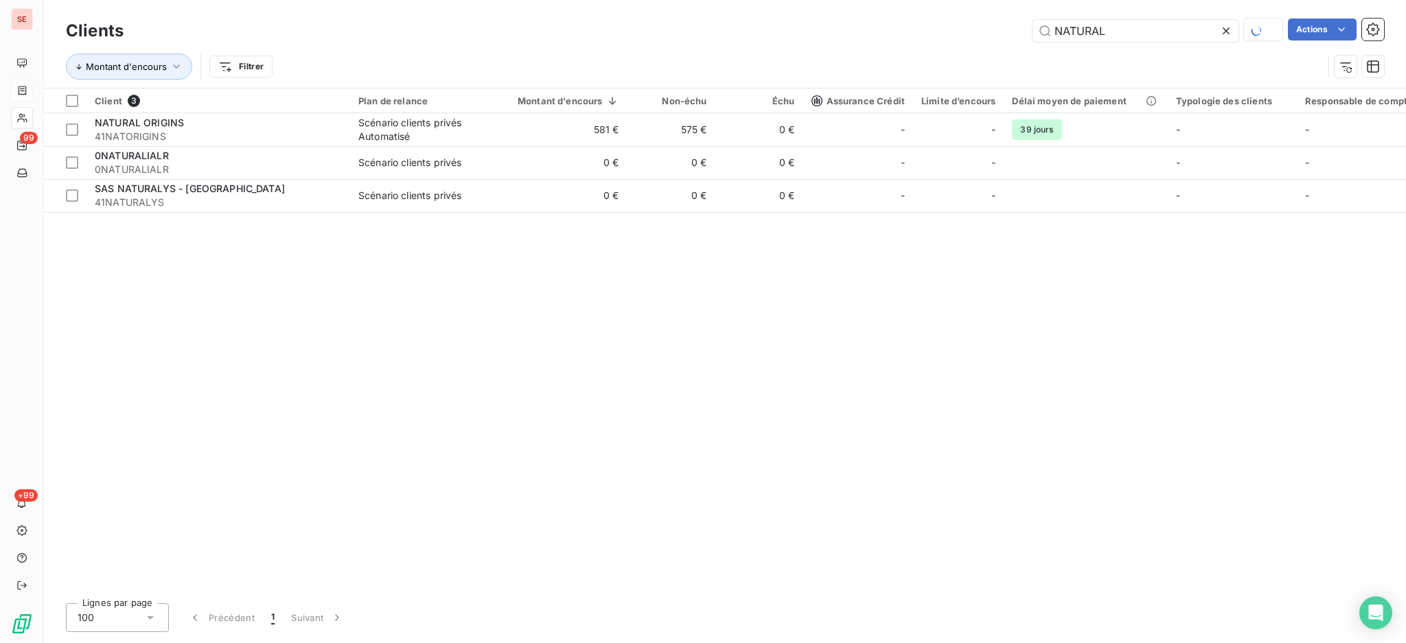
drag, startPoint x: 1113, startPoint y: 26, endPoint x: 1001, endPoint y: 14, distance: 112.5
click at [1001, 14] on div "Clients NATURAL Actions Montant d'encours Filtrer" at bounding box center [725, 44] width 1362 height 88
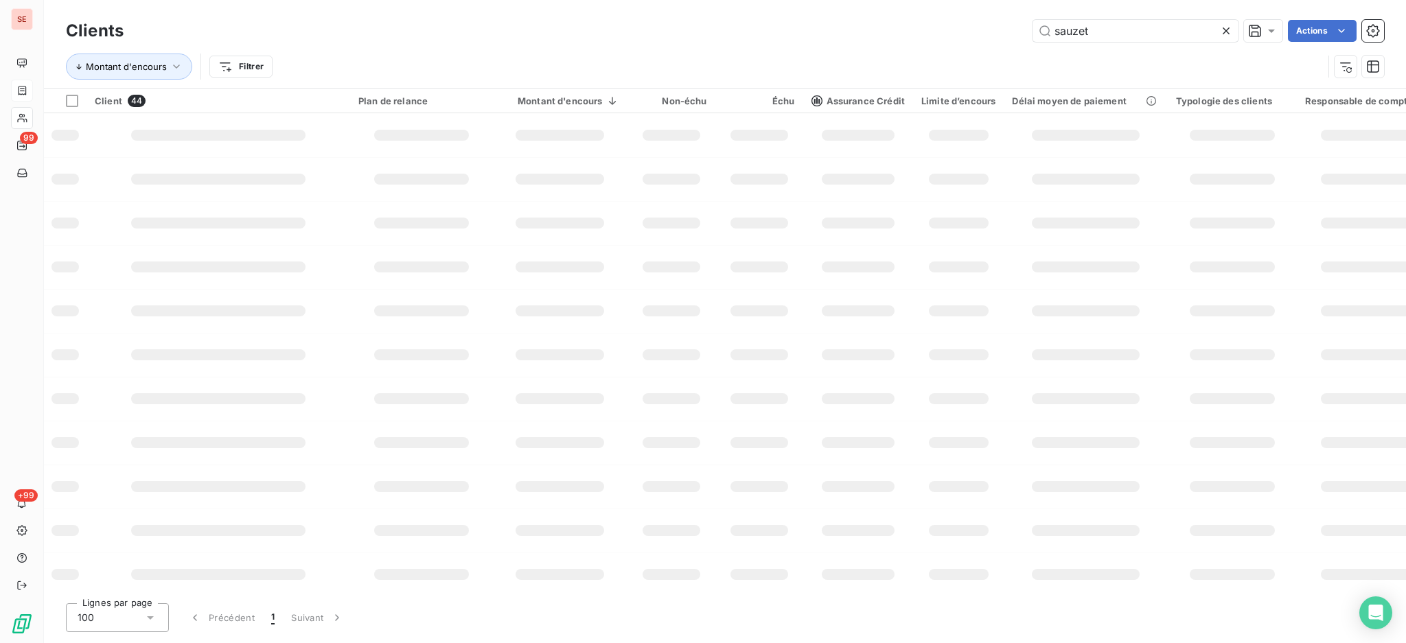
type input "sauzet"
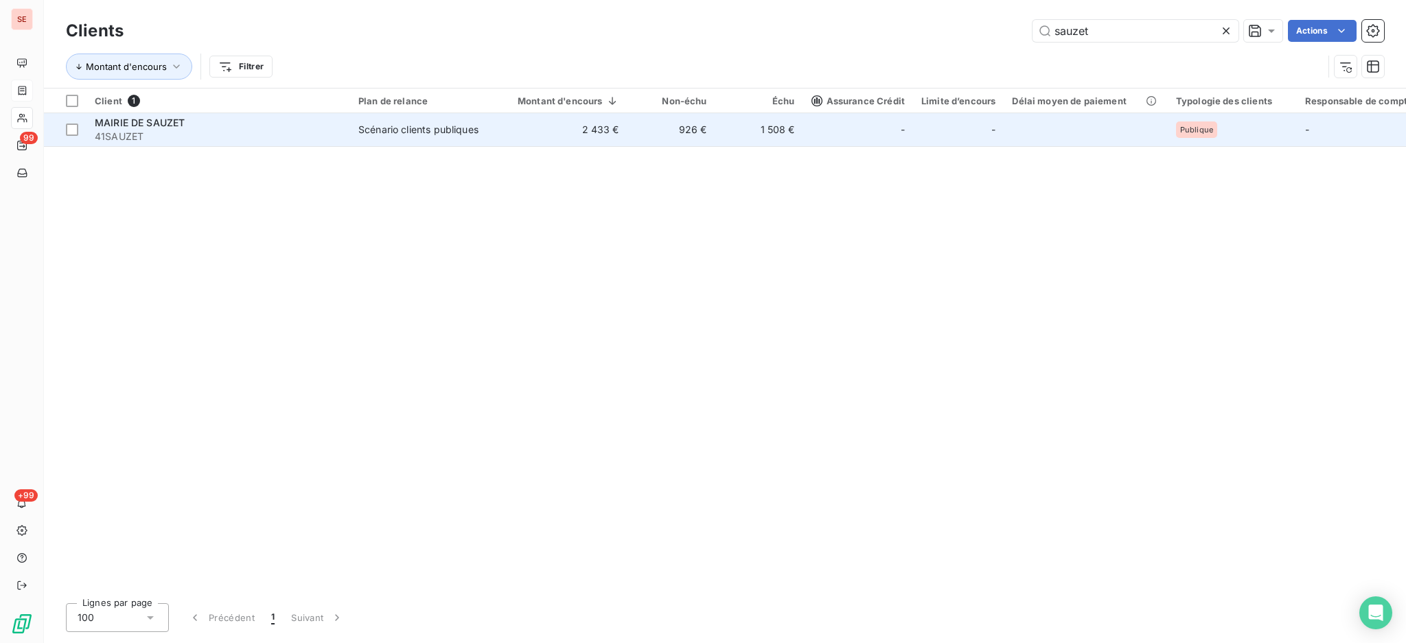
click at [317, 135] on span "41SAUZET" at bounding box center [218, 137] width 247 height 14
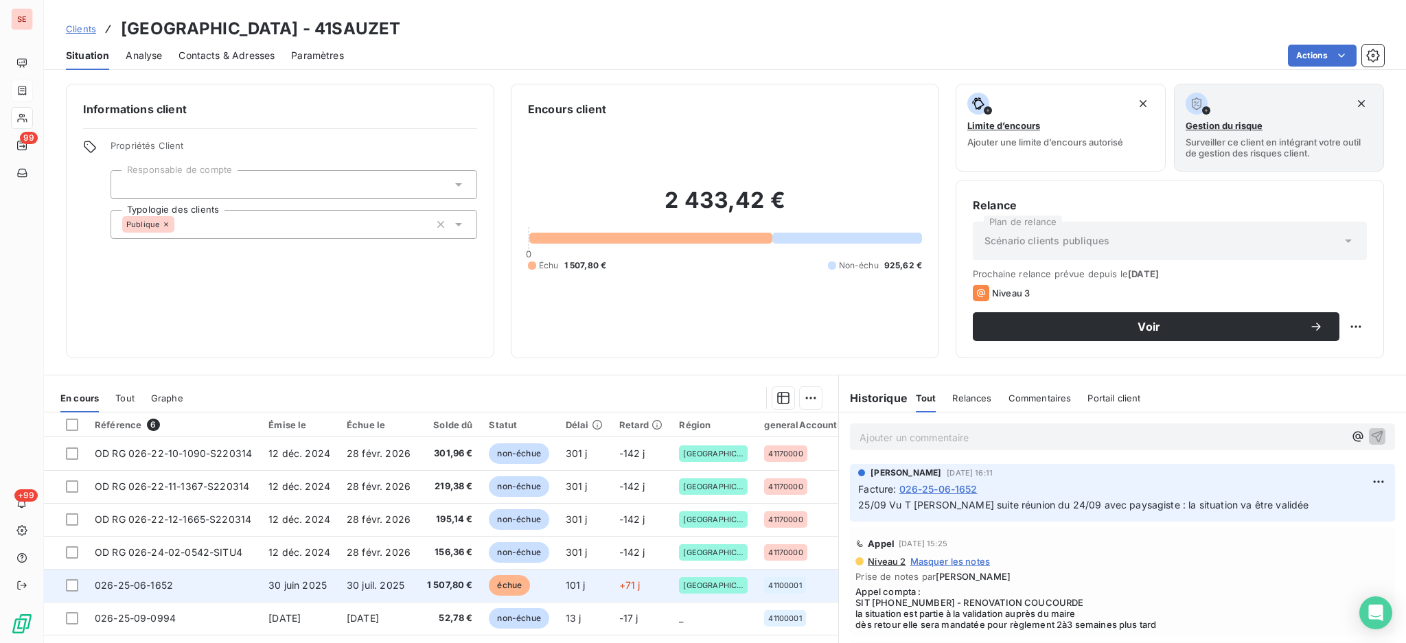
click at [412, 581] on td "30 juil. 2025" at bounding box center [379, 585] width 80 height 33
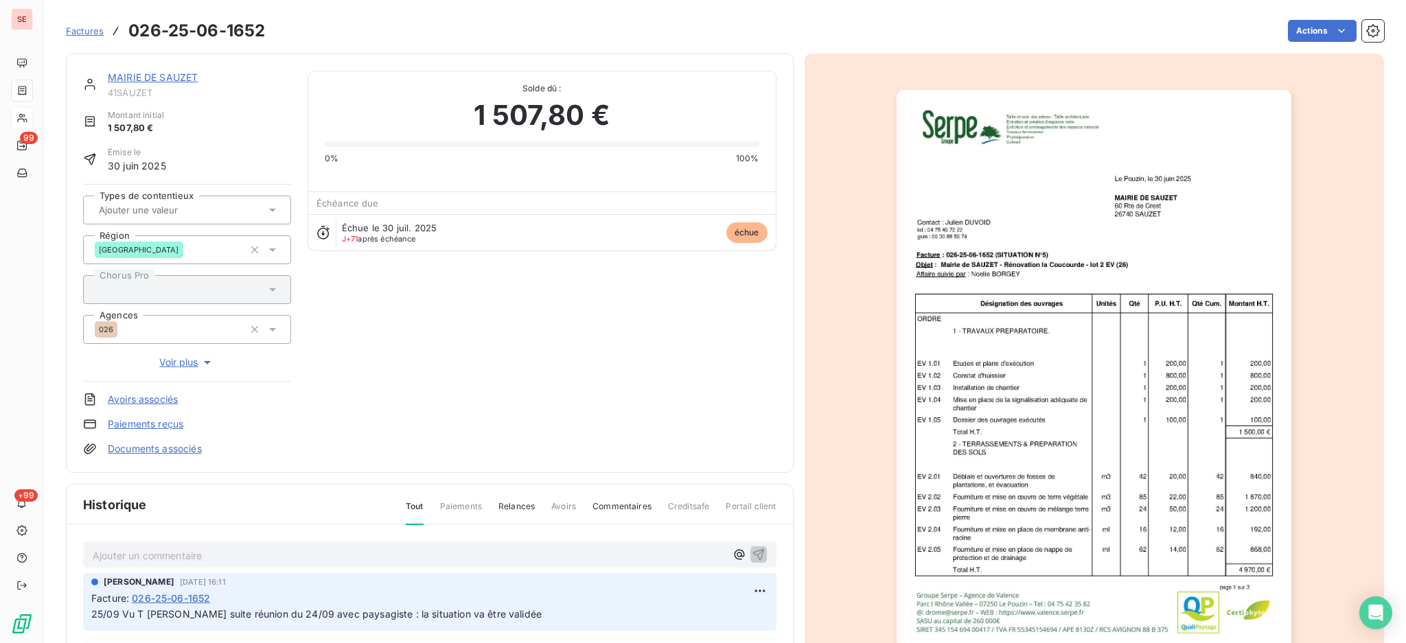
click at [358, 557] on p "Ajouter un commentaire ﻿" at bounding box center [409, 555] width 633 height 17
click at [732, 590] on html "SE 99 +99 Factures 026-25-06-1652 Actions MAIRIE DE SAUZET 41SAUZET Montant ini…" at bounding box center [703, 321] width 1406 height 643
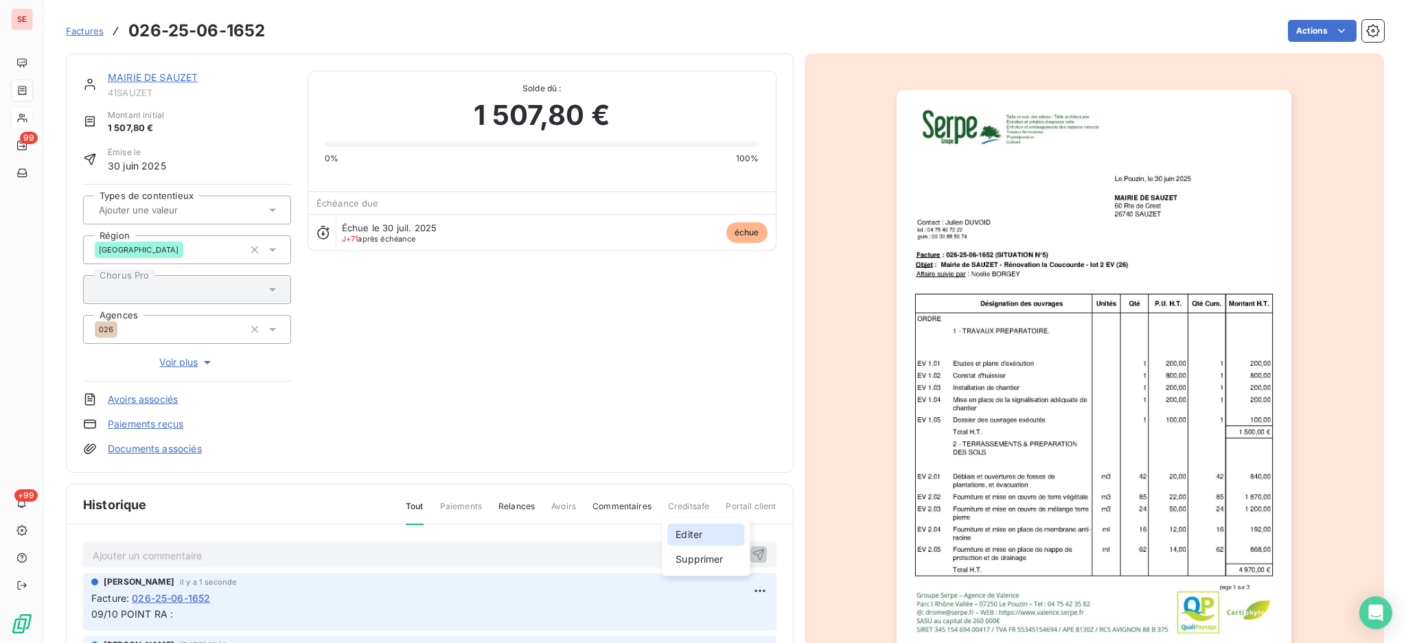
click at [704, 537] on div "Editer" at bounding box center [705, 535] width 77 height 22
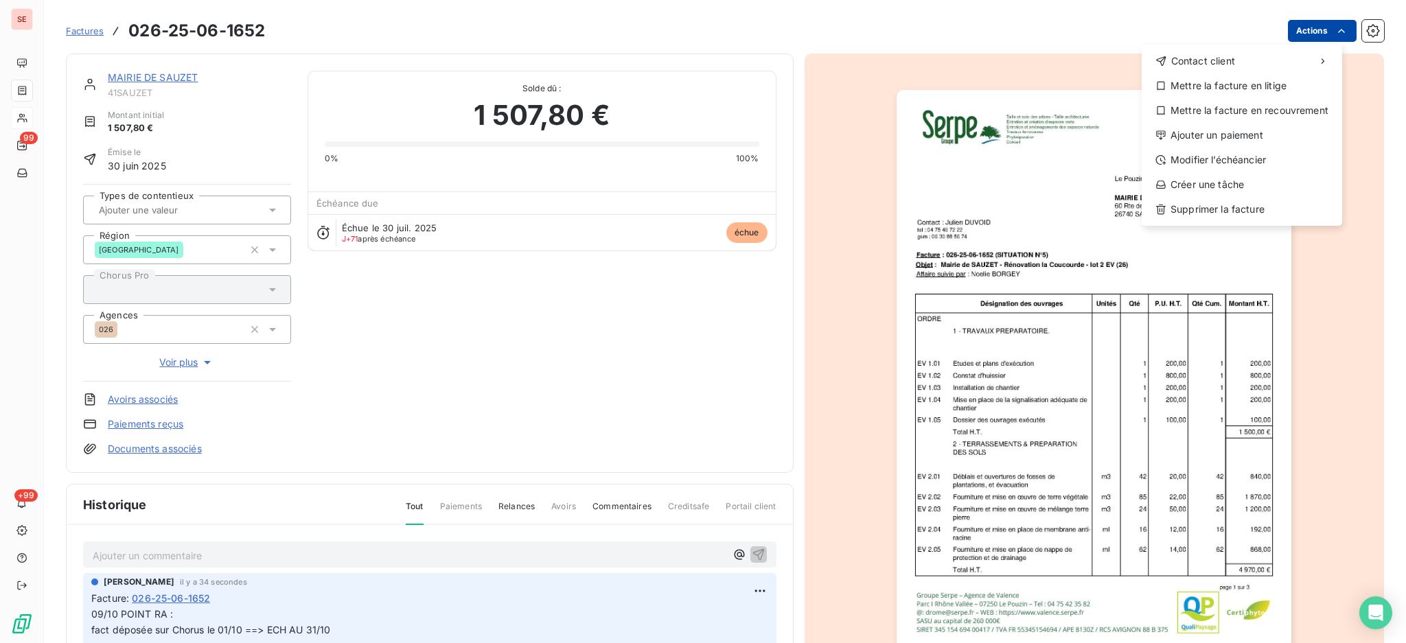
click at [1311, 23] on html "SE 99 +99 Factures 026-25-06-1652 Actions Contact client Mettre la facture en l…" at bounding box center [703, 321] width 1406 height 643
click at [1263, 161] on div "Modifier l’échéancier" at bounding box center [1242, 160] width 190 height 22
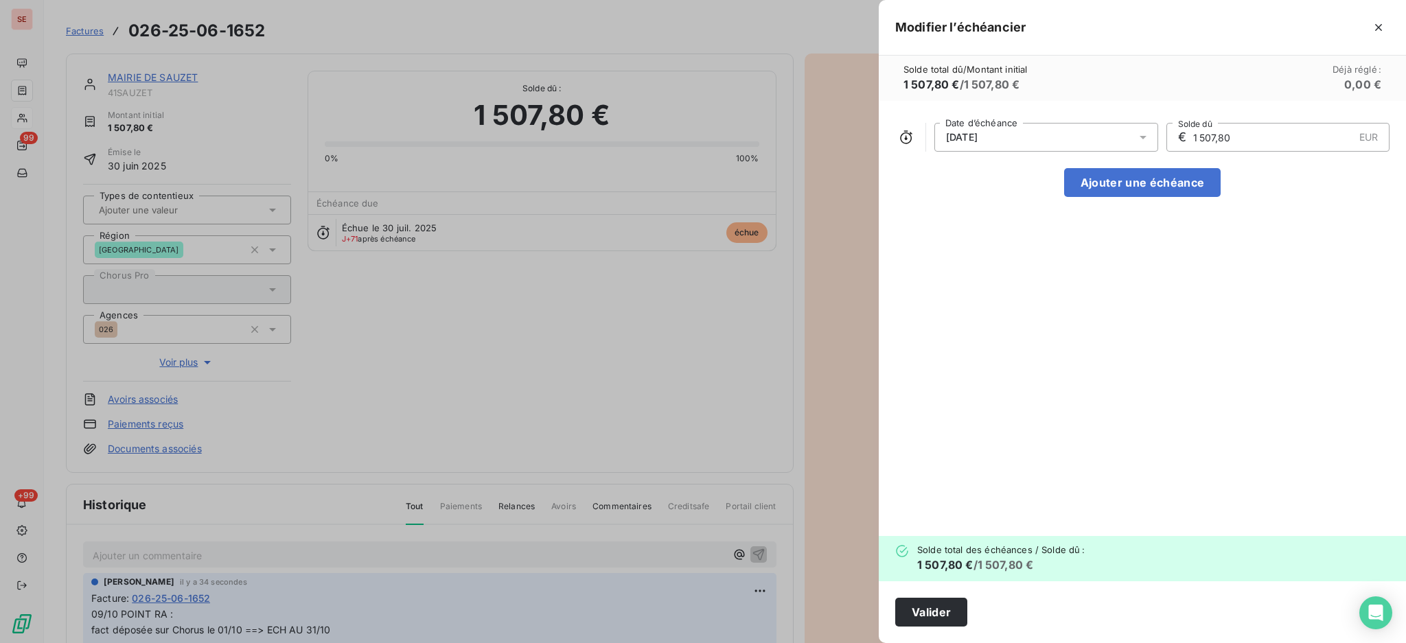
click at [1139, 137] on icon at bounding box center [1143, 137] width 14 height 14
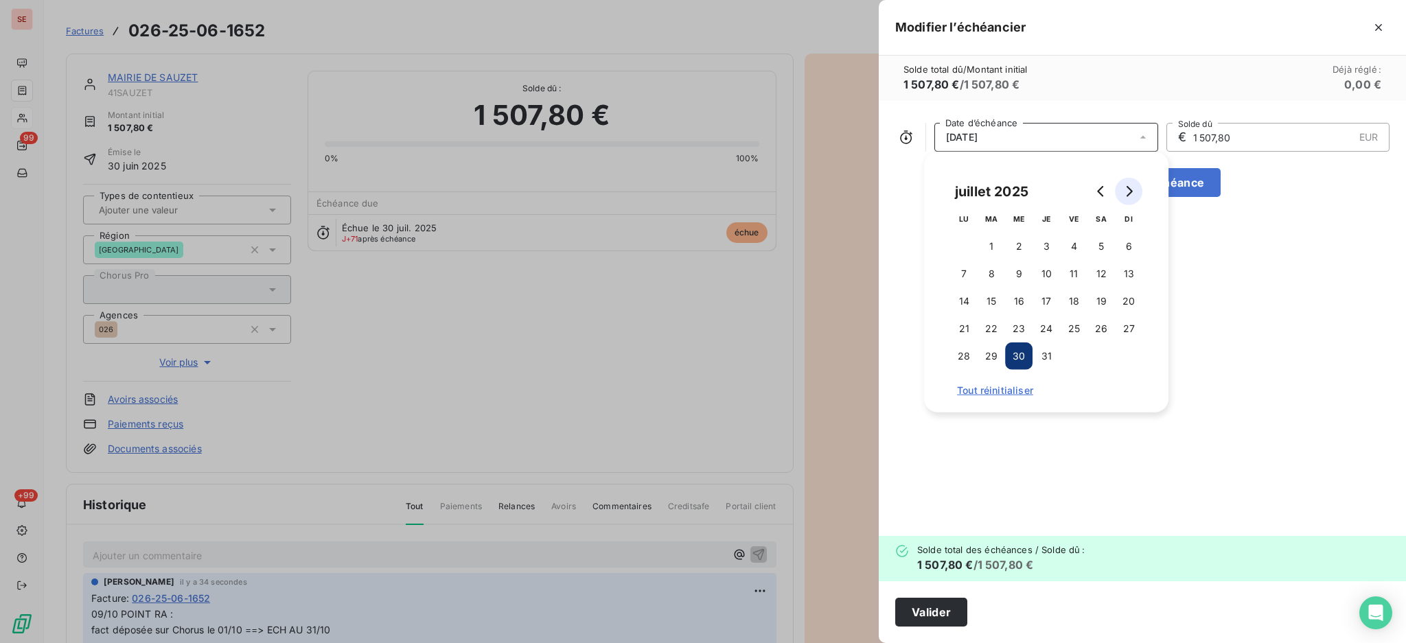
click at [1127, 194] on icon "Go to next month" at bounding box center [1128, 191] width 11 height 11
click at [1081, 359] on button "31" at bounding box center [1073, 356] width 27 height 27
click at [932, 610] on button "Valider" at bounding box center [931, 612] width 72 height 29
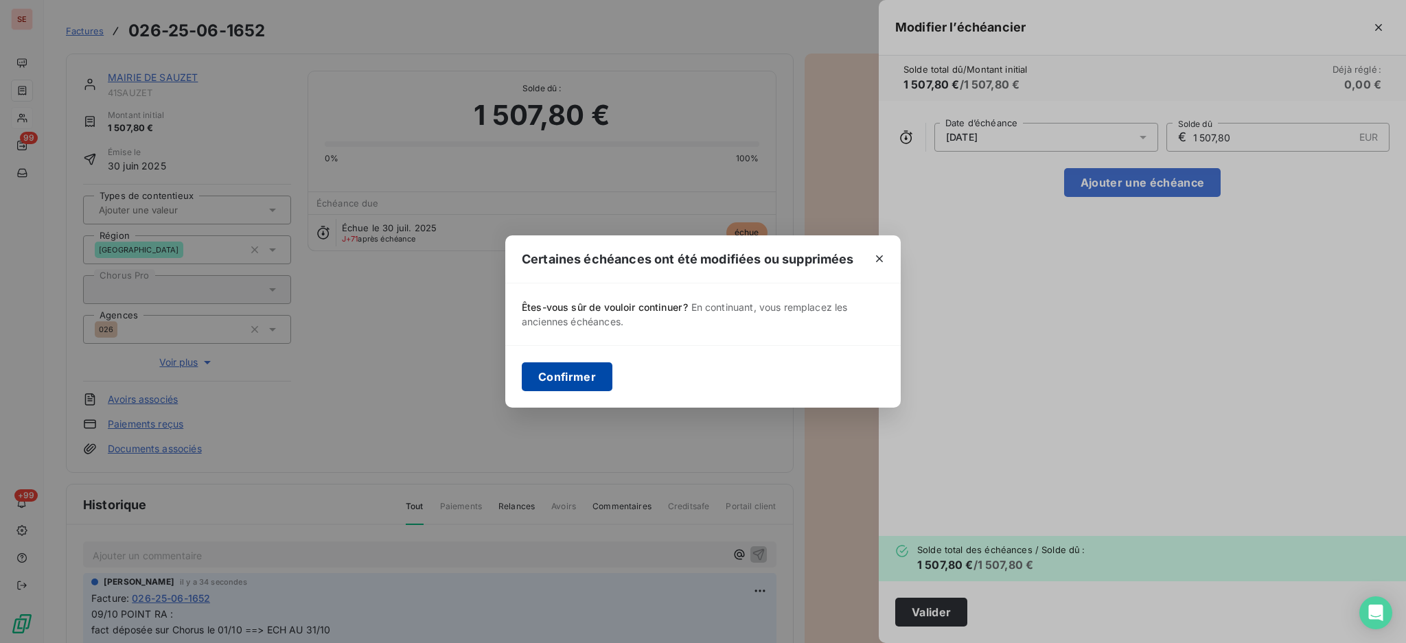
click at [535, 364] on button "Confirmer" at bounding box center [567, 377] width 91 height 29
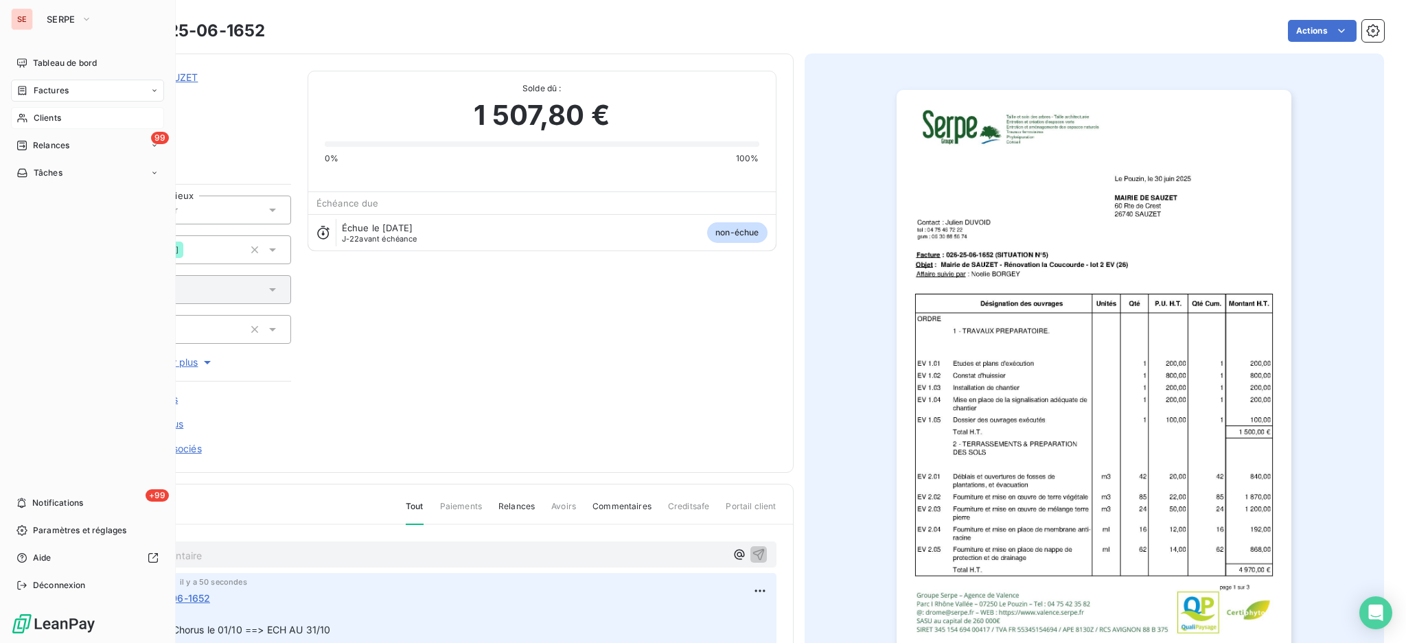
click at [41, 88] on span "Factures" at bounding box center [51, 90] width 35 height 12
click at [58, 92] on span "Factures" at bounding box center [51, 90] width 35 height 12
click at [45, 122] on span "Factures" at bounding box center [50, 118] width 35 height 12
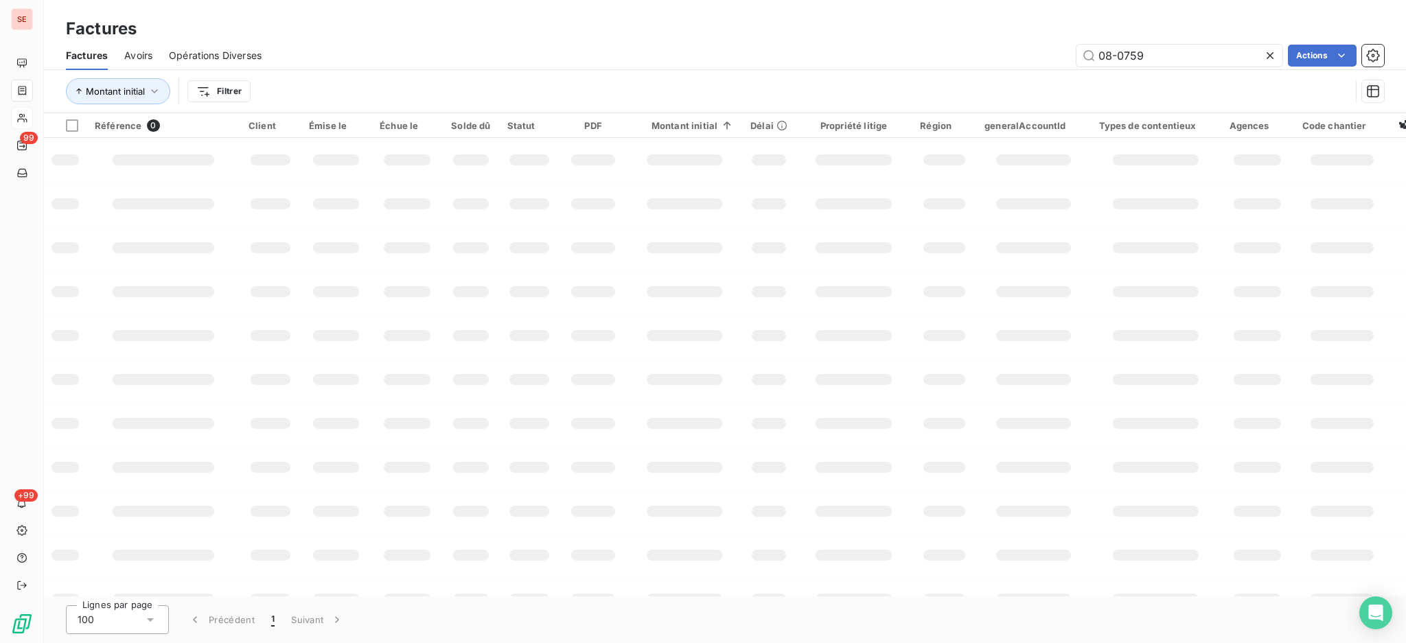
drag, startPoint x: 1181, startPoint y: 58, endPoint x: 981, endPoint y: 33, distance: 202.1
click at [982, 33] on div "Factures Factures Avoirs Opérations Diverses 08-0759 Actions Montant initial Fi…" at bounding box center [725, 56] width 1362 height 113
type input "07-1529"
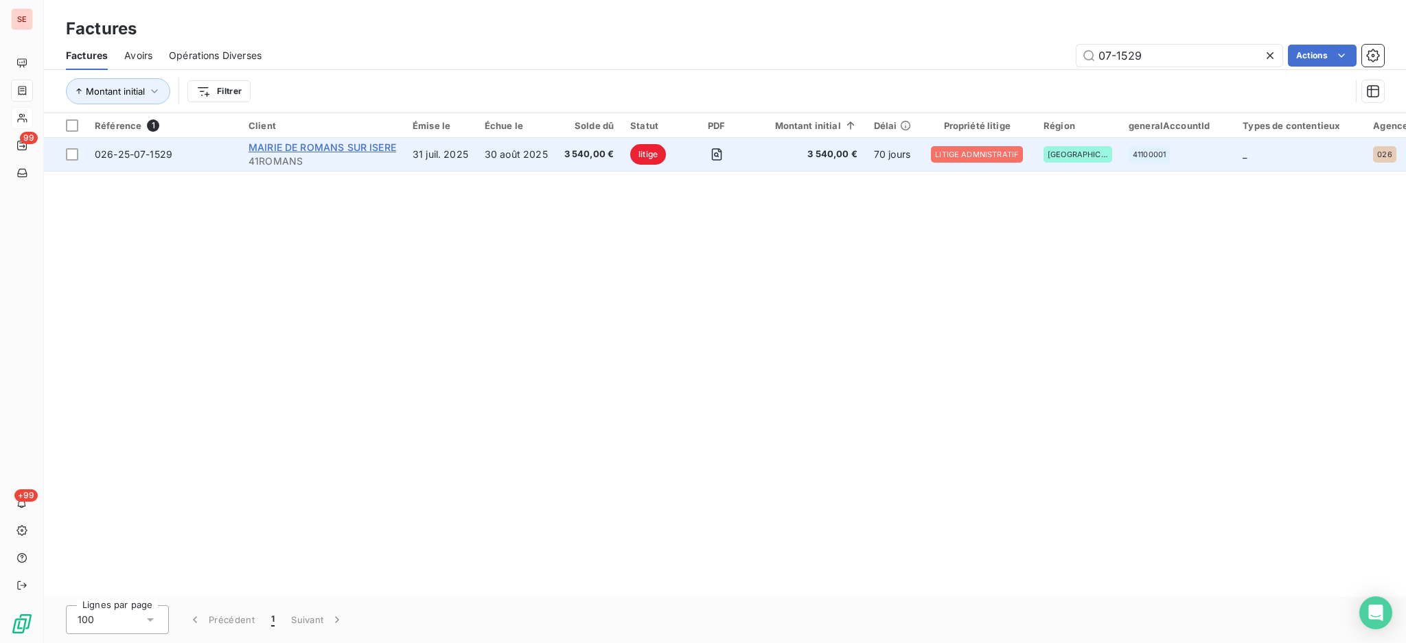
click at [277, 146] on span "MAIRIE DE ROMANS SUR ISERE" at bounding box center [323, 147] width 148 height 12
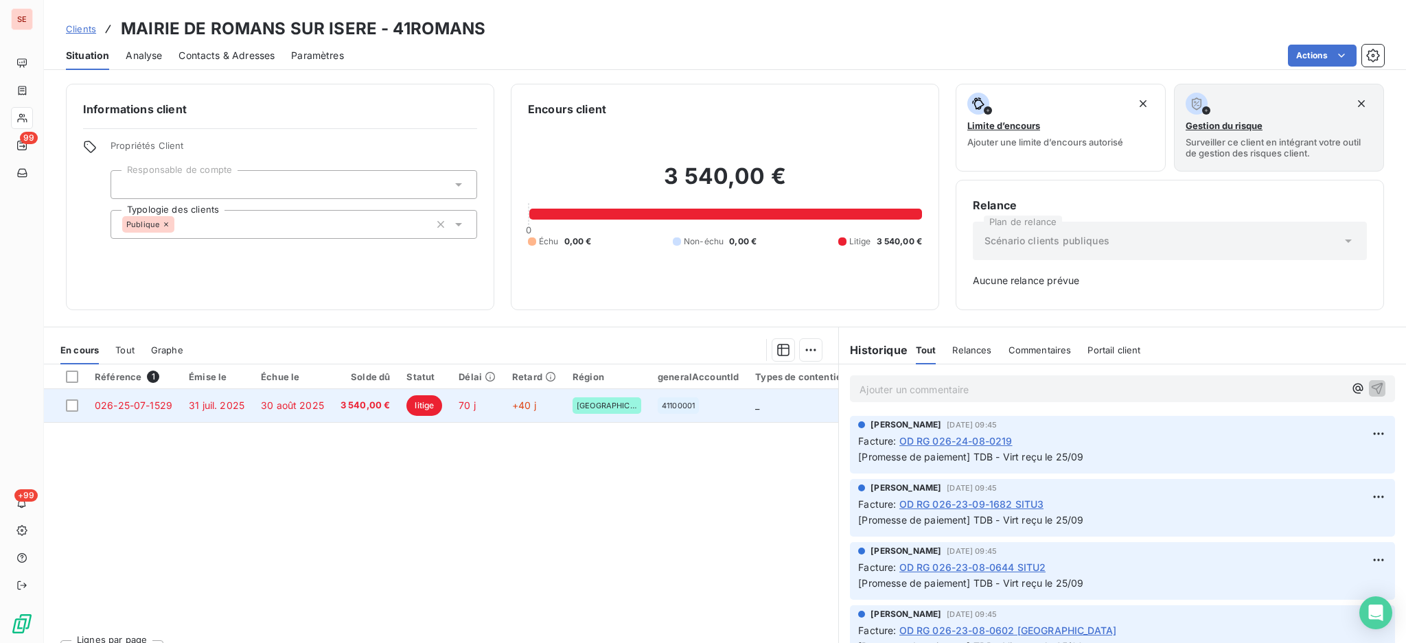
click at [309, 406] on span "30 août 2025" at bounding box center [292, 406] width 63 height 12
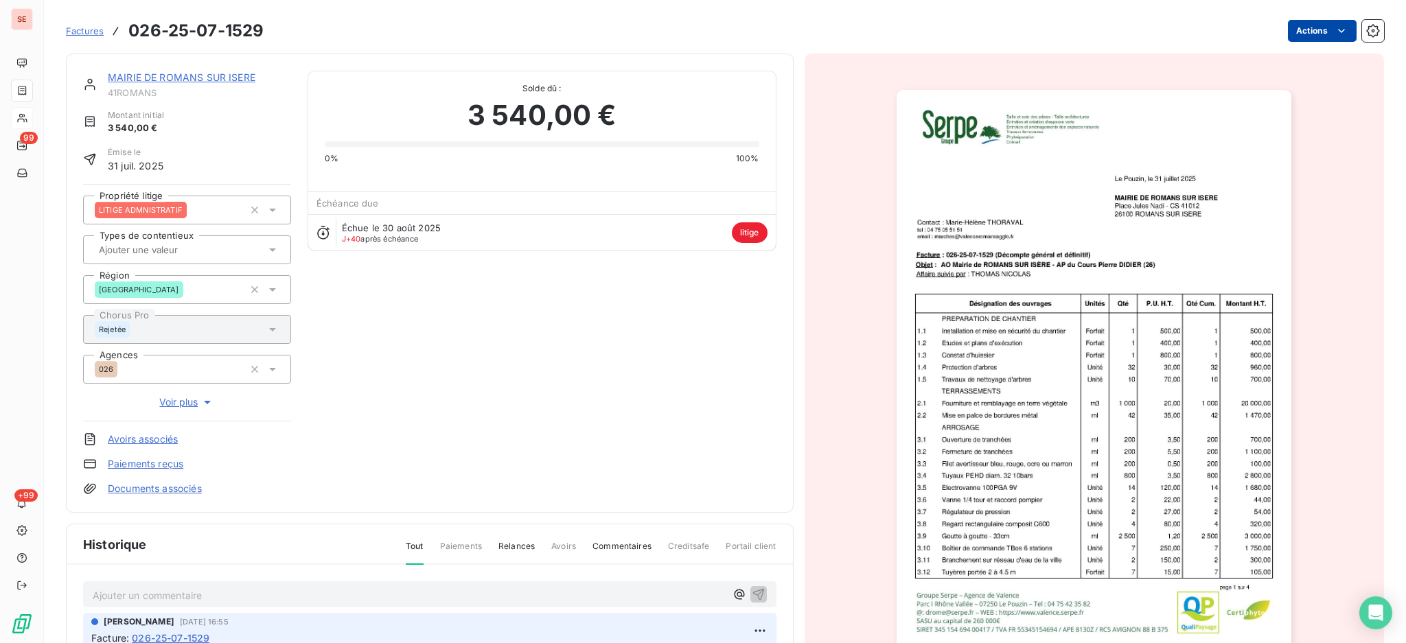
click at [1292, 30] on html "SE 99 +99 Factures 026-25-07-1529 Actions MAIRIE DE ROMANS SUR ISERE 41ROMANS M…" at bounding box center [703, 321] width 1406 height 643
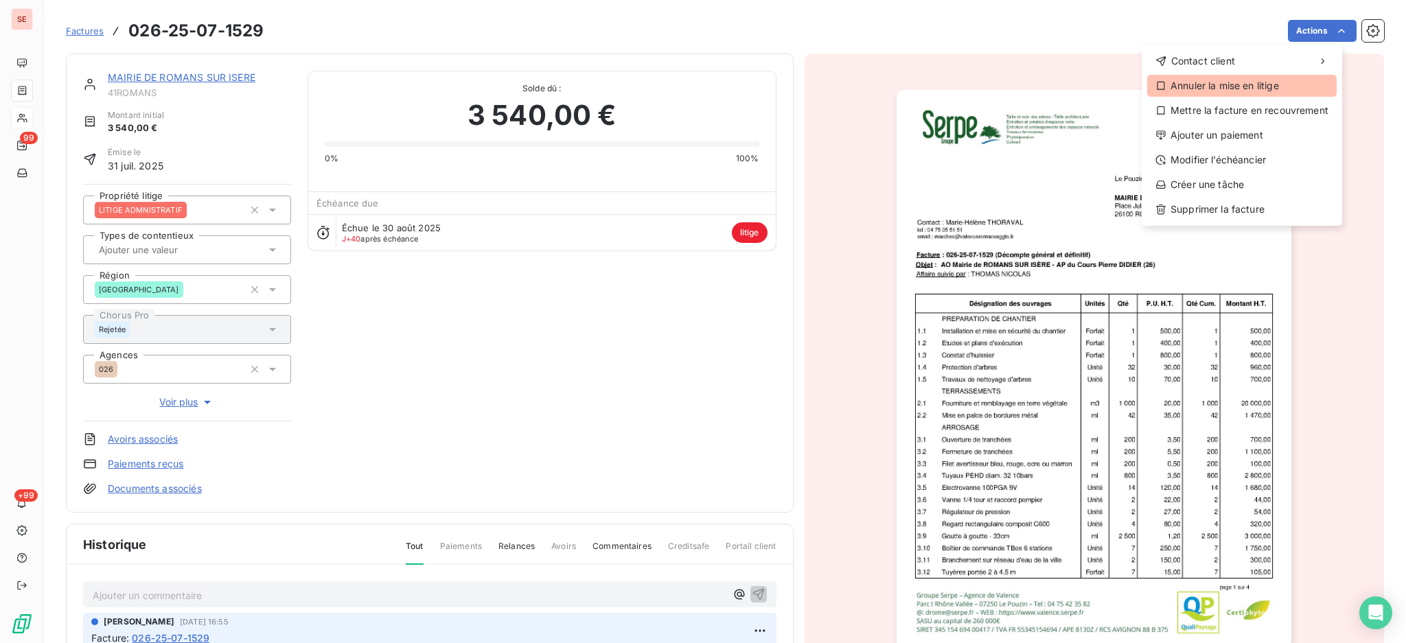
click at [1264, 89] on div "Annuler la mise en litige" at bounding box center [1242, 86] width 190 height 22
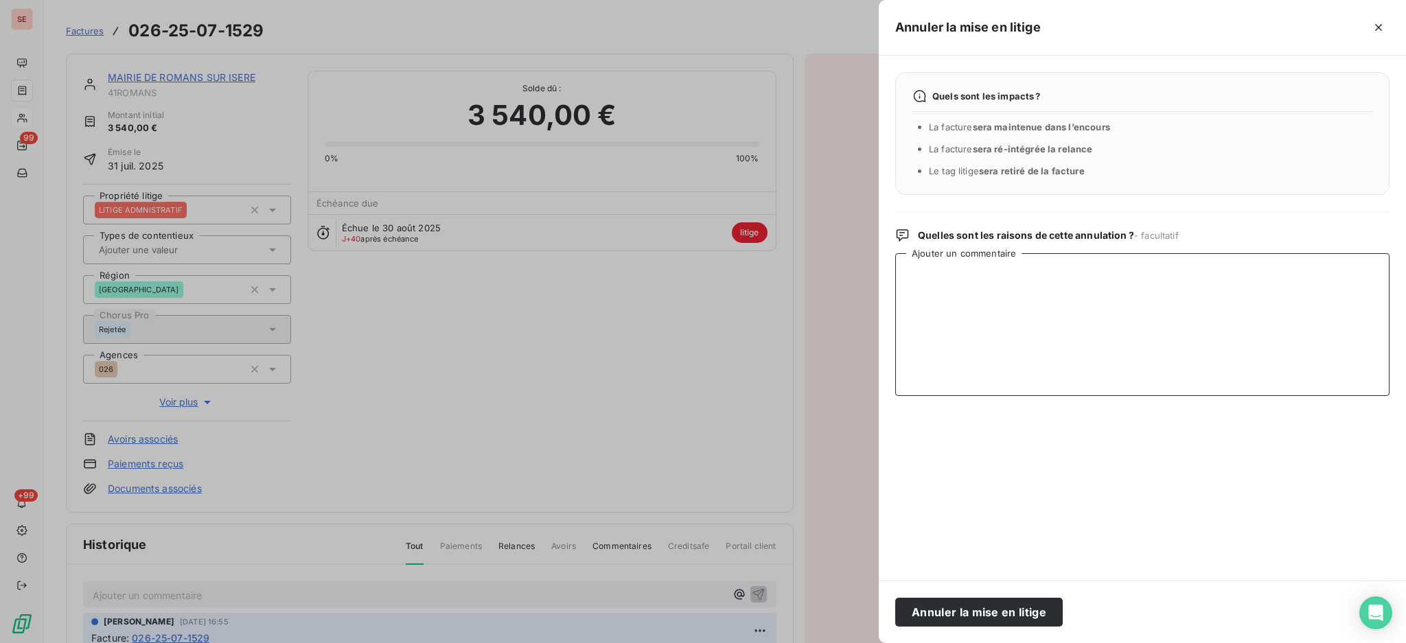
click at [1060, 282] on textarea "Ajouter un commentaire" at bounding box center [1142, 324] width 494 height 143
type textarea "l"
type textarea "PV de réception"
drag, startPoint x: 1029, startPoint y: 285, endPoint x: 871, endPoint y: 258, distance: 160.2
click at [871, 643] on div "Annuler la mise en litige Quels sont les impacts ? La facture sera maintenue da…" at bounding box center [703, 643] width 1406 height 0
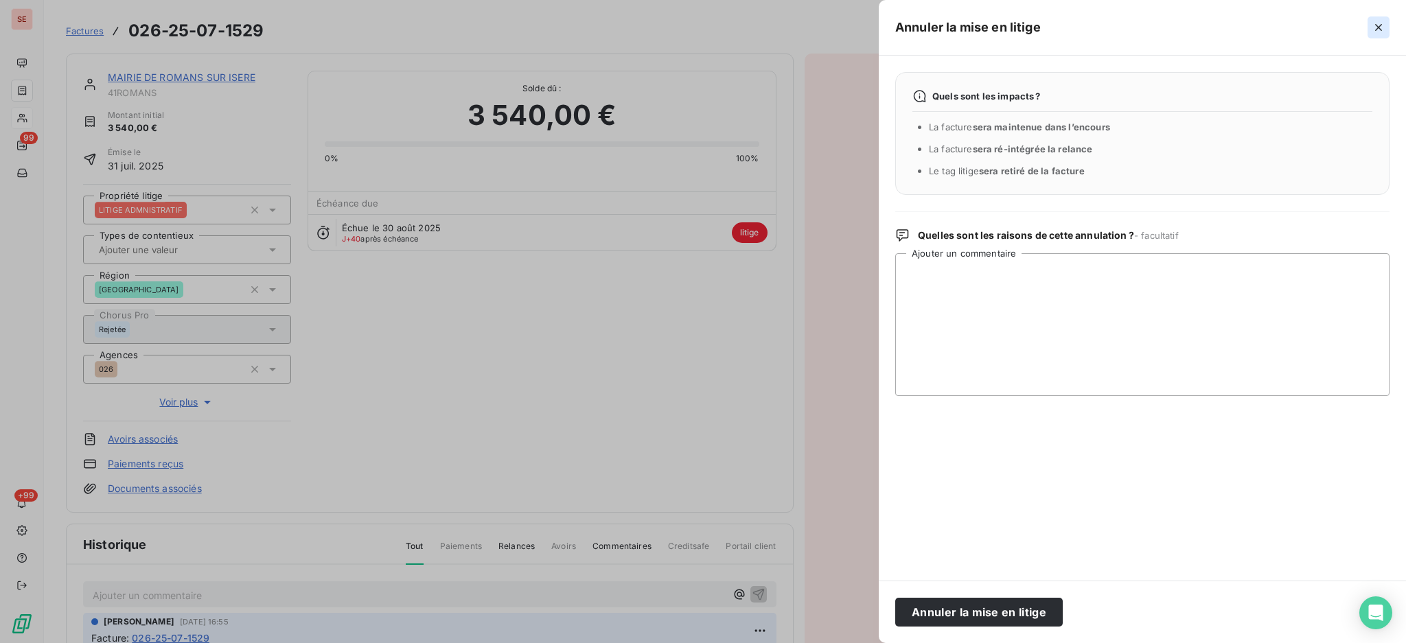
click at [1375, 27] on icon "button" at bounding box center [1379, 28] width 14 height 14
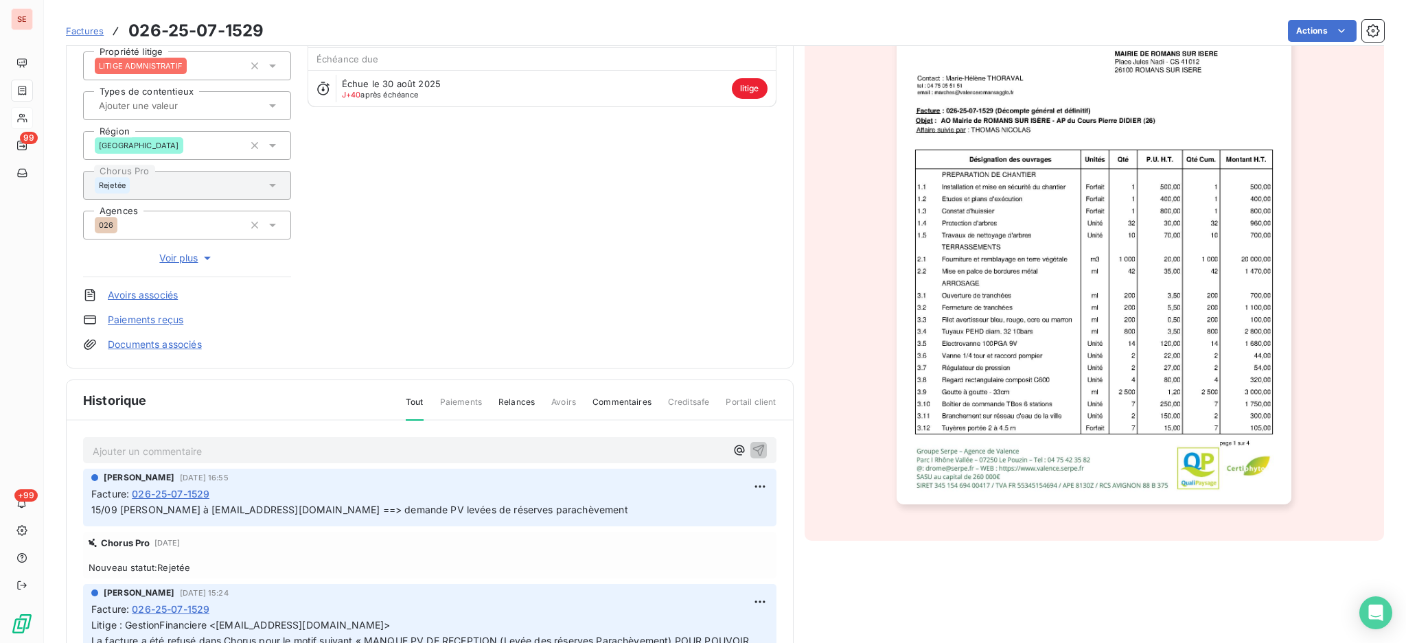
scroll to position [38, 0]
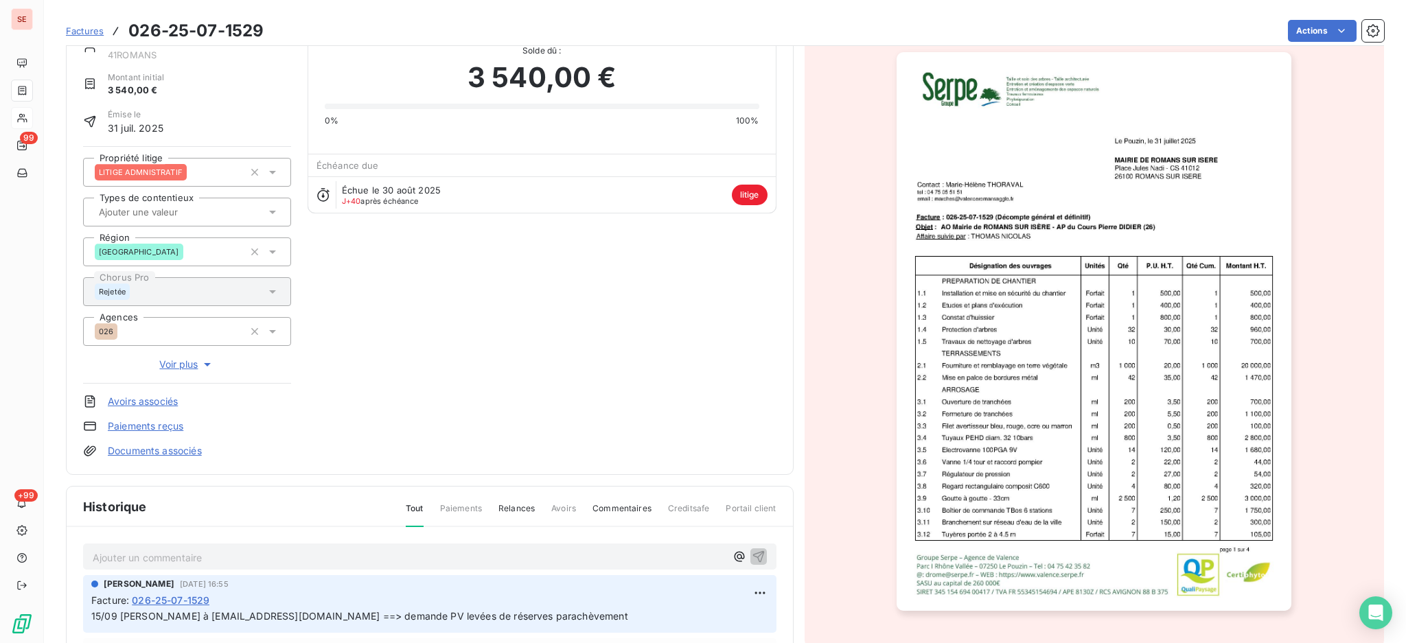
click at [291, 555] on p "Ajouter un commentaire ﻿" at bounding box center [409, 557] width 633 height 17
click at [752, 555] on icon "button" at bounding box center [759, 556] width 14 height 14
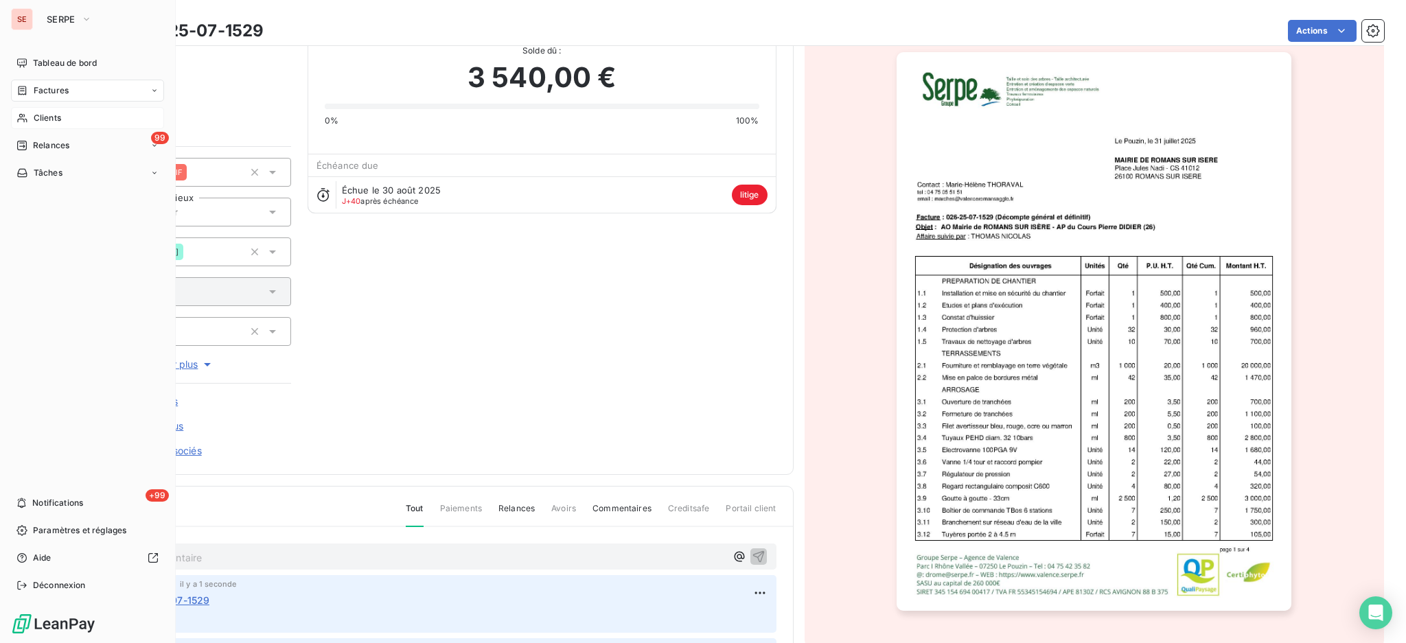
click at [51, 87] on span "Factures" at bounding box center [51, 90] width 35 height 12
click at [48, 92] on span "Factures" at bounding box center [51, 90] width 35 height 12
click at [38, 122] on span "Factures" at bounding box center [50, 118] width 35 height 12
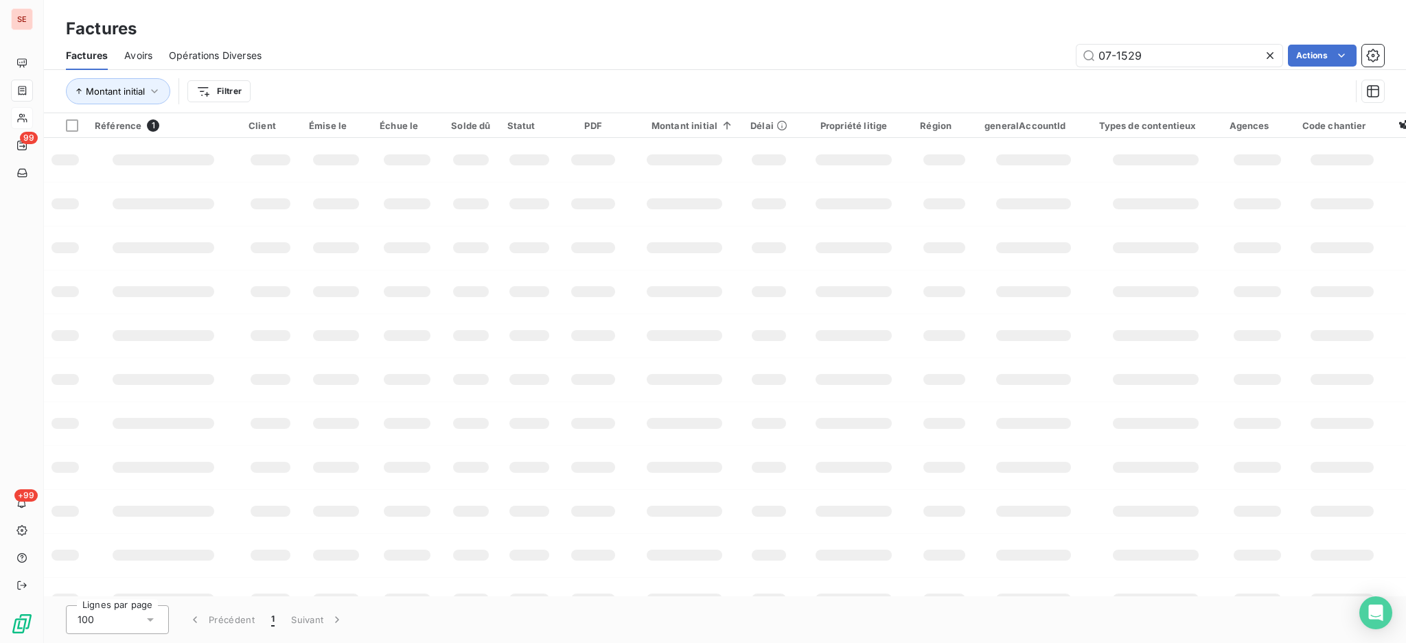
drag, startPoint x: 1110, startPoint y: 42, endPoint x: 887, endPoint y: 25, distance: 223.8
click at [970, 33] on div "Factures Factures Avoirs Opérations Diverses 07-1529 Actions Montant initial Fi…" at bounding box center [725, 56] width 1362 height 113
type input "06-0264"
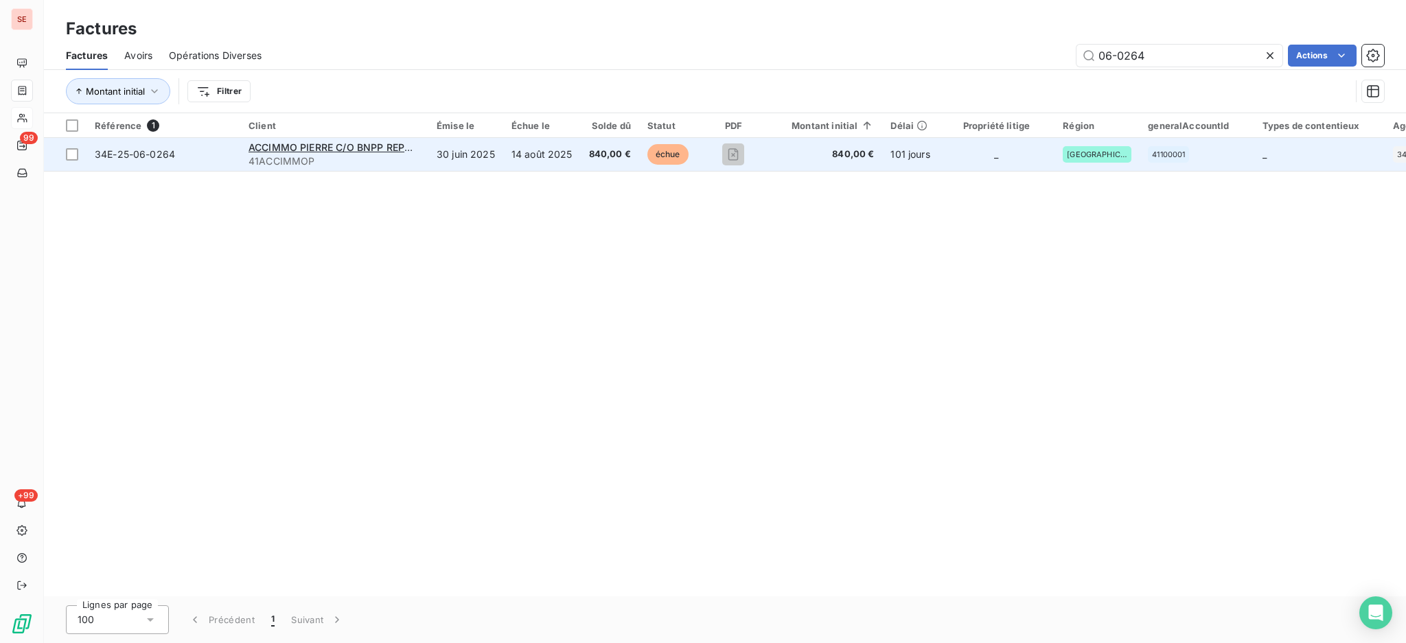
click at [401, 157] on span "41ACCIMMOP" at bounding box center [335, 161] width 172 height 14
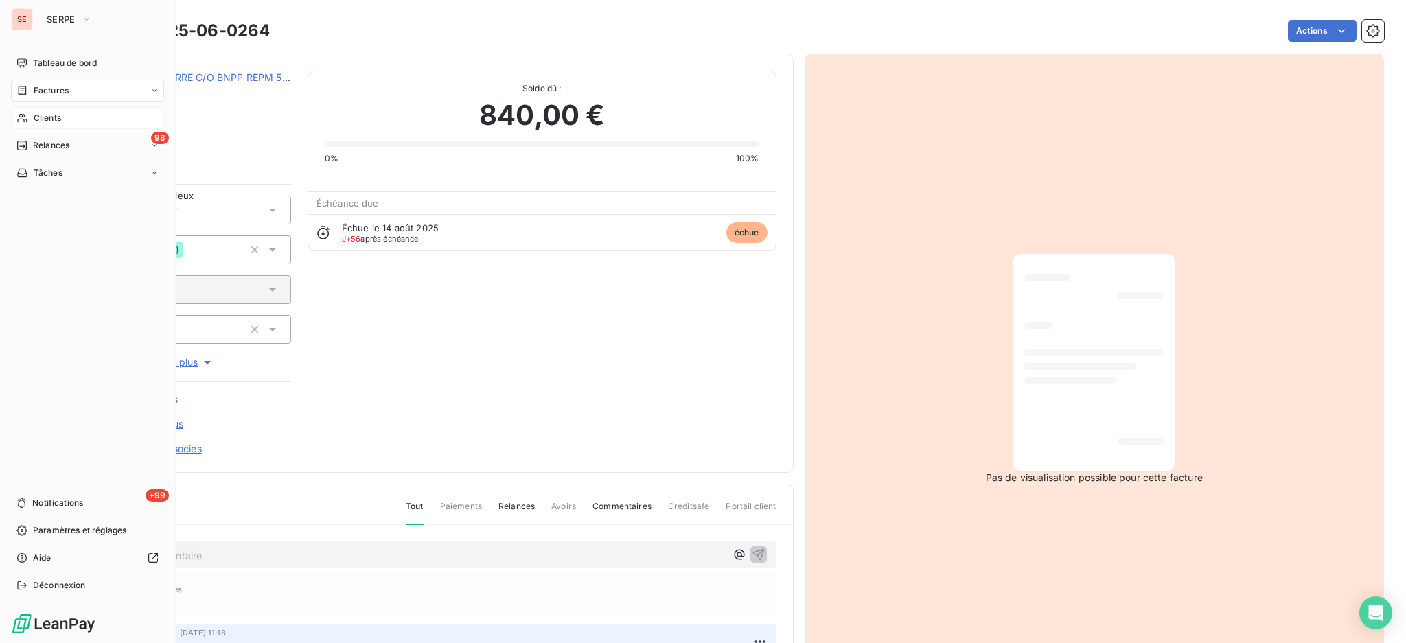
click at [42, 93] on span "Factures" at bounding box center [51, 90] width 35 height 12
click at [51, 115] on span "Factures" at bounding box center [50, 118] width 35 height 12
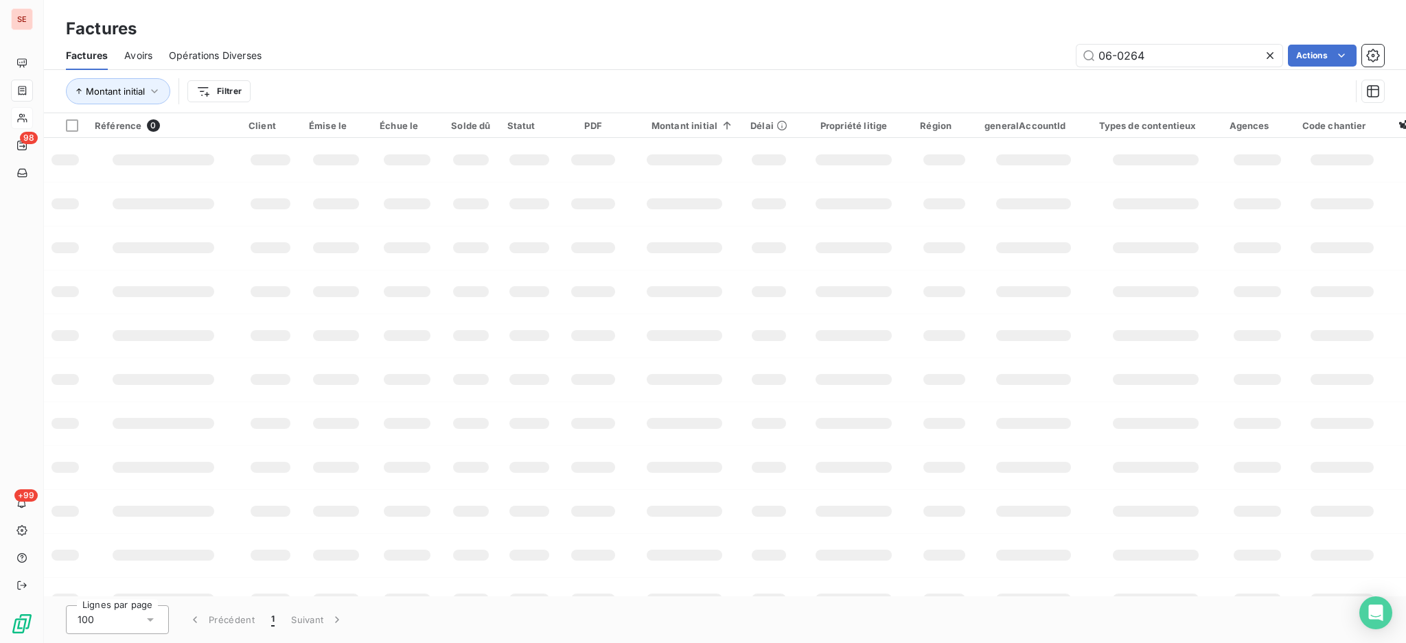
drag, startPoint x: 1196, startPoint y: 60, endPoint x: 1057, endPoint y: 52, distance: 139.6
click at [1057, 51] on div "06-0264 Actions" at bounding box center [831, 56] width 1106 height 22
type input "05-0917"
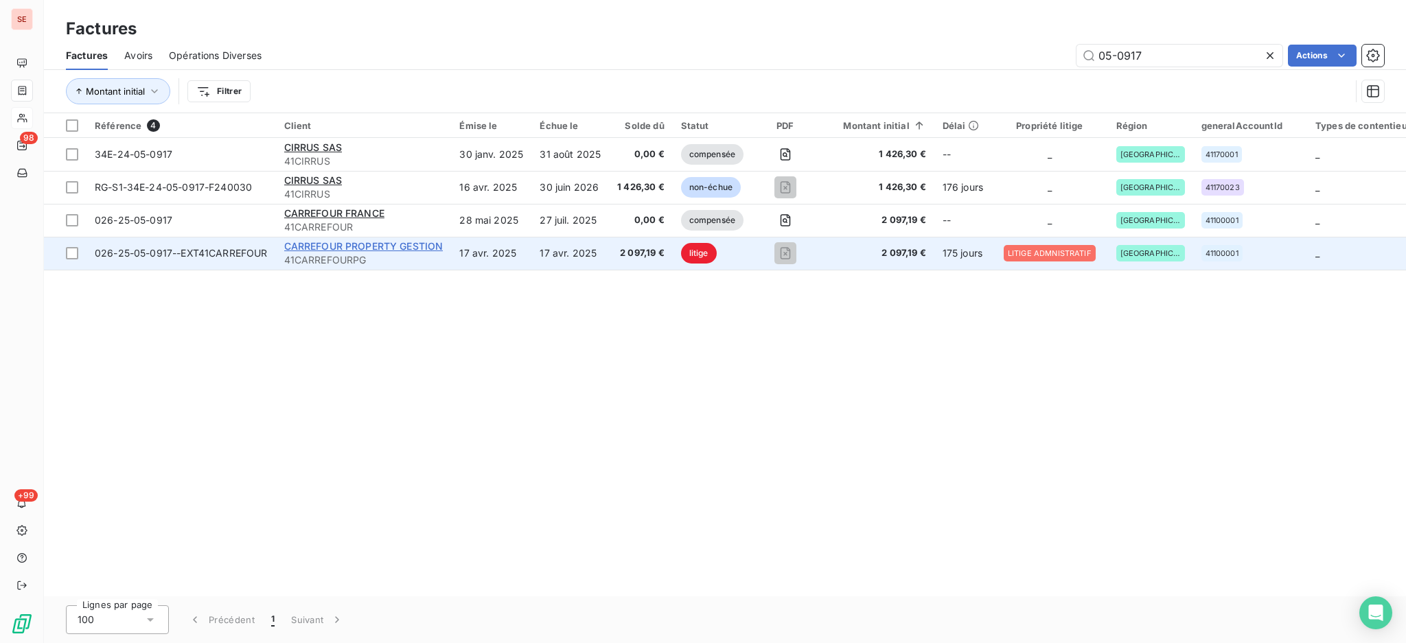
click at [299, 251] on span "CARREFOUR PROPERTY GESTION" at bounding box center [363, 246] width 159 height 12
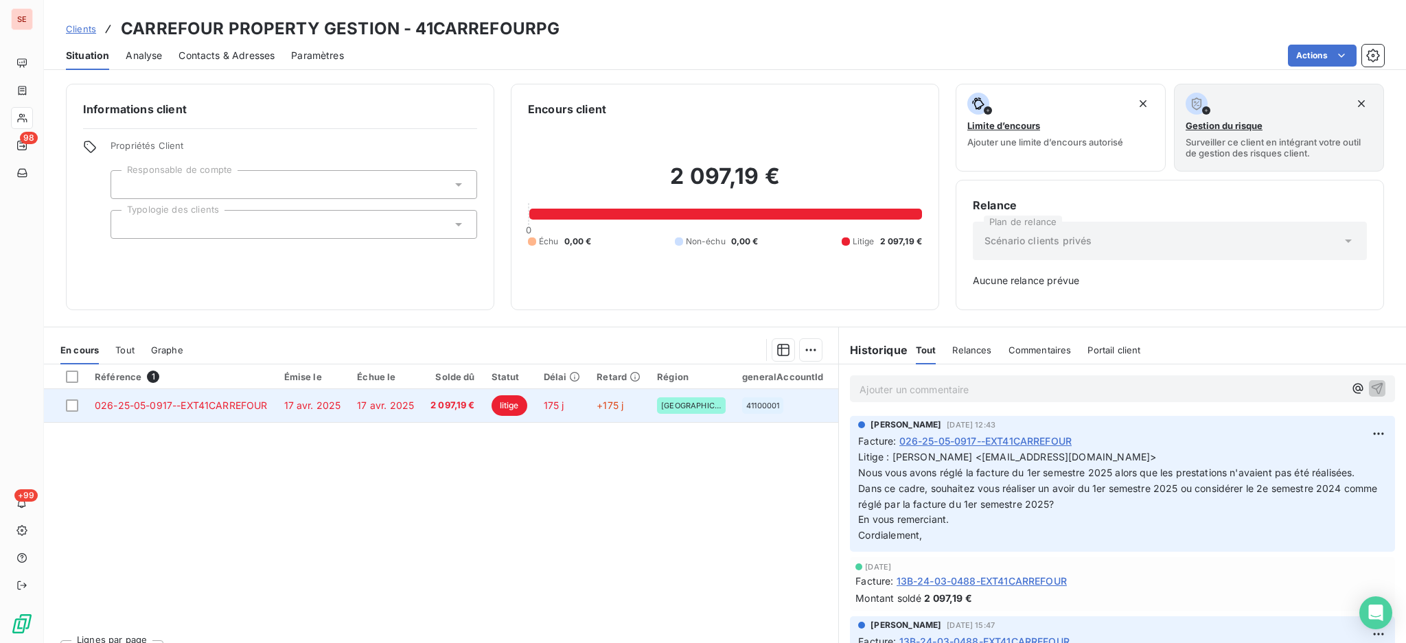
click at [290, 413] on td "17 avr. 2025" at bounding box center [312, 405] width 73 height 33
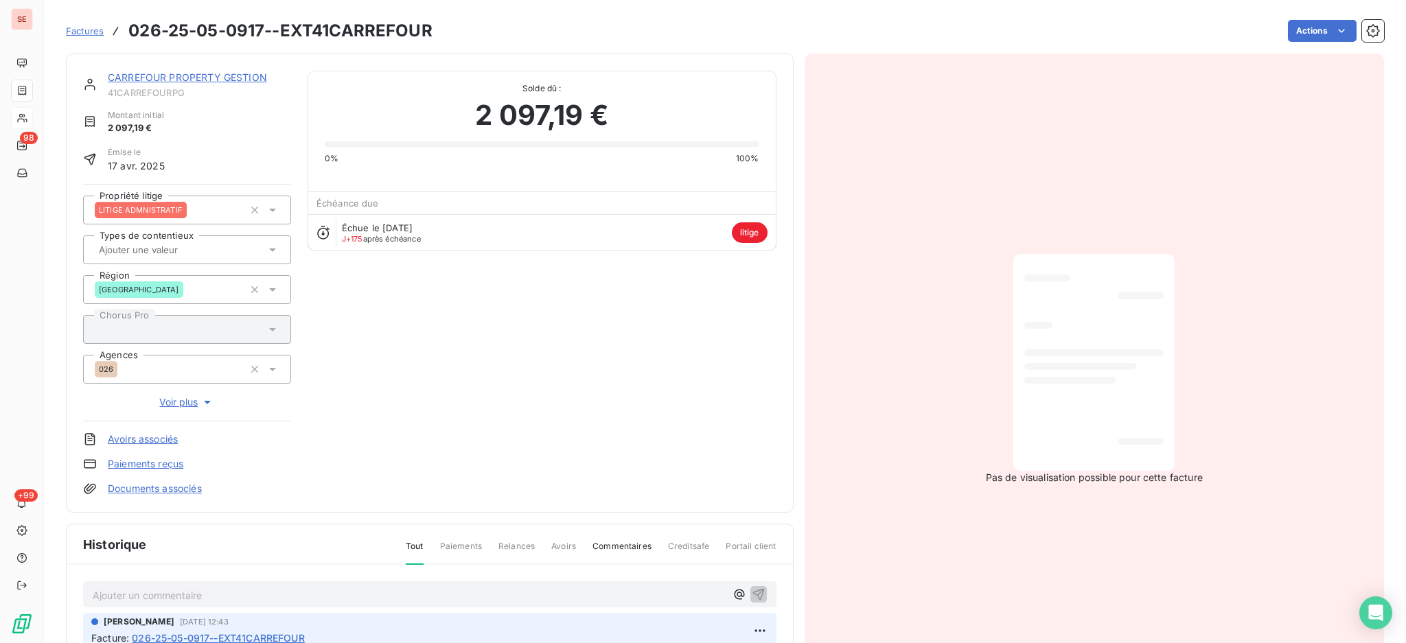
click at [151, 587] on p "Ajouter un commentaire ﻿" at bounding box center [409, 595] width 633 height 17
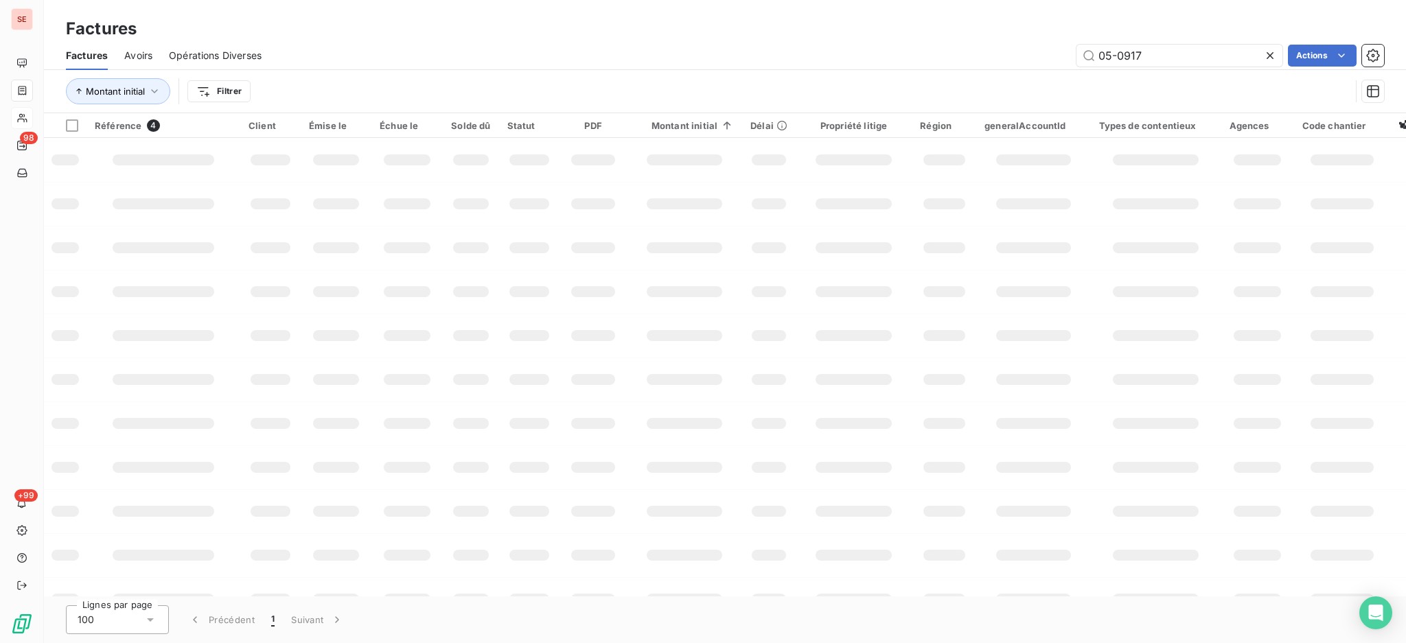
drag, startPoint x: 1094, startPoint y: 47, endPoint x: 965, endPoint y: 44, distance: 129.1
click at [983, 41] on div "Factures Avoirs Opérations Diverses 05-0917 Actions" at bounding box center [725, 55] width 1362 height 29
type input "07-1529"
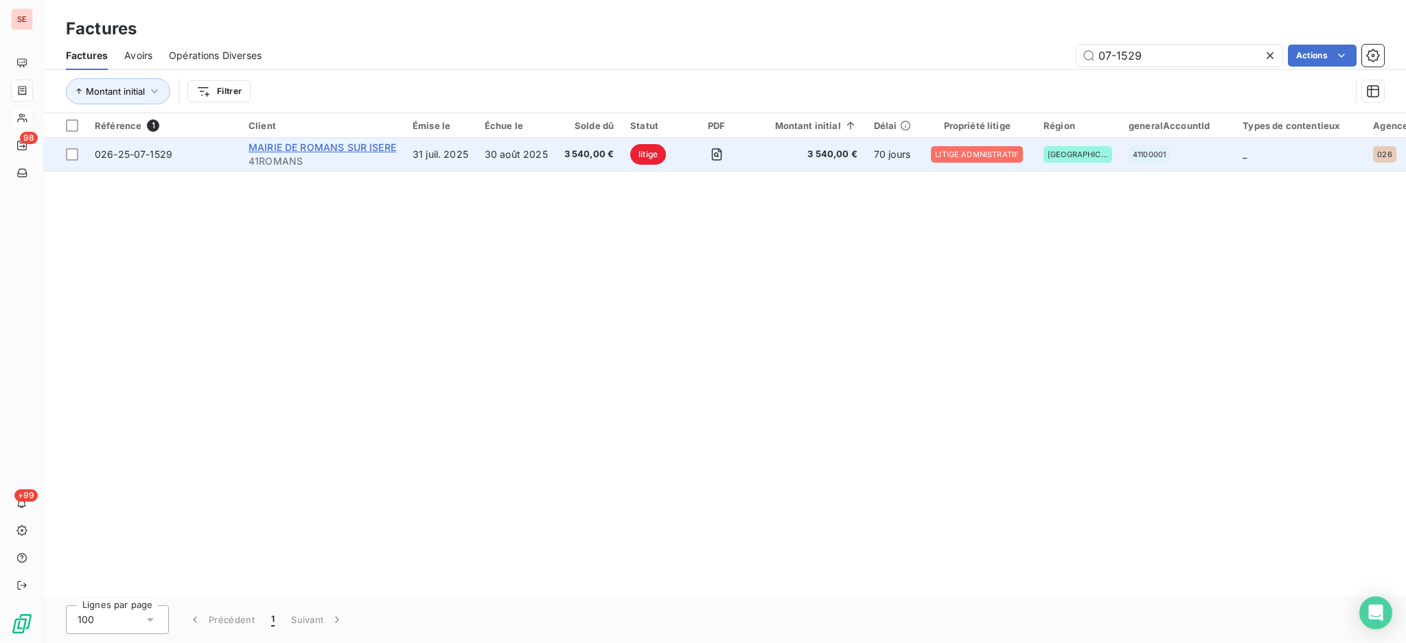
click at [363, 146] on span "MAIRIE DE ROMANS SUR ISERE" at bounding box center [323, 147] width 148 height 12
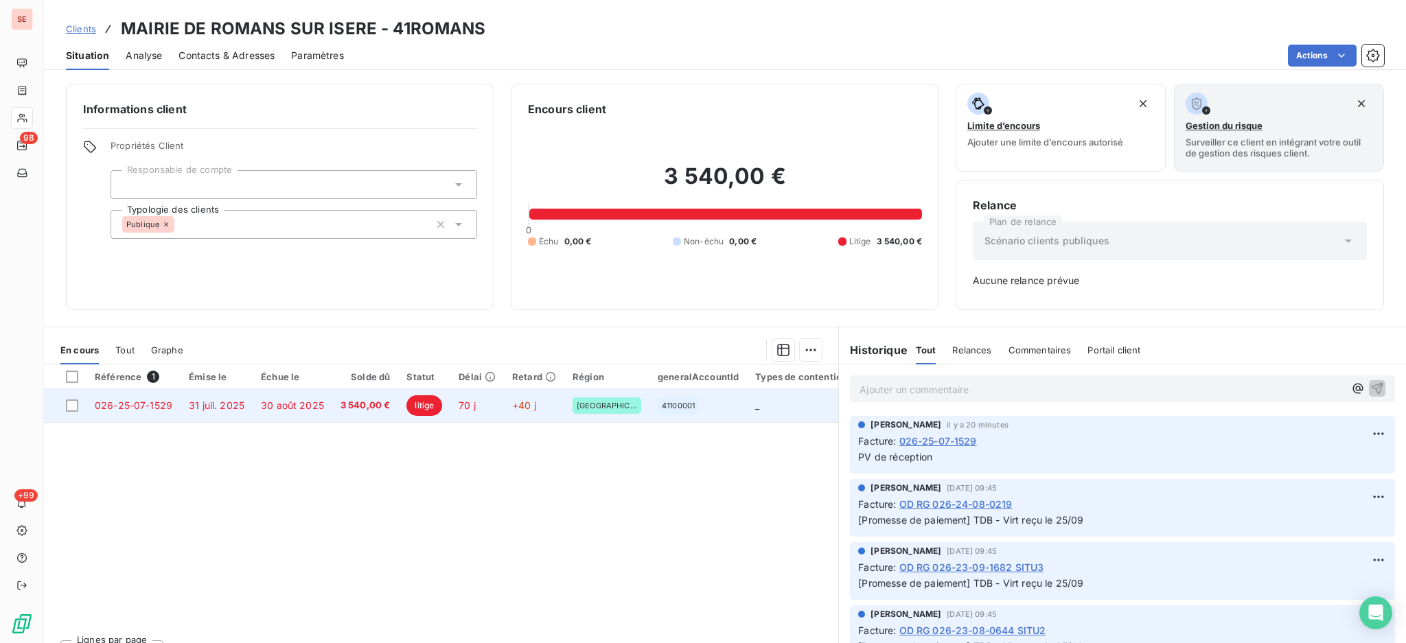
click at [313, 406] on span "30 août 2025" at bounding box center [292, 406] width 63 height 12
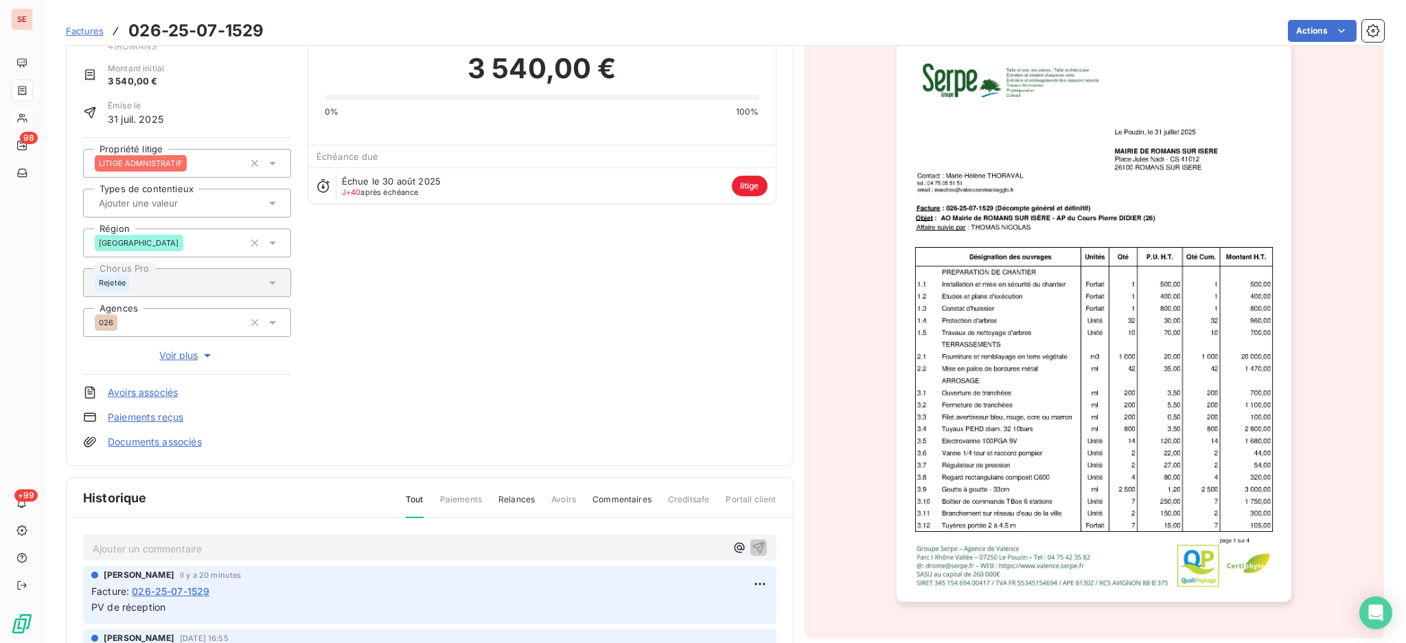
scroll to position [92, 0]
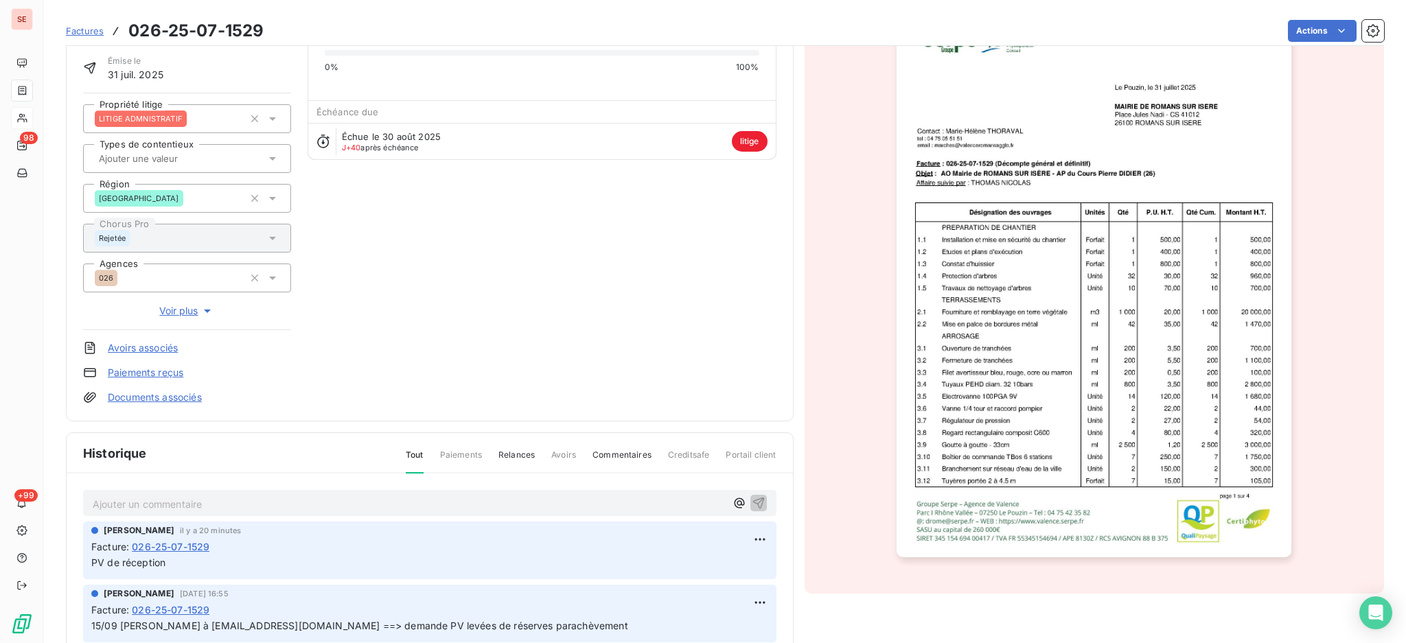
click at [364, 502] on p "Ajouter un commentaire ﻿" at bounding box center [409, 504] width 633 height 17
click at [739, 533] on html "SE 98 +99 Factures 026-25-07-1529 Actions MAIRIE DE ROMANS SUR ISERE 41ROMANS M…" at bounding box center [703, 321] width 1406 height 643
click at [695, 573] on div "Editer" at bounding box center [705, 569] width 77 height 22
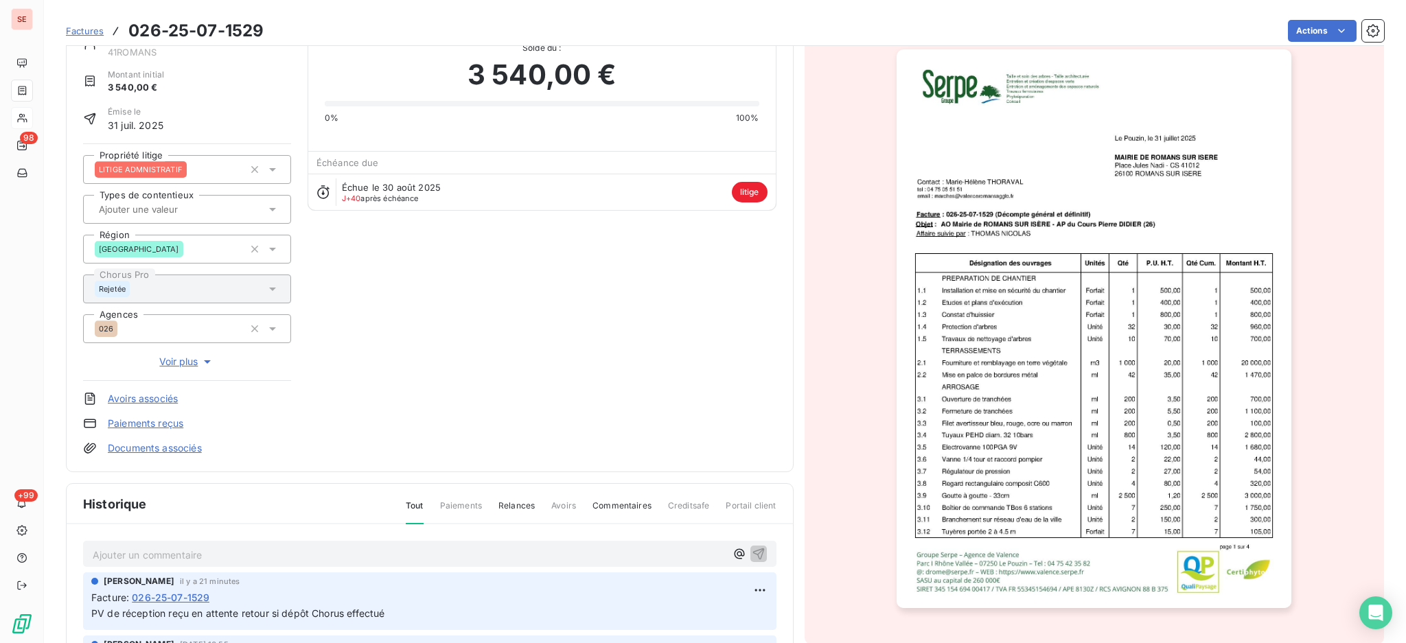
scroll to position [0, 0]
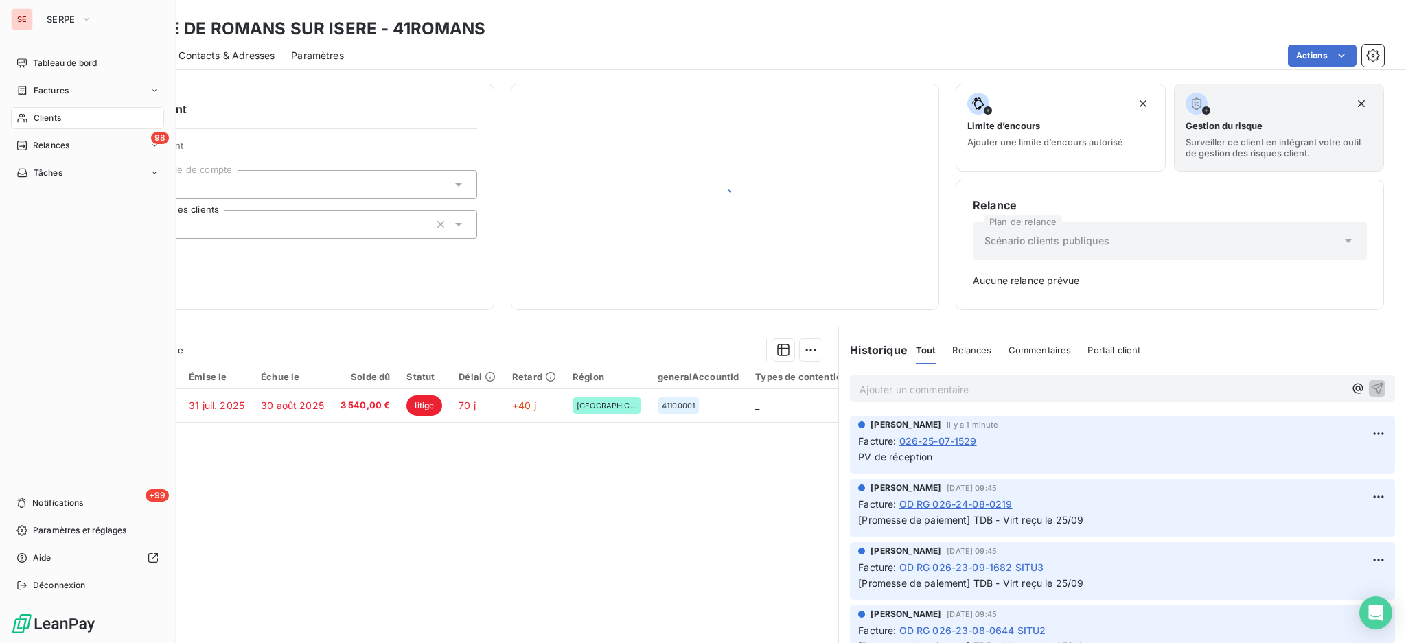
click at [51, 117] on span "Clients" at bounding box center [47, 118] width 27 height 12
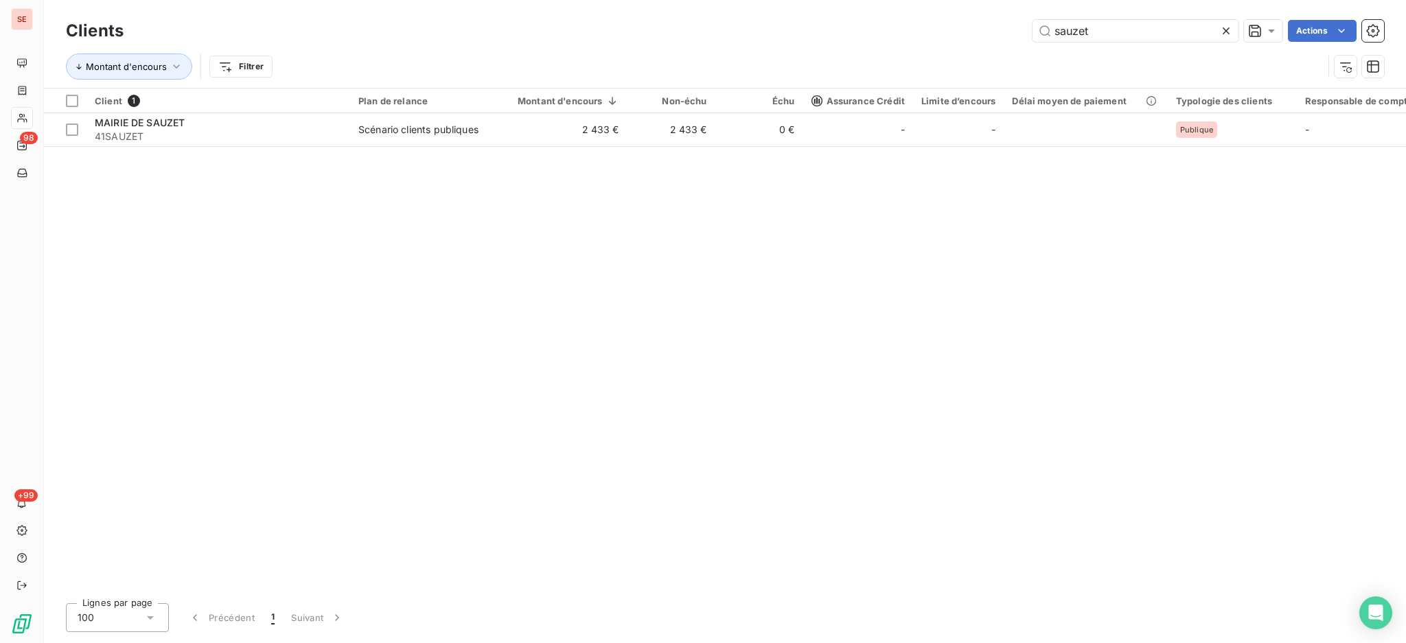
drag, startPoint x: 1107, startPoint y: 30, endPoint x: 880, endPoint y: -6, distance: 230.1
click at [880, 0] on html "SE 98 +99 Clients sauzet Actions Montant d'encours Filtrer Client 1 Plan de rel…" at bounding box center [703, 321] width 1406 height 643
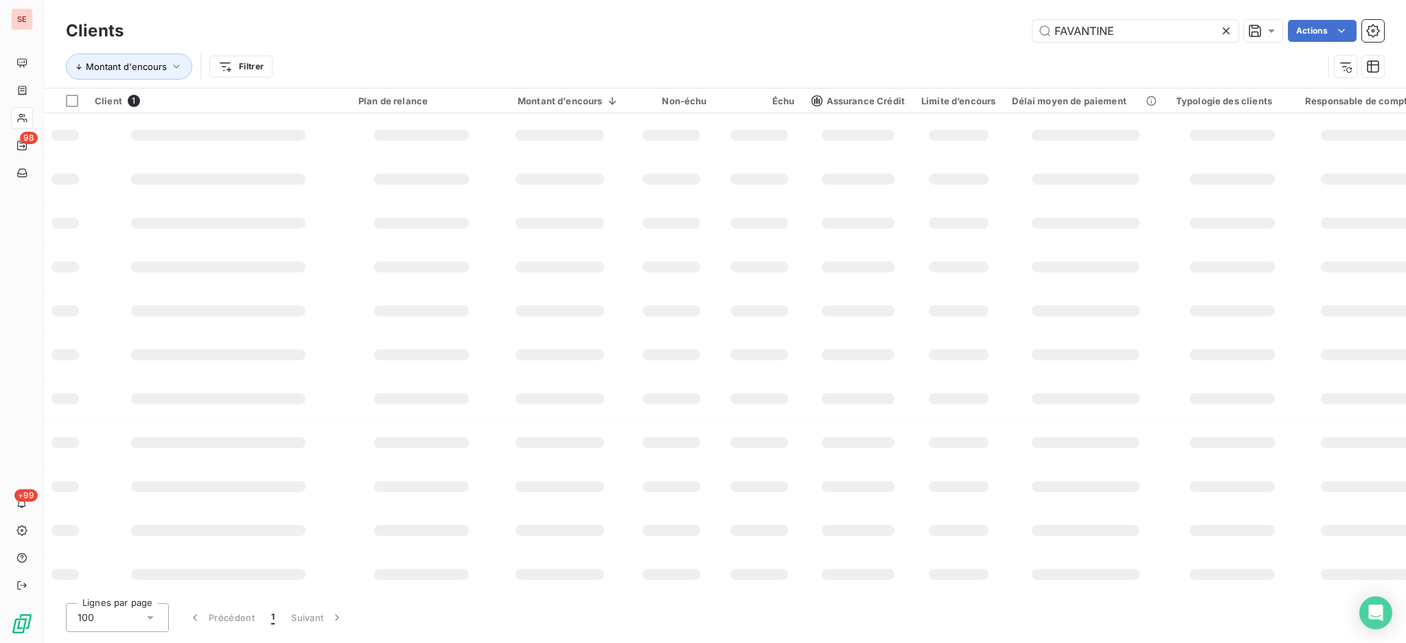
type input "FAVANTINE"
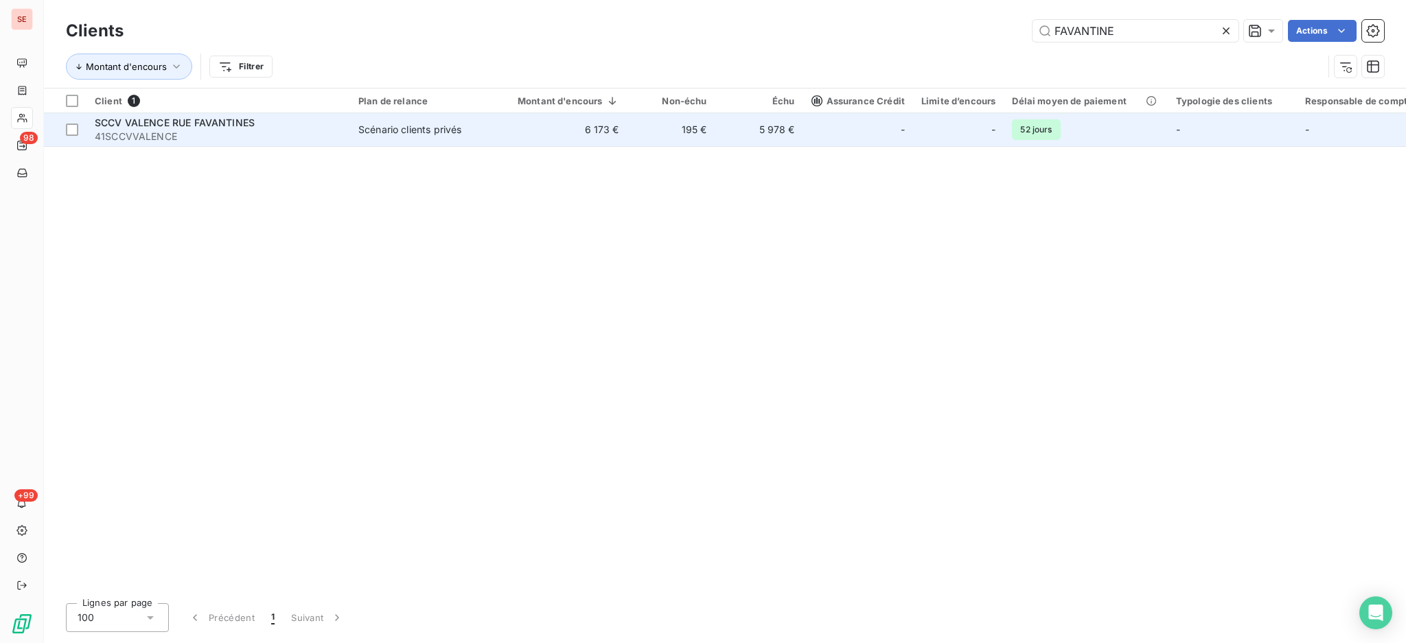
click at [183, 133] on span "41SCCVVALENCE" at bounding box center [218, 137] width 247 height 14
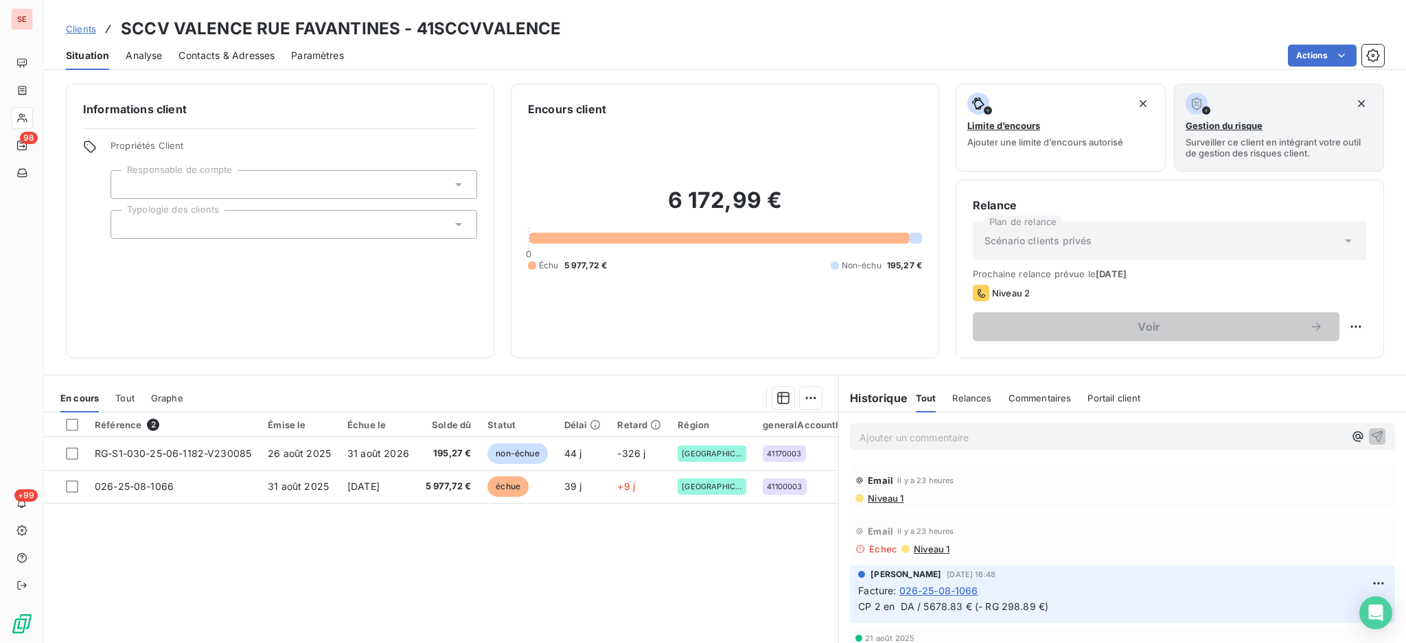
click at [927, 435] on p "Ajouter un commentaire ﻿" at bounding box center [1102, 437] width 485 height 17
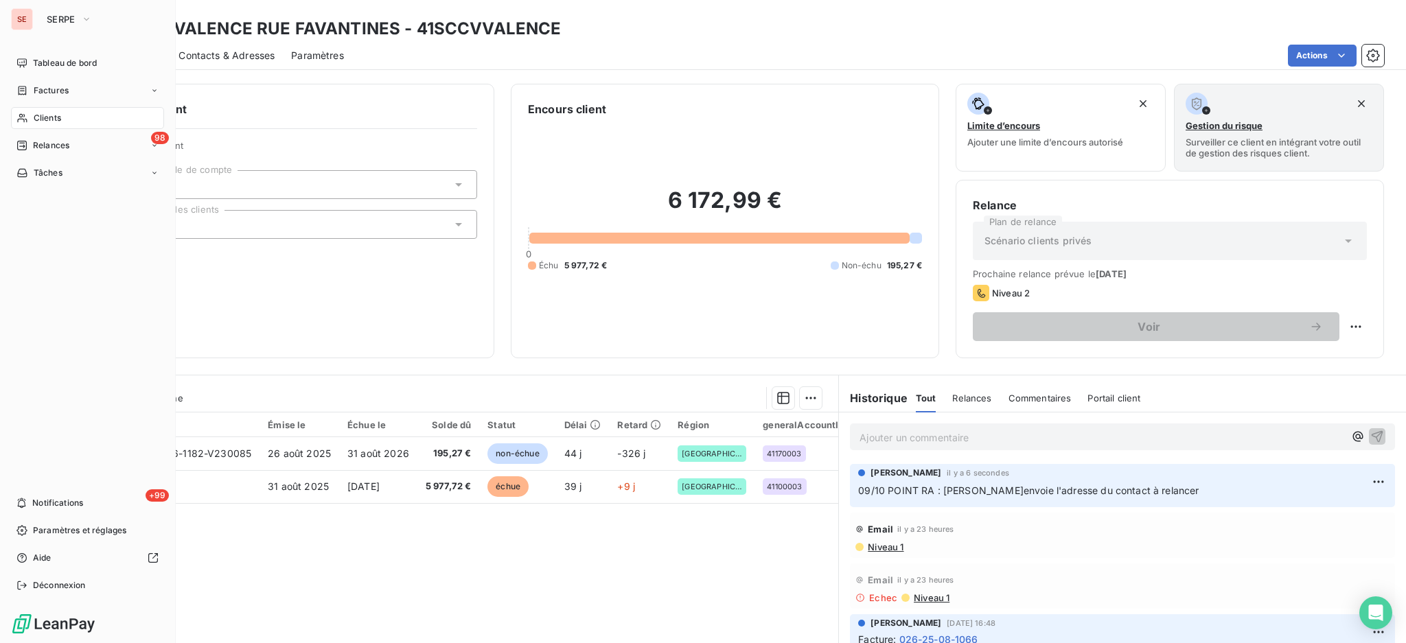
click at [49, 115] on span "Clients" at bounding box center [47, 118] width 27 height 12
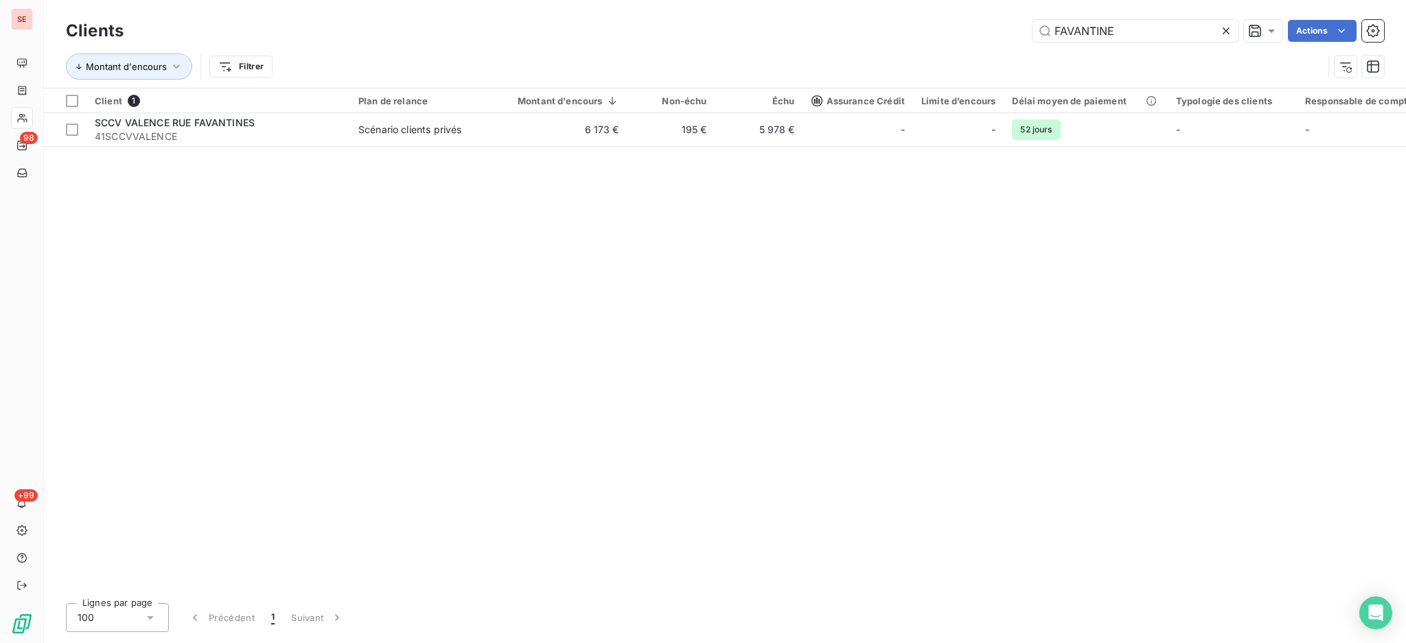
drag, startPoint x: 1134, startPoint y: 25, endPoint x: 721, endPoint y: 21, distance: 413.4
click at [787, 7] on div "Clients FAVANTINE Actions Montant d'encours Filtrer" at bounding box center [725, 44] width 1362 height 88
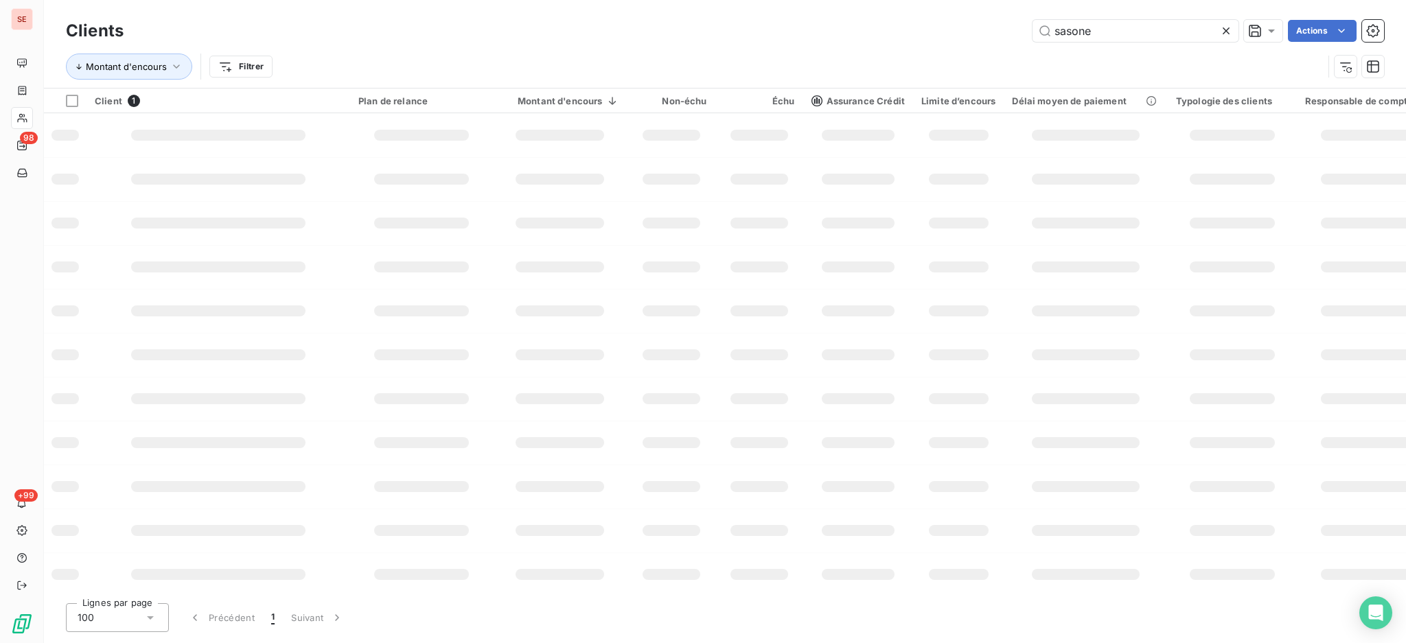
type input "sasone"
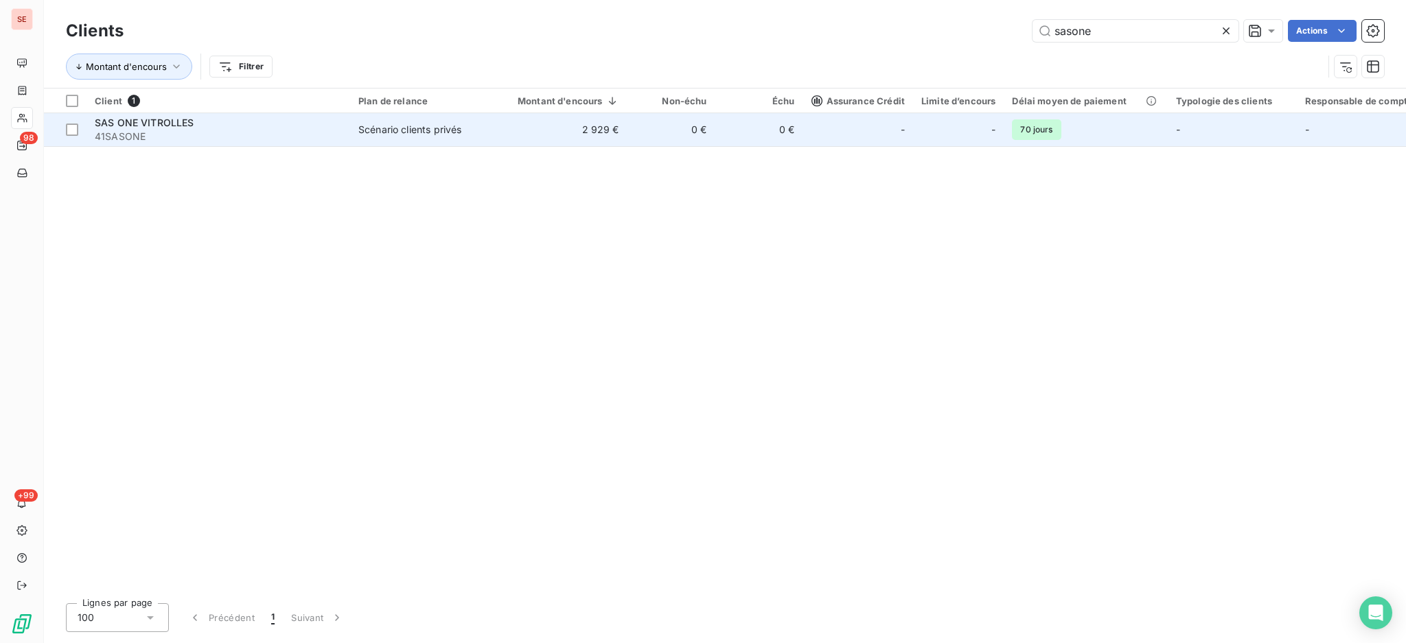
click at [427, 126] on div "Scénario clients privés" at bounding box center [409, 130] width 103 height 14
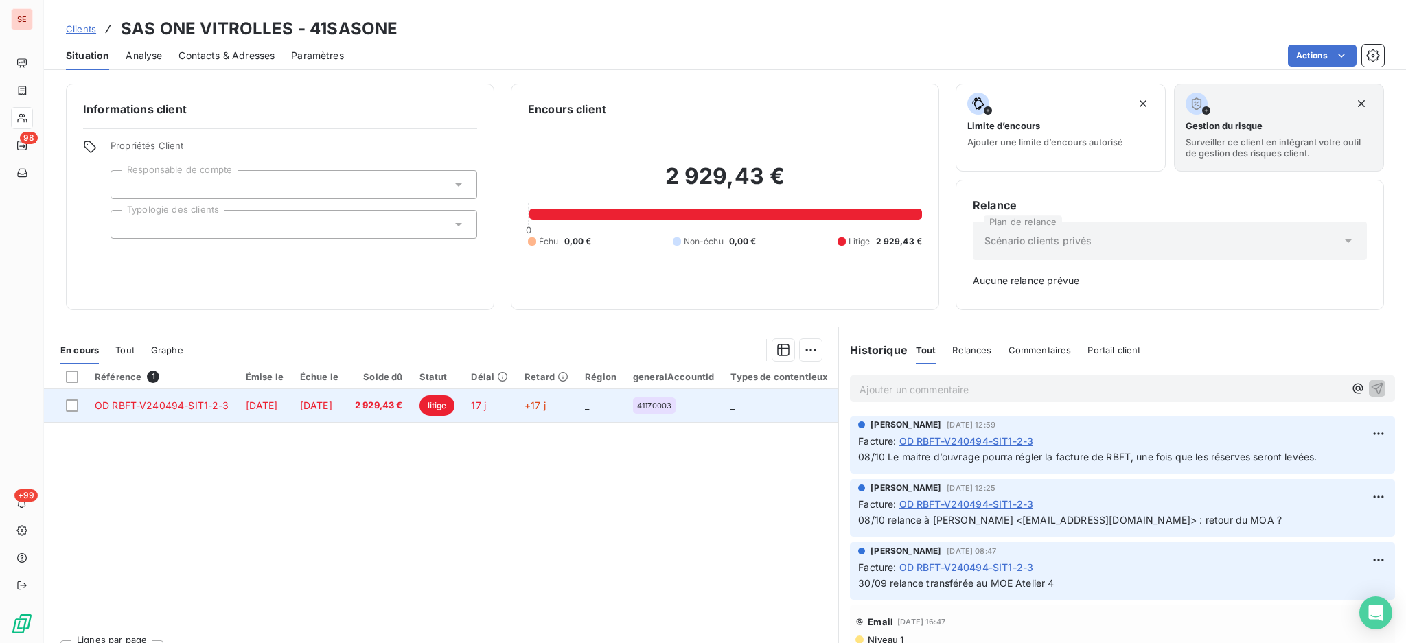
click at [347, 415] on td "22 sept. 2025" at bounding box center [319, 405] width 55 height 33
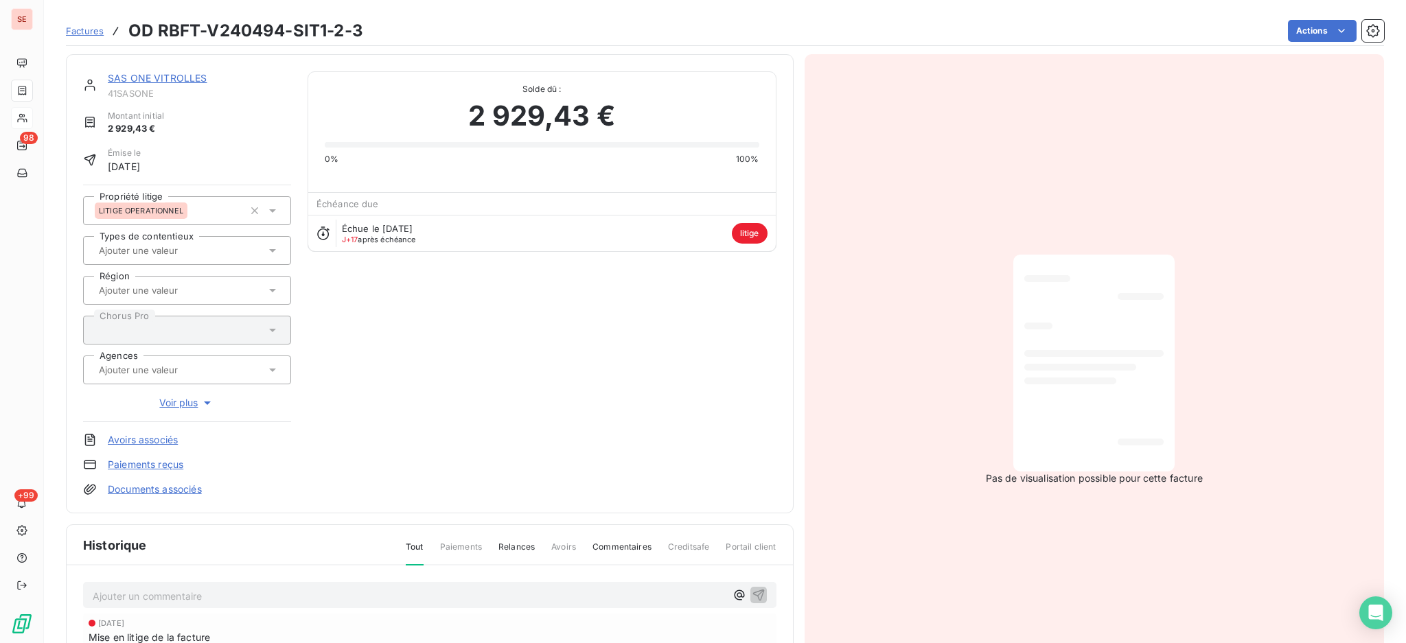
scroll to position [185, 0]
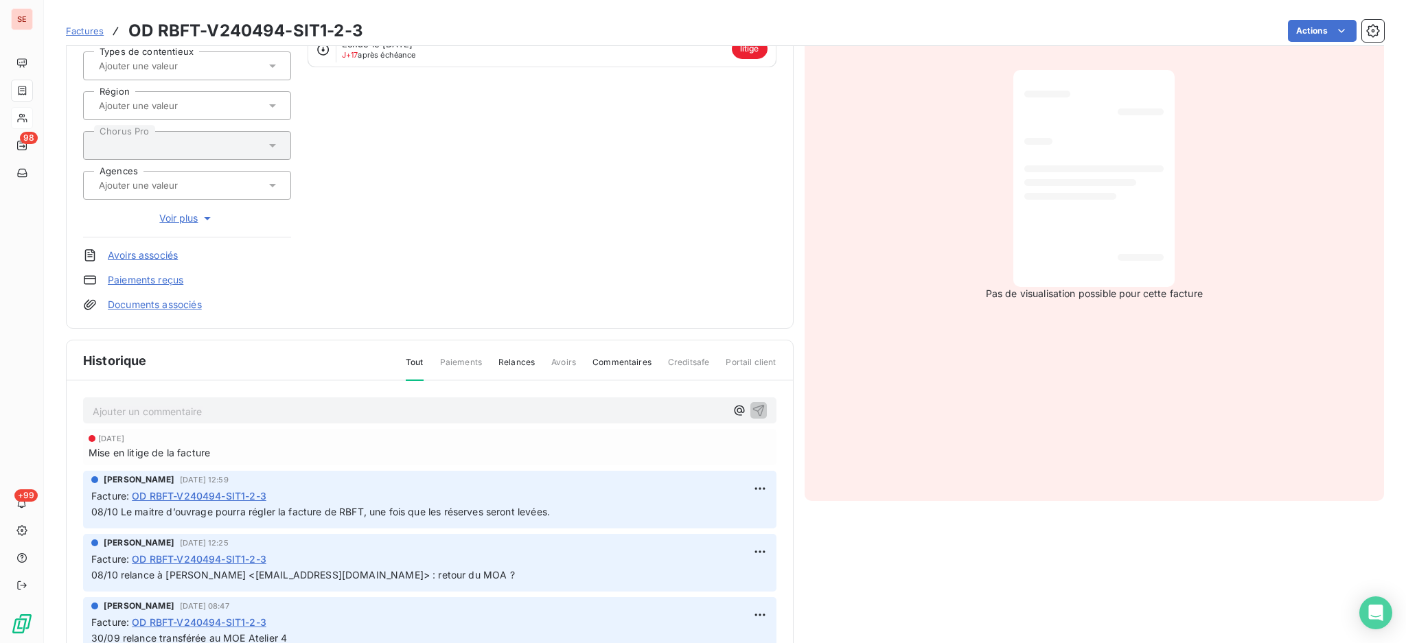
click at [453, 411] on p "Ajouter un commentaire ﻿" at bounding box center [409, 411] width 633 height 17
click at [92, 406] on div "Non les semis seront fait en octobre comme annoncé à la MOE, ça ne sert à rien …" at bounding box center [429, 410] width 693 height 25
click at [93, 409] on span "Non les semis seront fait en octobre comme annoncé à la MOE, ça ne sert à rien …" at bounding box center [304, 410] width 422 height 12
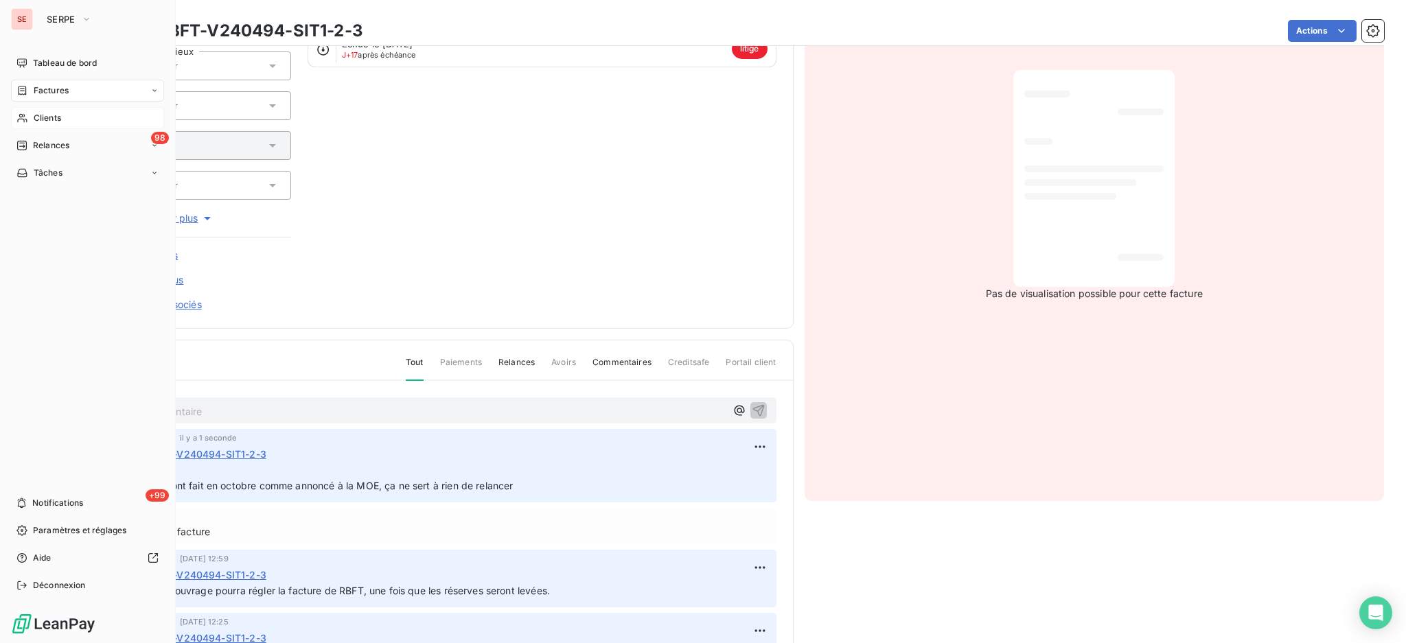
click at [50, 94] on span "Factures" at bounding box center [51, 90] width 35 height 12
click at [51, 89] on span "Factures" at bounding box center [51, 90] width 35 height 12
click at [57, 114] on span "Factures" at bounding box center [50, 118] width 35 height 12
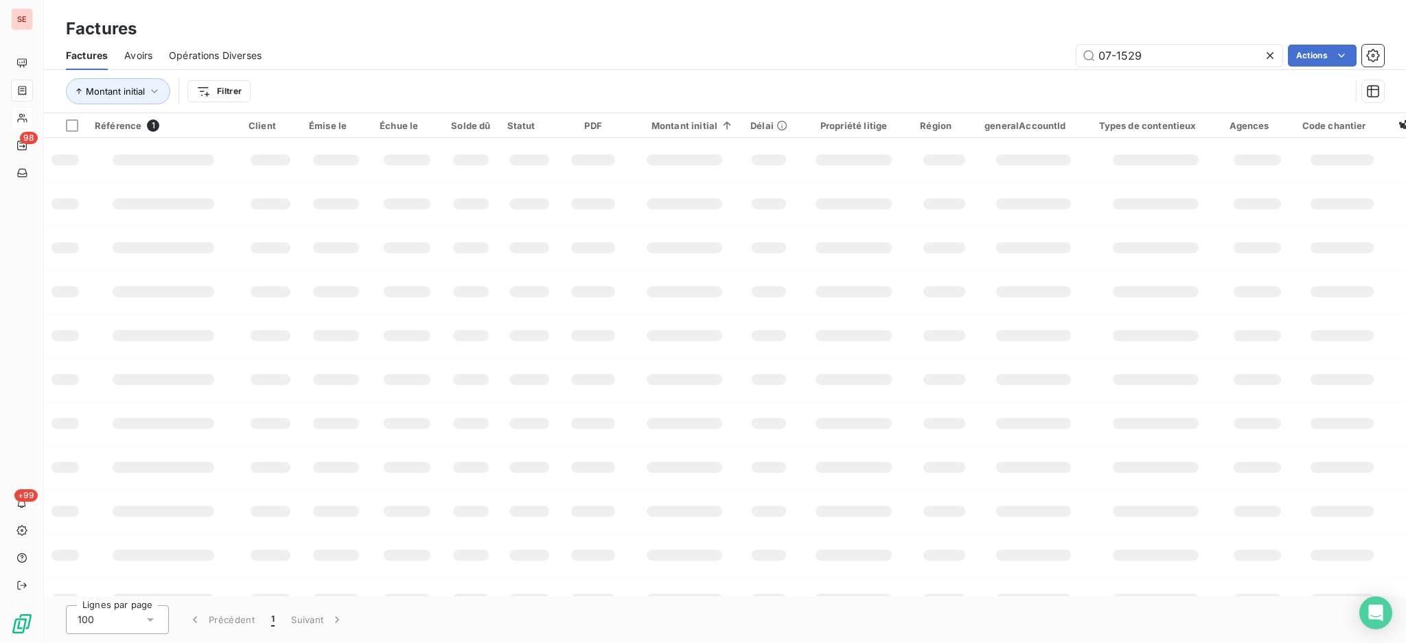
drag, startPoint x: 1172, startPoint y: 54, endPoint x: 961, endPoint y: 39, distance: 212.0
click at [989, 38] on div "Factures Factures Avoirs Opérations Diverses 07-1529 Actions Montant initial Fi…" at bounding box center [725, 56] width 1362 height 113
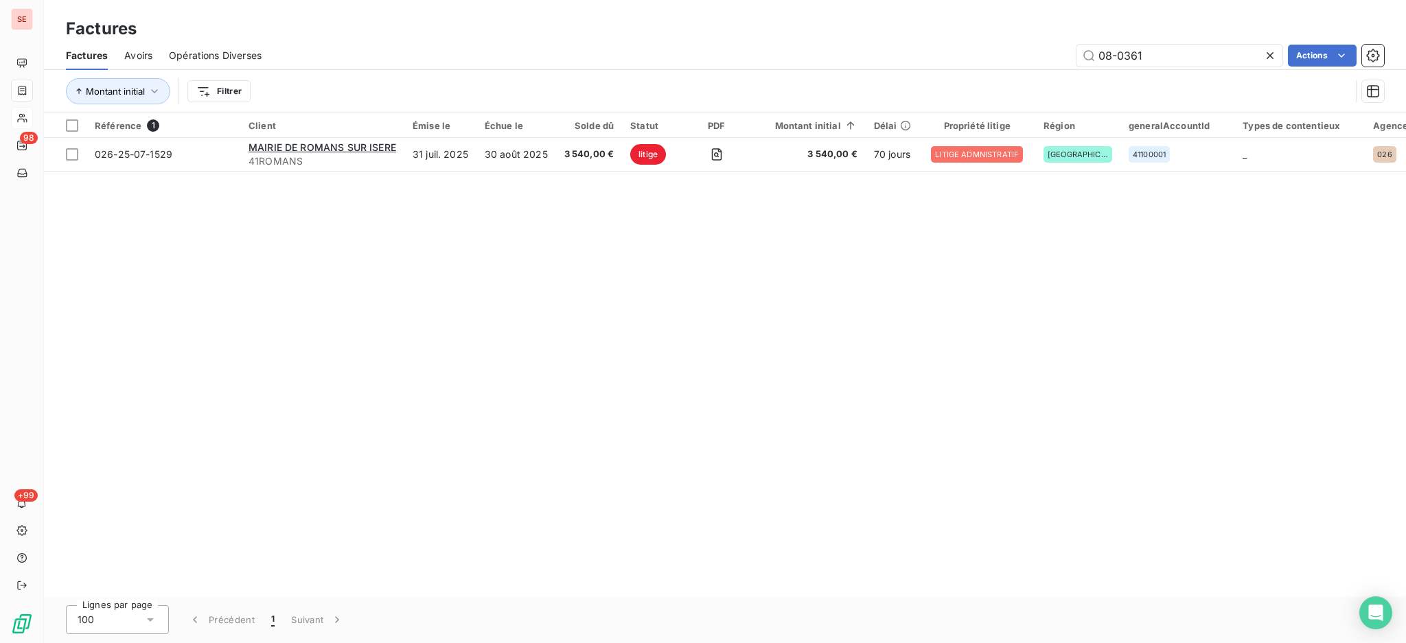
type input "08-0361"
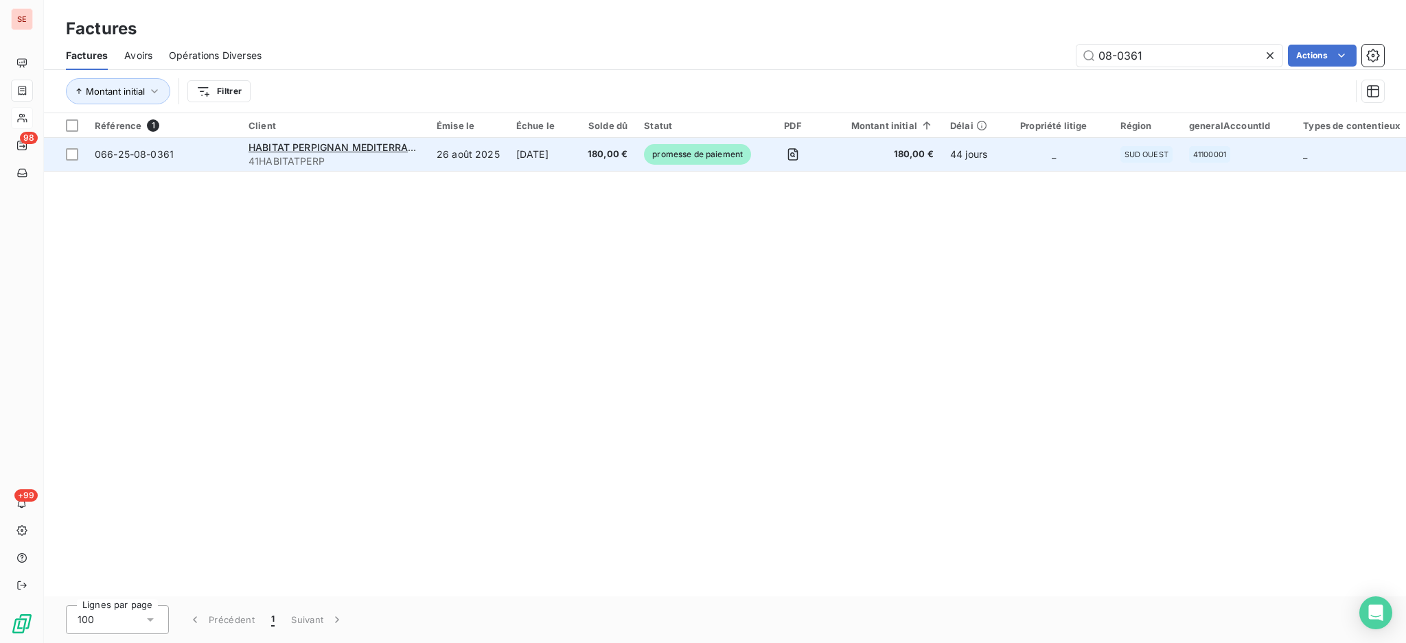
click at [282, 159] on span "41HABITATPERP" at bounding box center [335, 161] width 172 height 14
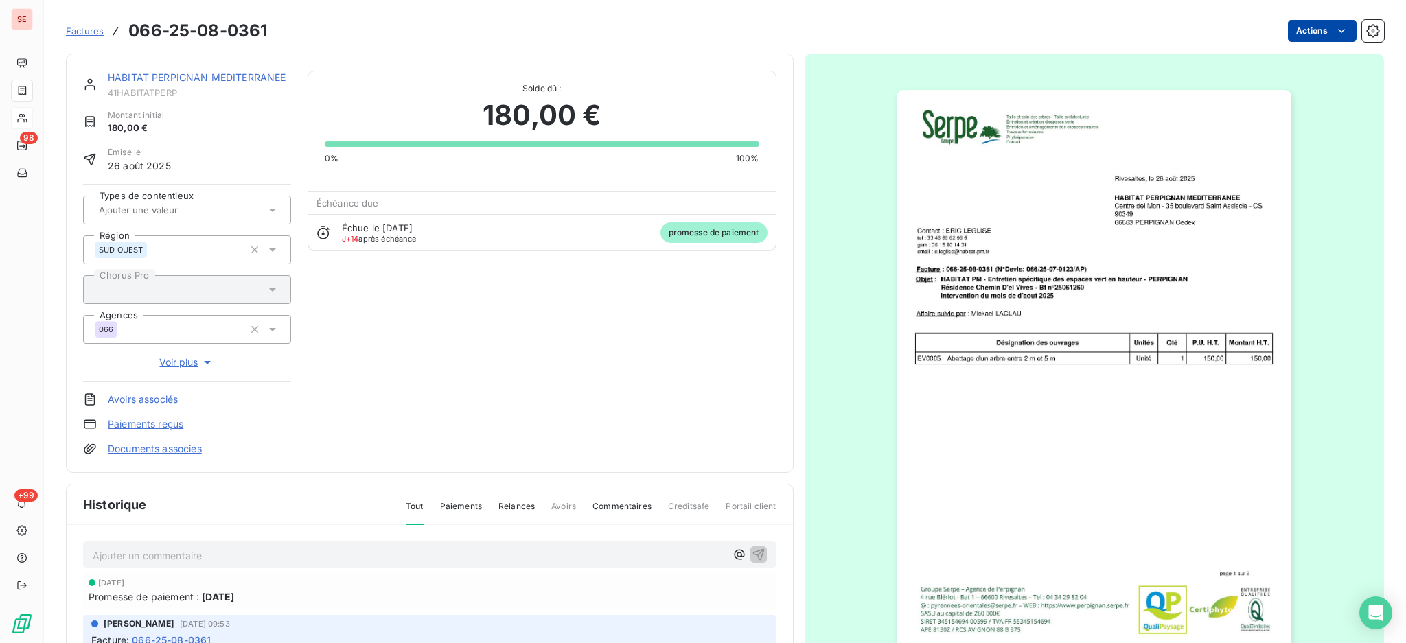
click at [1302, 28] on html "SE 98 +99 Factures 066-25-08-0361 Actions HABITAT PERPIGNAN MEDITERRANEE 41HABI…" at bounding box center [703, 321] width 1406 height 643
click at [352, 553] on html "SE 98 +99 Factures 066-25-08-0361 Actions HABITAT PERPIGNAN MEDITERRANEE 41HABI…" at bounding box center [703, 321] width 1406 height 643
click at [352, 554] on p "Ajouter un commentaire ﻿" at bounding box center [409, 555] width 633 height 17
click at [752, 555] on icon "button" at bounding box center [759, 554] width 14 height 14
click at [139, 450] on link "Documents associés" at bounding box center [155, 449] width 94 height 14
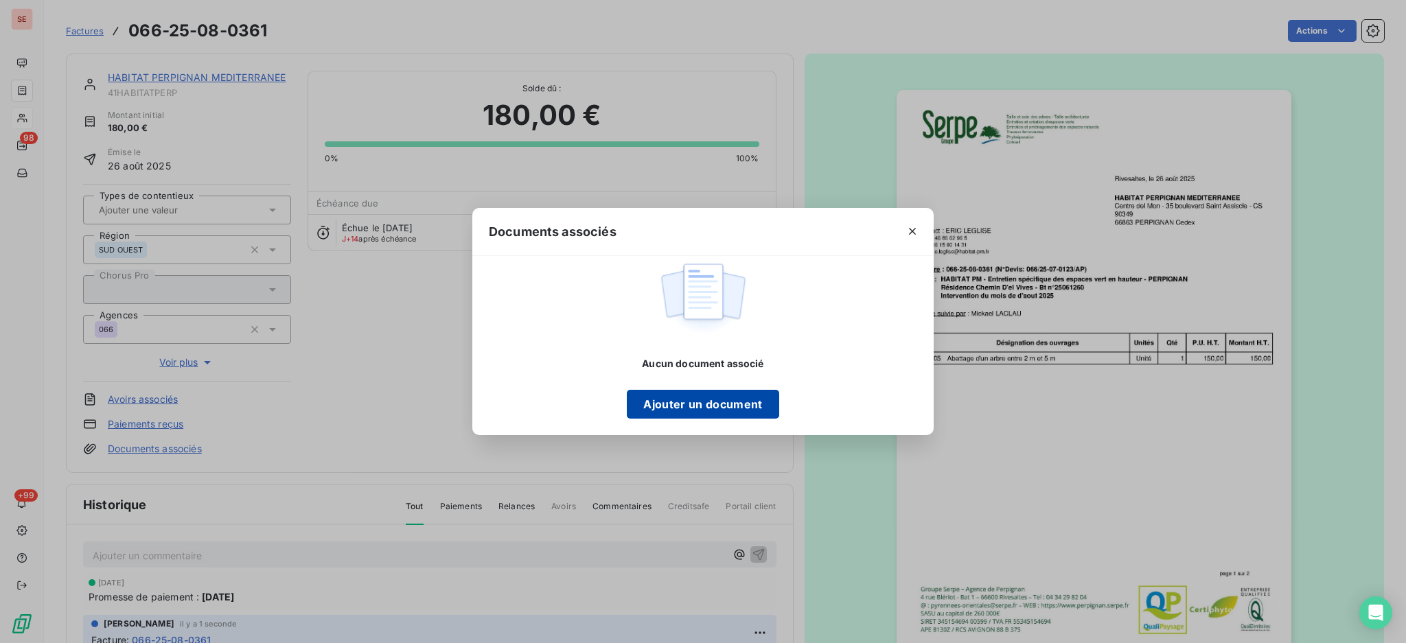
click at [698, 402] on button "Ajouter un document" at bounding box center [703, 404] width 152 height 29
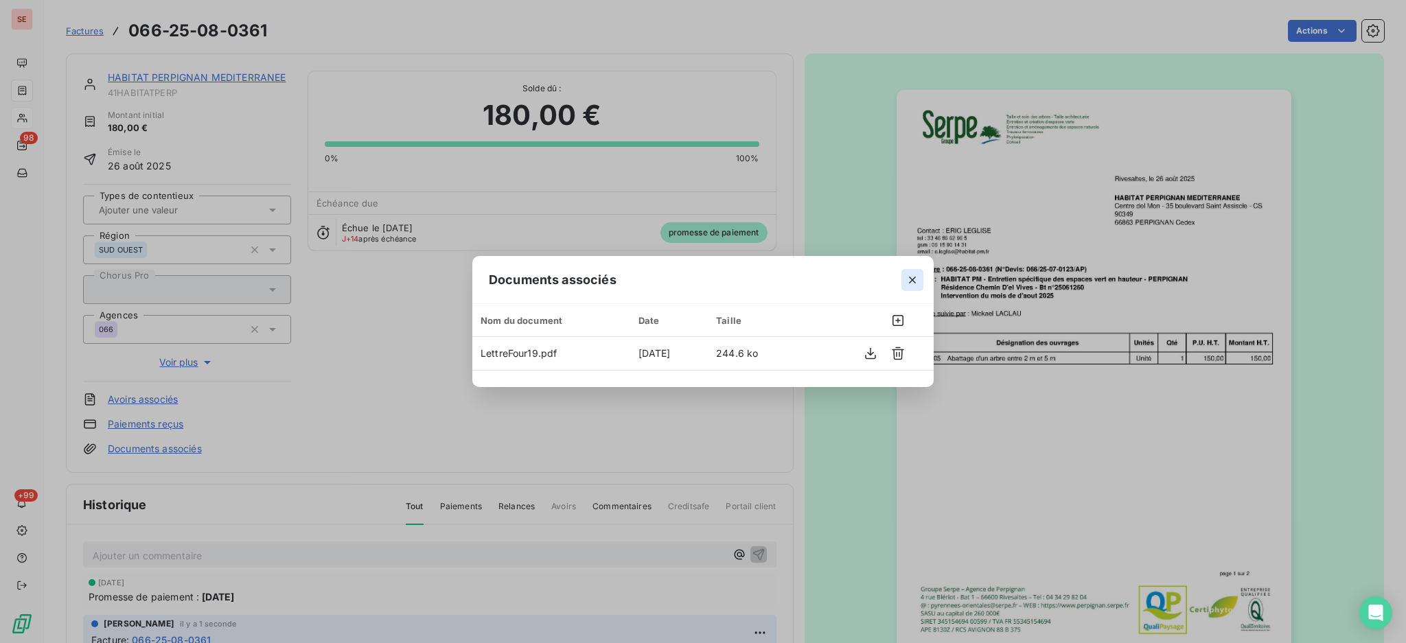
click at [914, 275] on icon "button" at bounding box center [913, 280] width 14 height 14
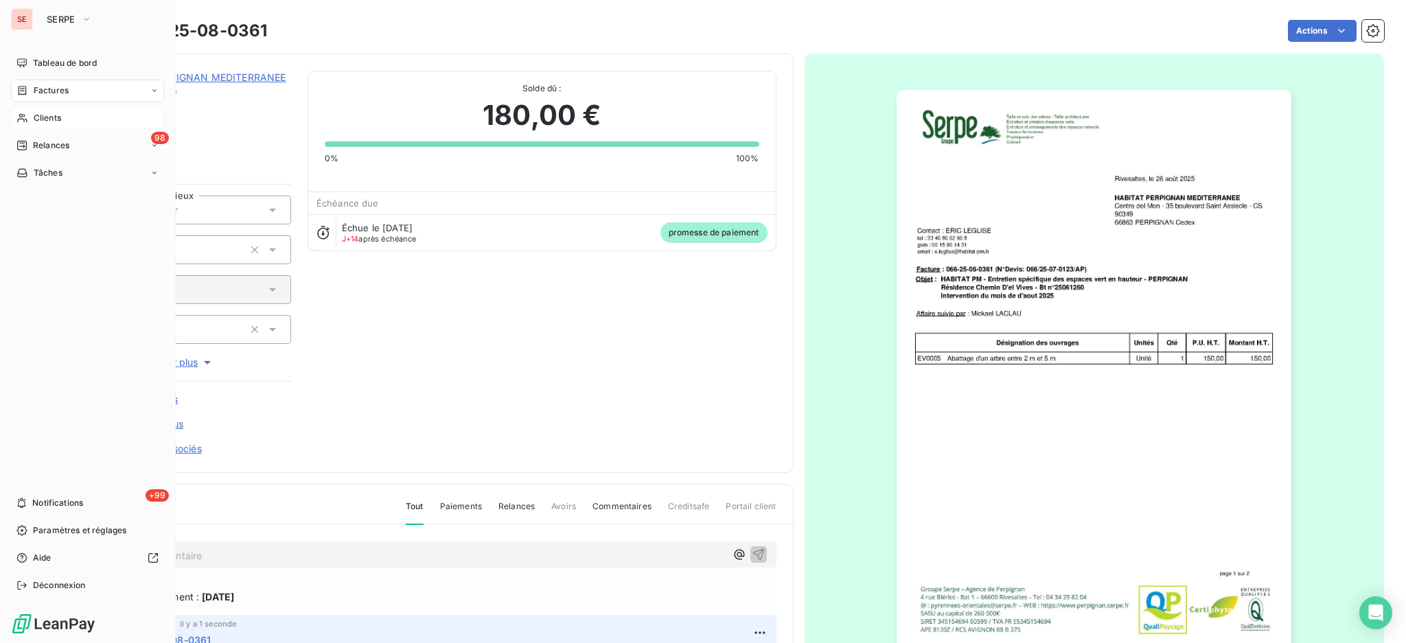
click at [53, 88] on span "Factures" at bounding box center [51, 90] width 35 height 12
click at [50, 127] on div "Factures" at bounding box center [95, 118] width 137 height 22
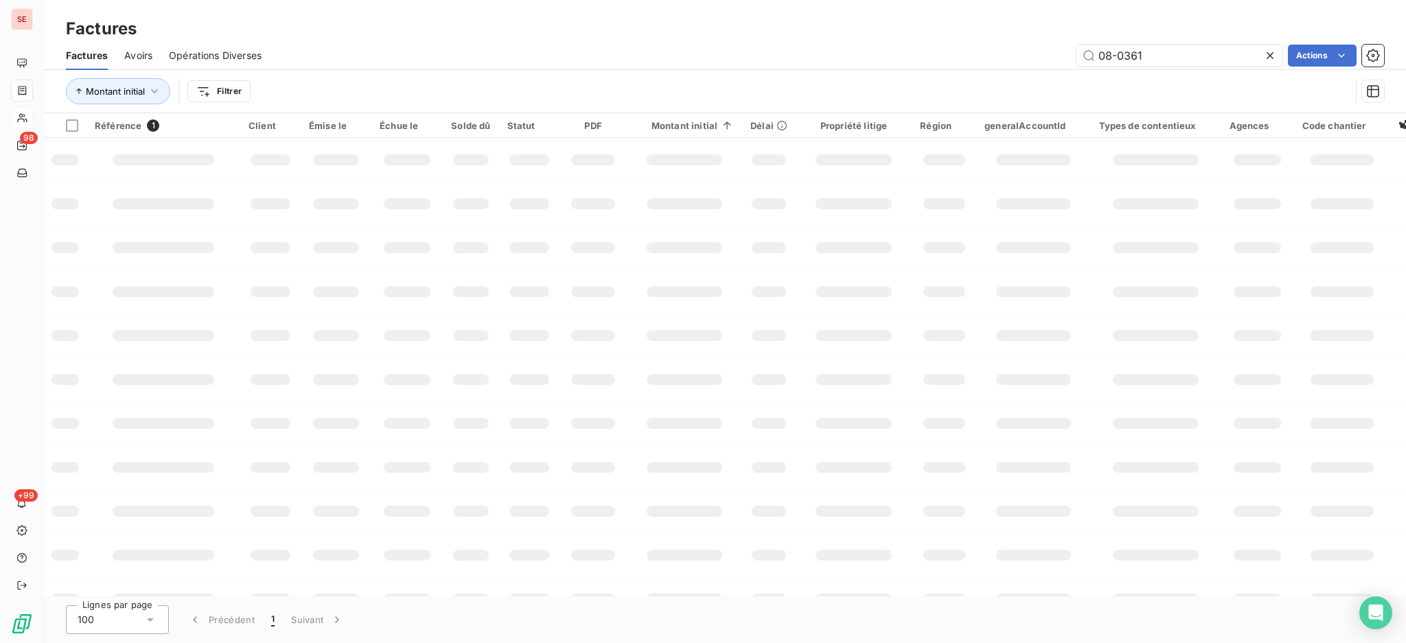
drag, startPoint x: 1197, startPoint y: 52, endPoint x: 881, endPoint y: 41, distance: 316.7
click at [963, 32] on div "Factures Factures Avoirs Opérations Diverses 08-0361 Actions Montant initial Fi…" at bounding box center [725, 56] width 1362 height 113
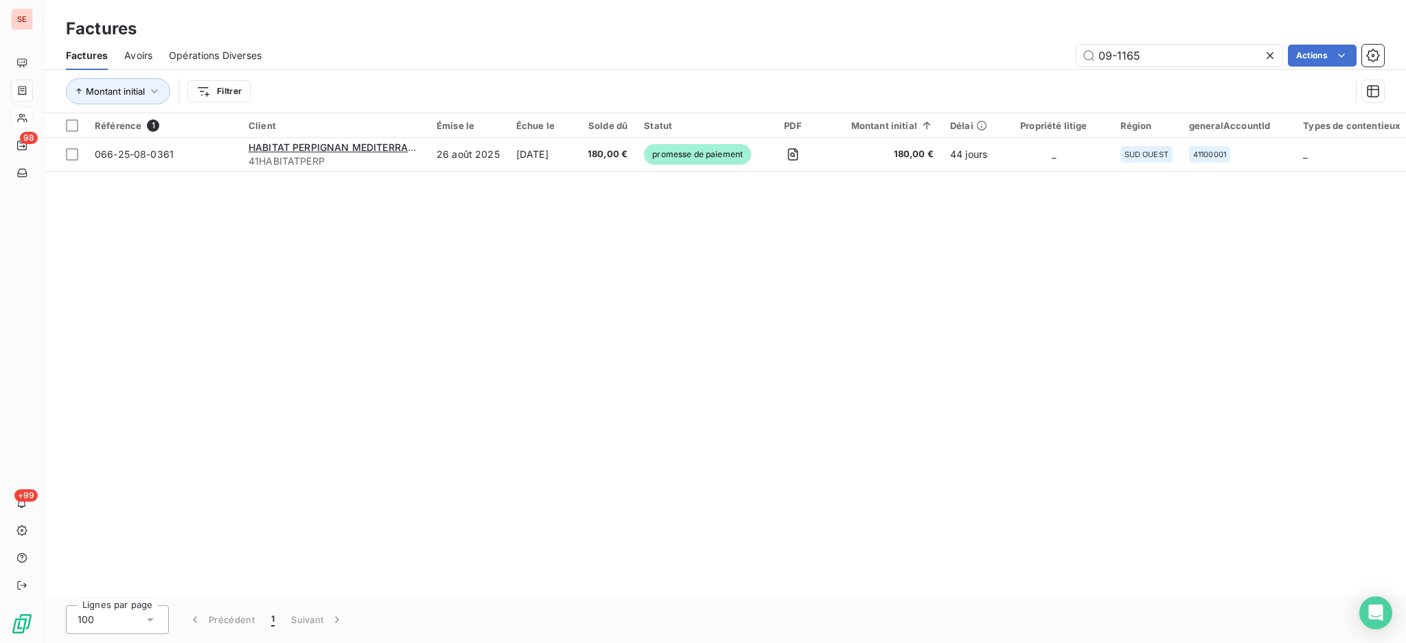
type input "09-1165"
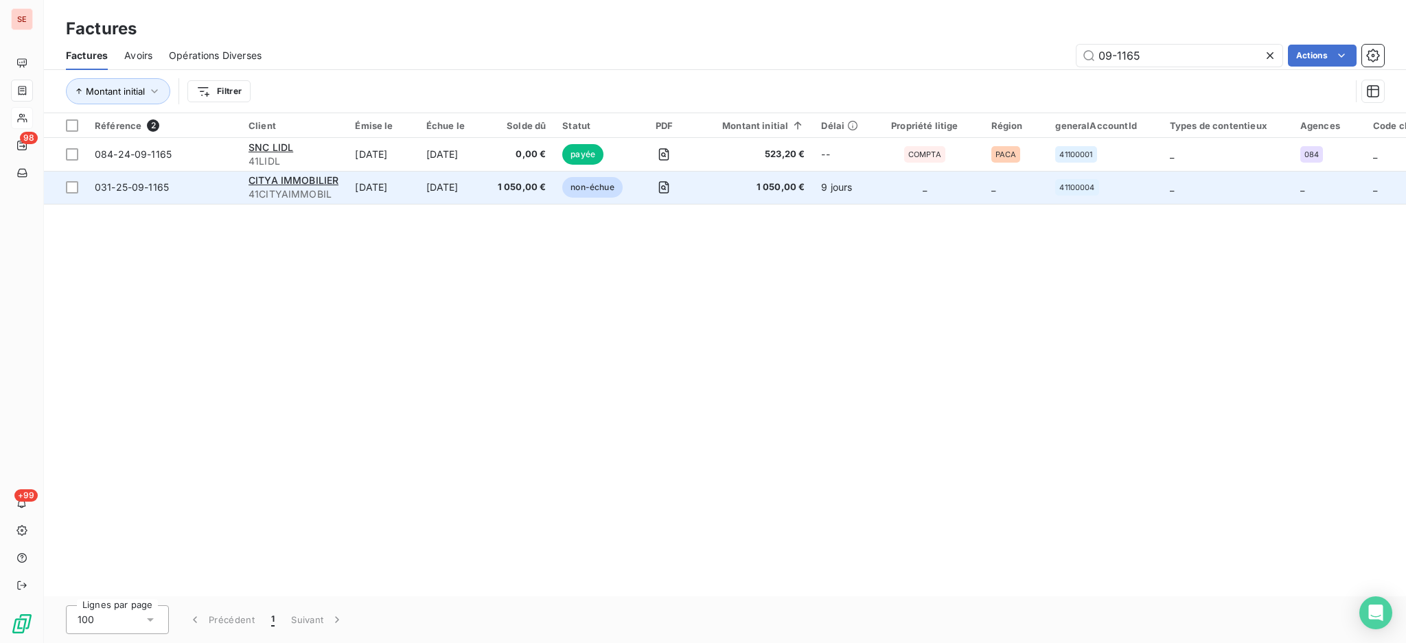
click at [343, 196] on td "CITYA IMMOBILIER 41CITYAIMMOBIL" at bounding box center [293, 187] width 106 height 33
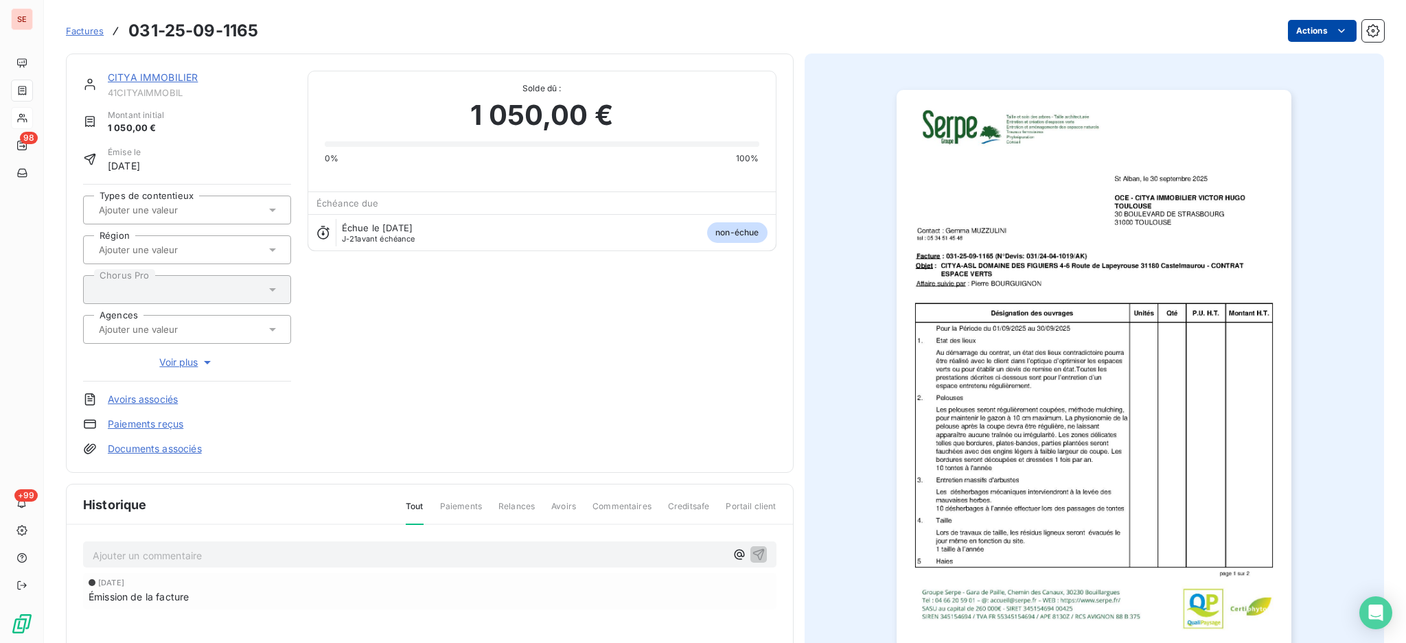
click at [1283, 29] on html "SE 98 +99 Factures 031-25-09-1165 Actions CITYA IMMOBILIER 41CITYAIMMOBIL Monta…" at bounding box center [703, 321] width 1406 height 643
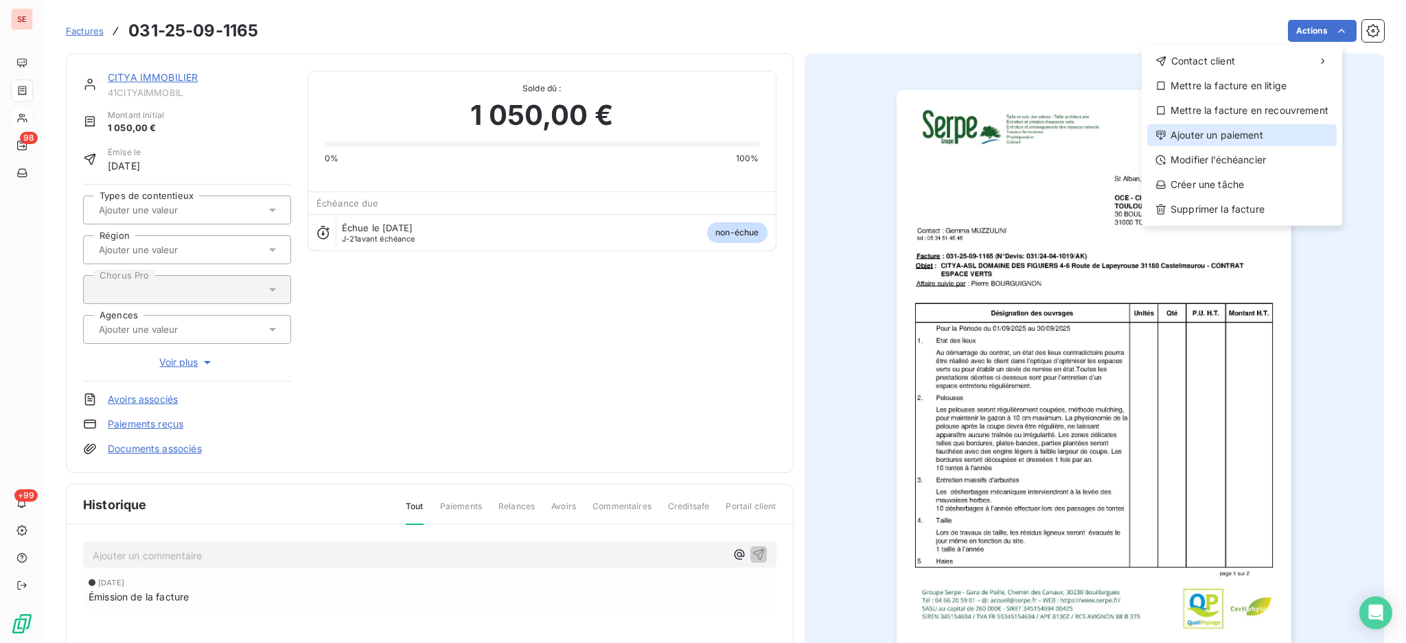
click at [1239, 128] on div "Ajouter un paiement" at bounding box center [1242, 135] width 190 height 22
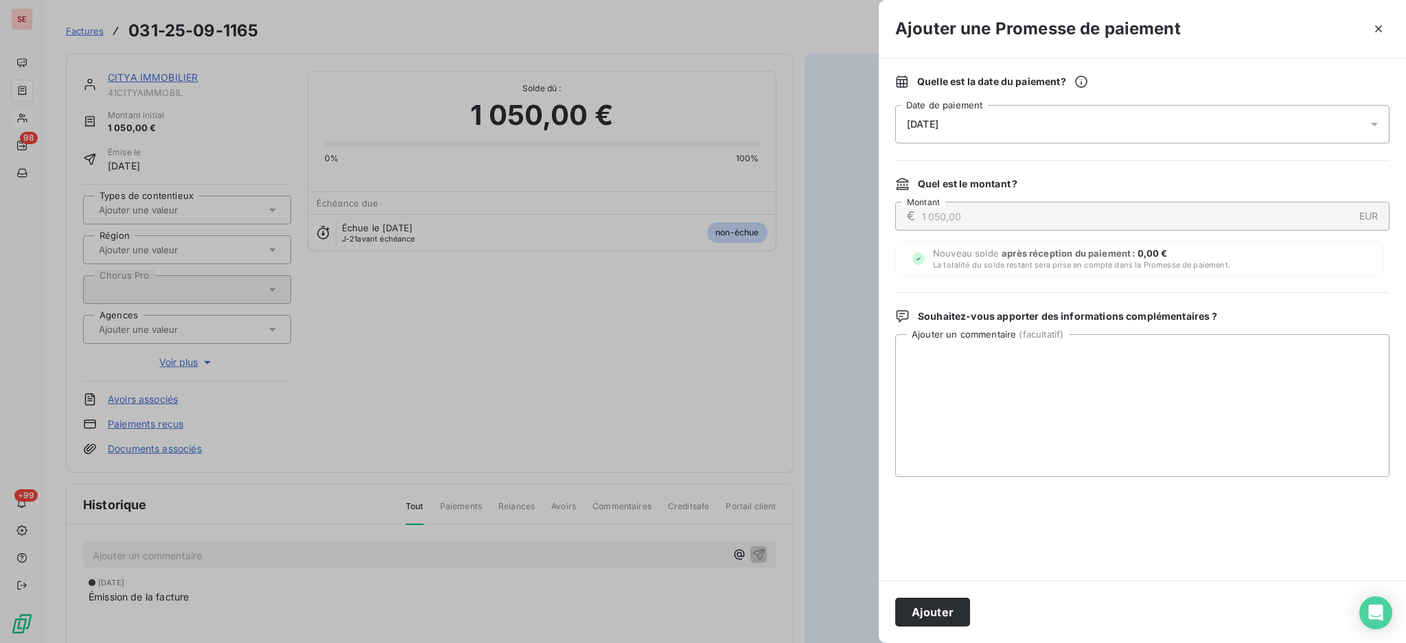
click at [1377, 116] on div at bounding box center [1379, 124] width 22 height 38
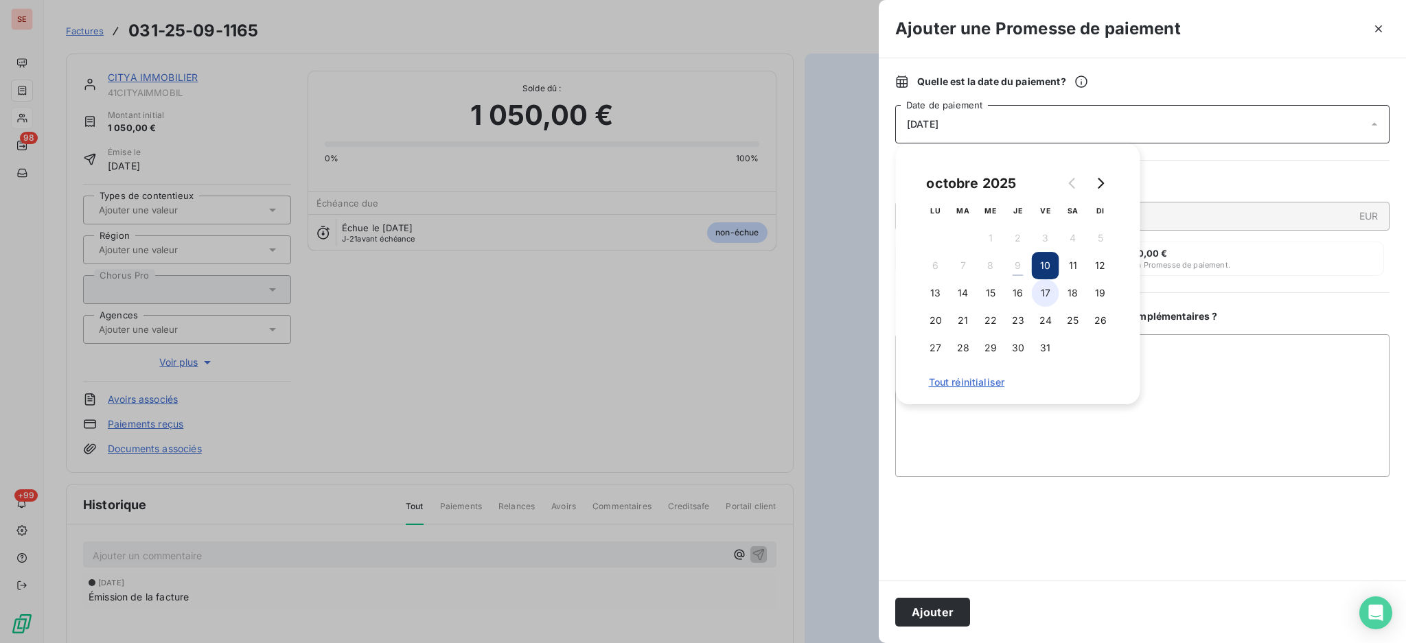
click at [1049, 296] on button "17" at bounding box center [1045, 292] width 27 height 27
click at [1178, 353] on textarea "Ajouter un commentaire ( facultatif )" at bounding box center [1142, 405] width 494 height 143
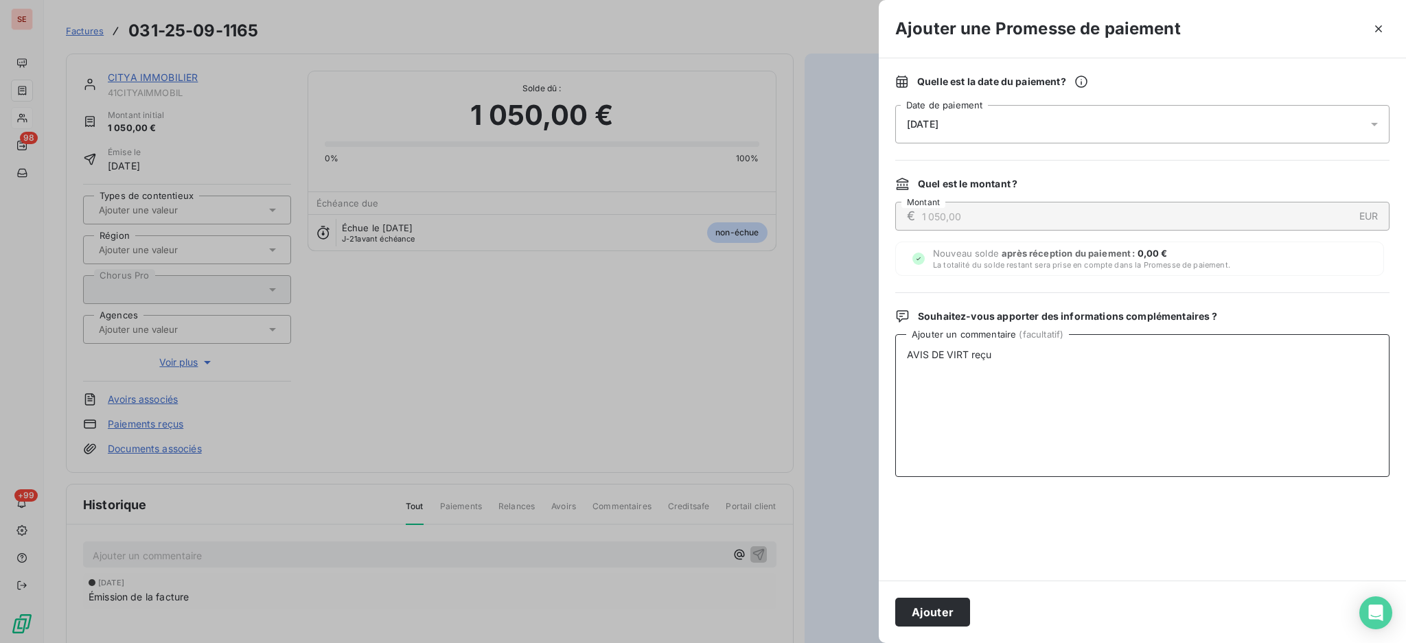
type textarea "AVIS DE VIRT reçu"
click at [1372, 122] on icon at bounding box center [1375, 124] width 14 height 14
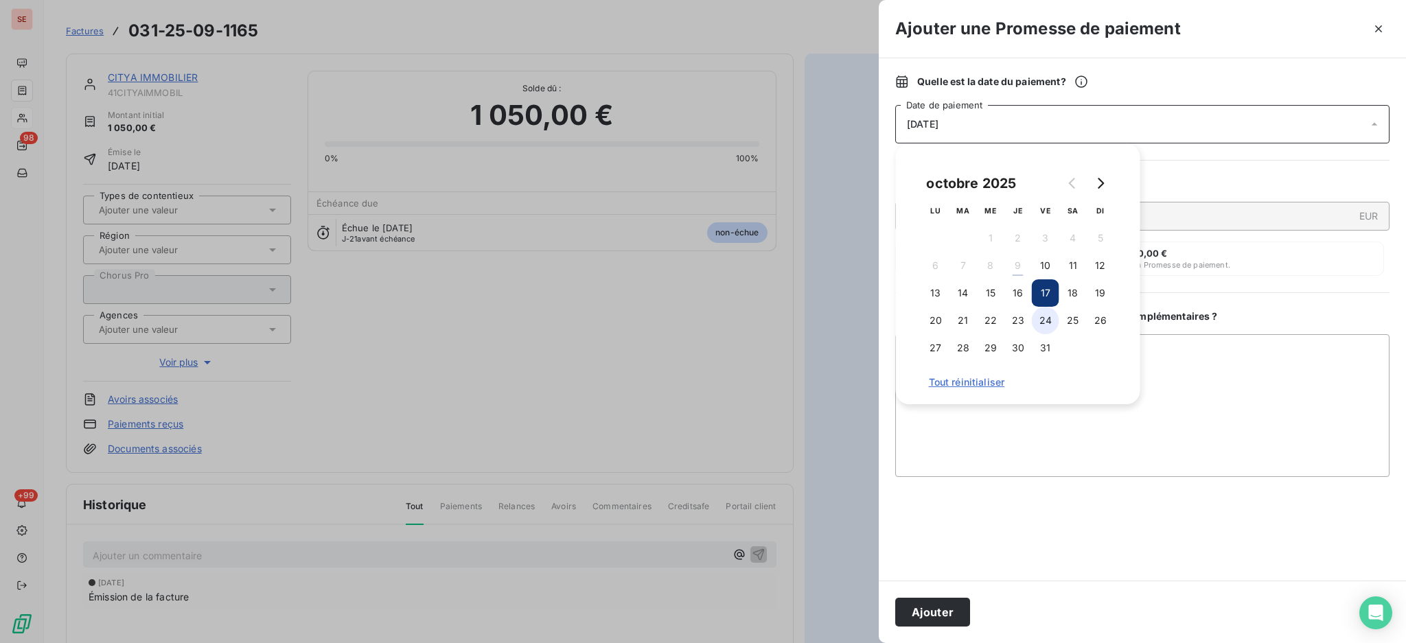
click at [1046, 321] on button "24" at bounding box center [1045, 320] width 27 height 27
click at [1047, 290] on button "17" at bounding box center [1045, 292] width 27 height 27
click at [959, 610] on button "Ajouter" at bounding box center [932, 612] width 75 height 29
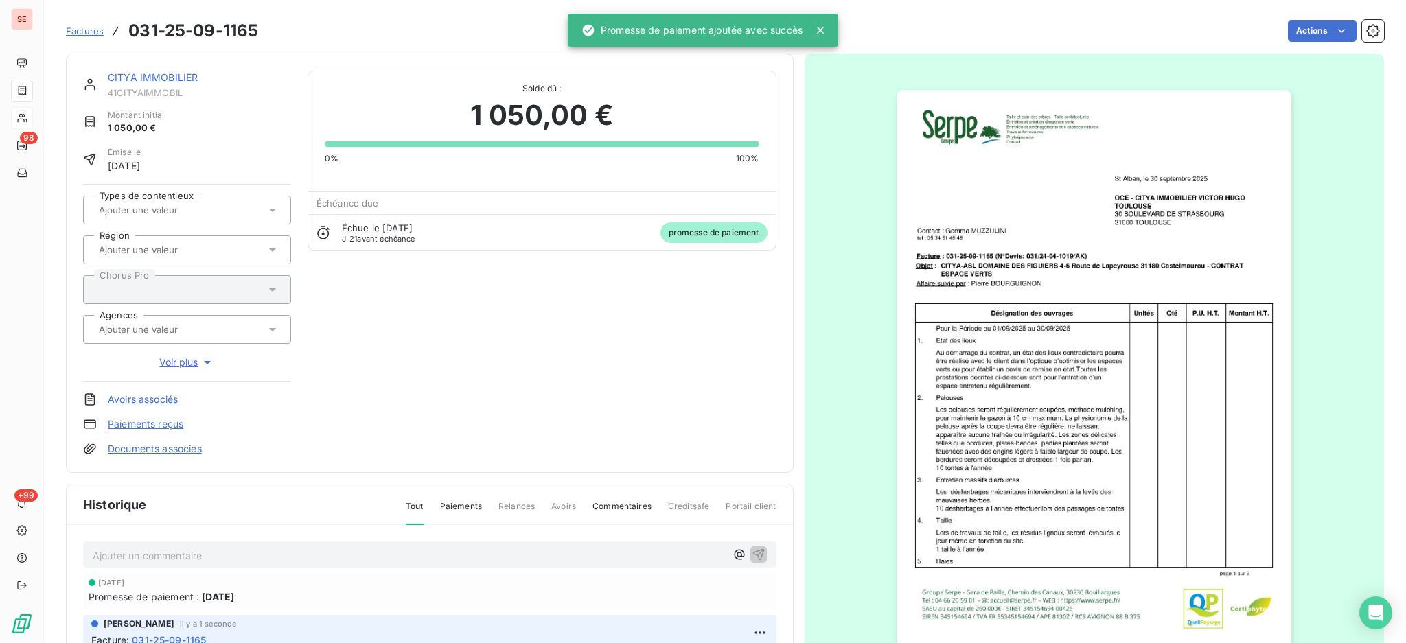
click at [150, 448] on link "Documents associés" at bounding box center [155, 449] width 94 height 14
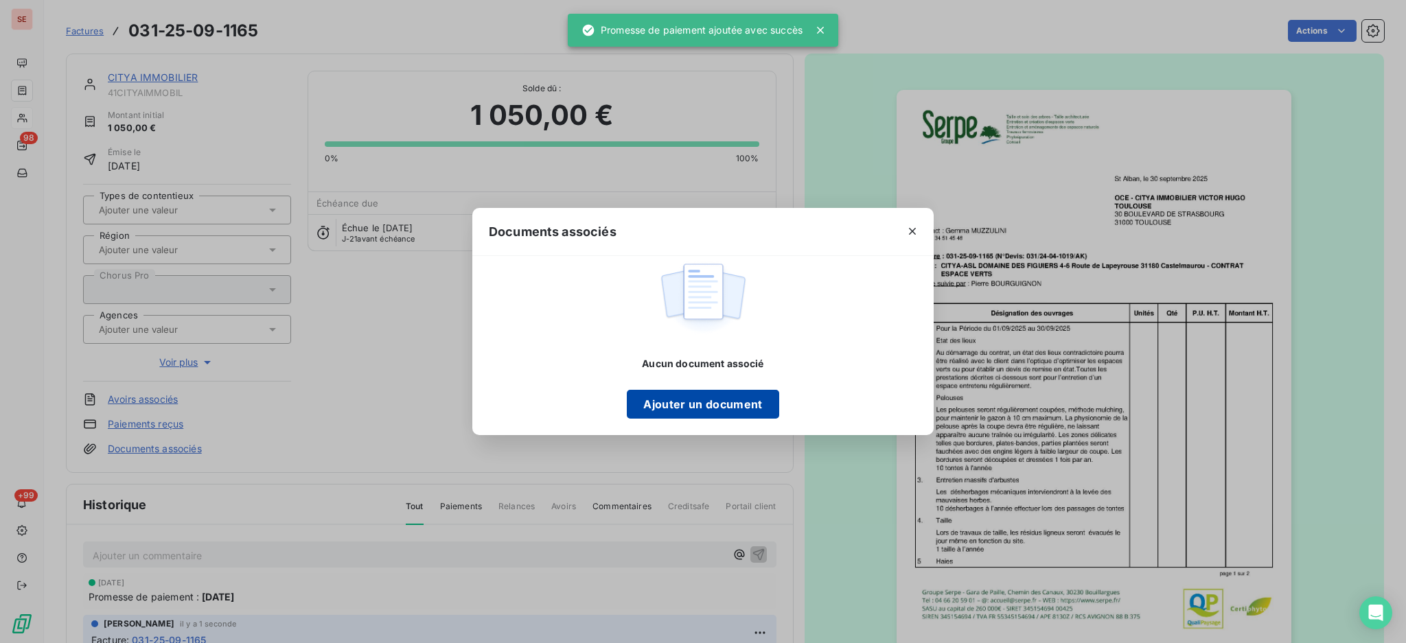
click at [682, 408] on button "Ajouter un document" at bounding box center [703, 404] width 152 height 29
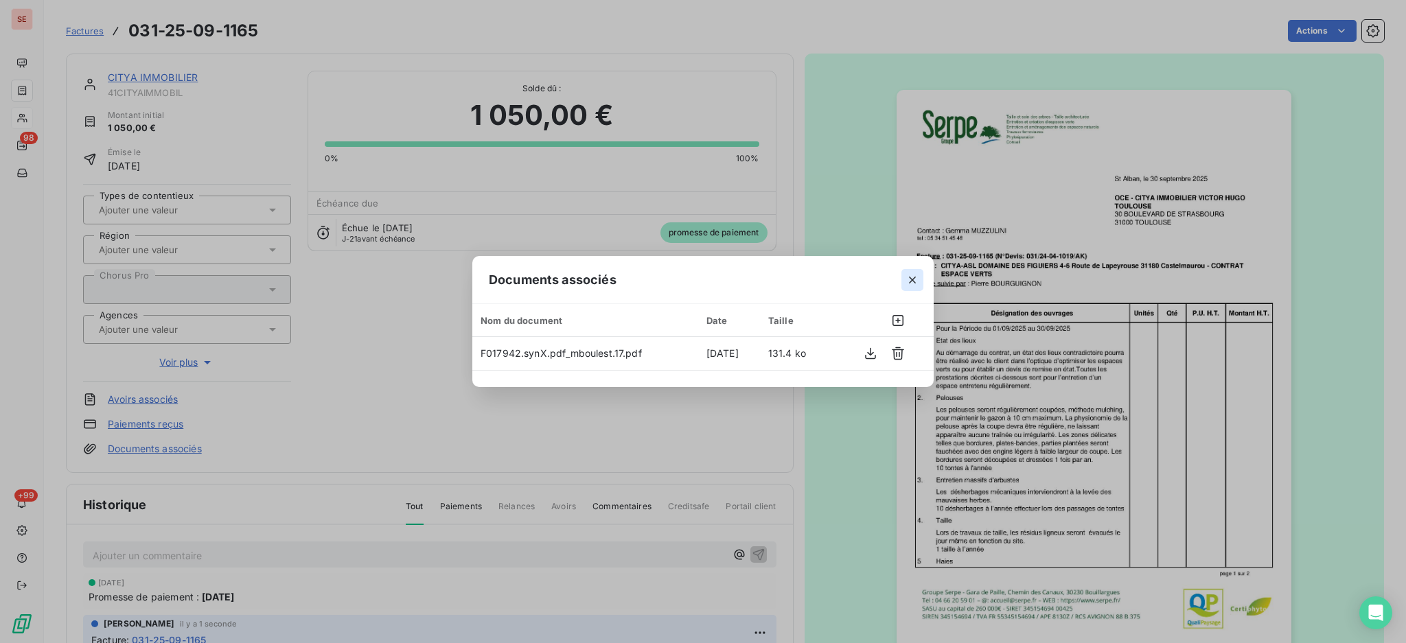
click at [914, 276] on icon "button" at bounding box center [913, 280] width 14 height 14
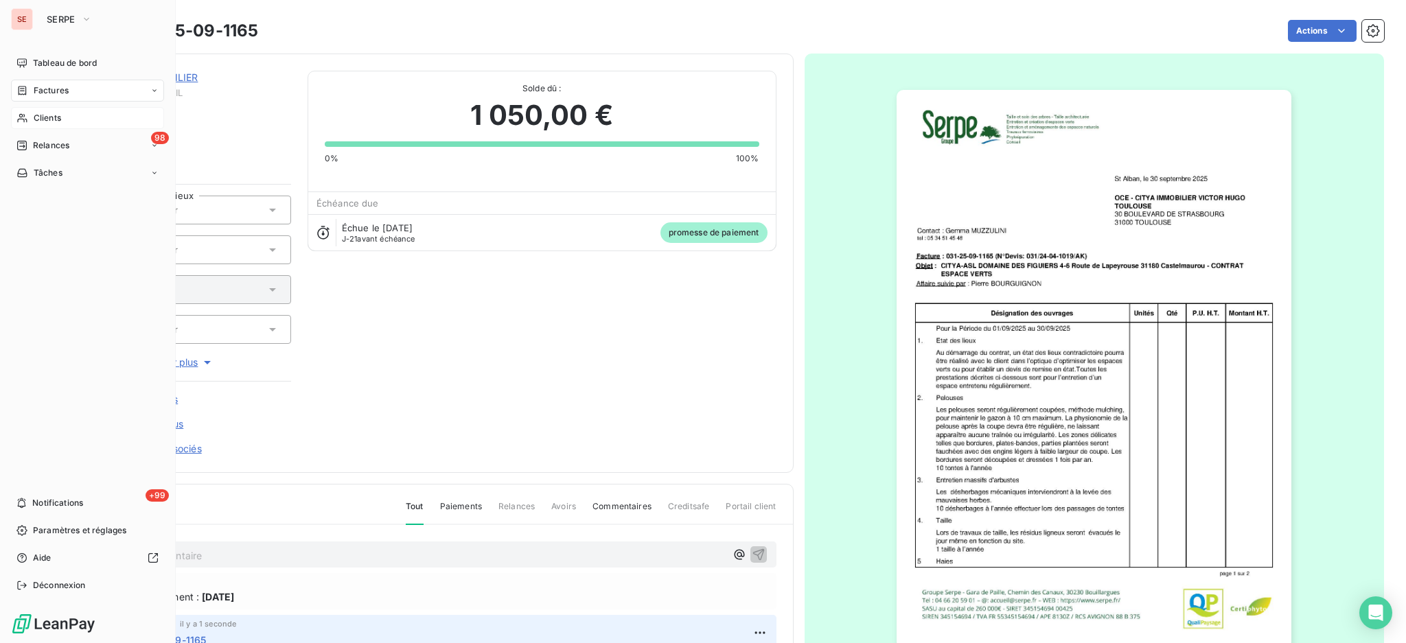
click at [45, 89] on span "Factures" at bounding box center [51, 90] width 35 height 12
click at [50, 115] on span "Clients" at bounding box center [47, 118] width 27 height 12
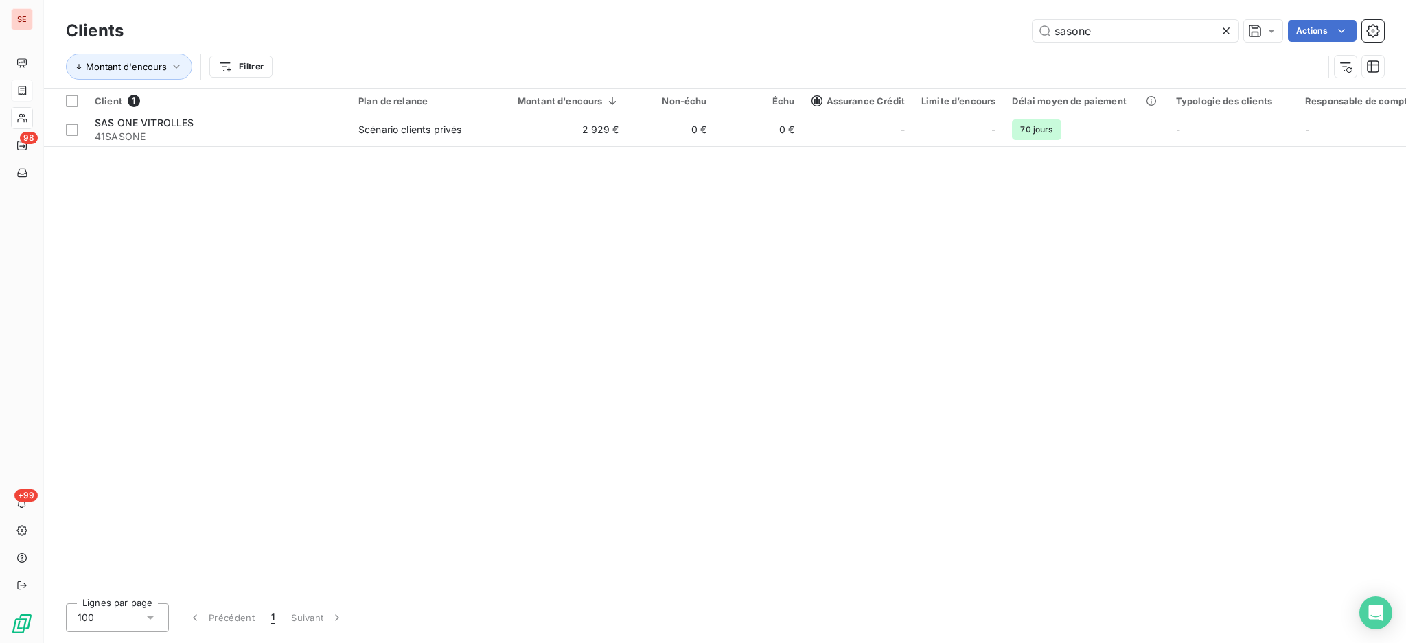
drag, startPoint x: 1129, startPoint y: 41, endPoint x: 1012, endPoint y: 12, distance: 120.2
click at [1012, 12] on div "Clients sasone Actions Montant d'encours Filtrer" at bounding box center [725, 44] width 1362 height 88
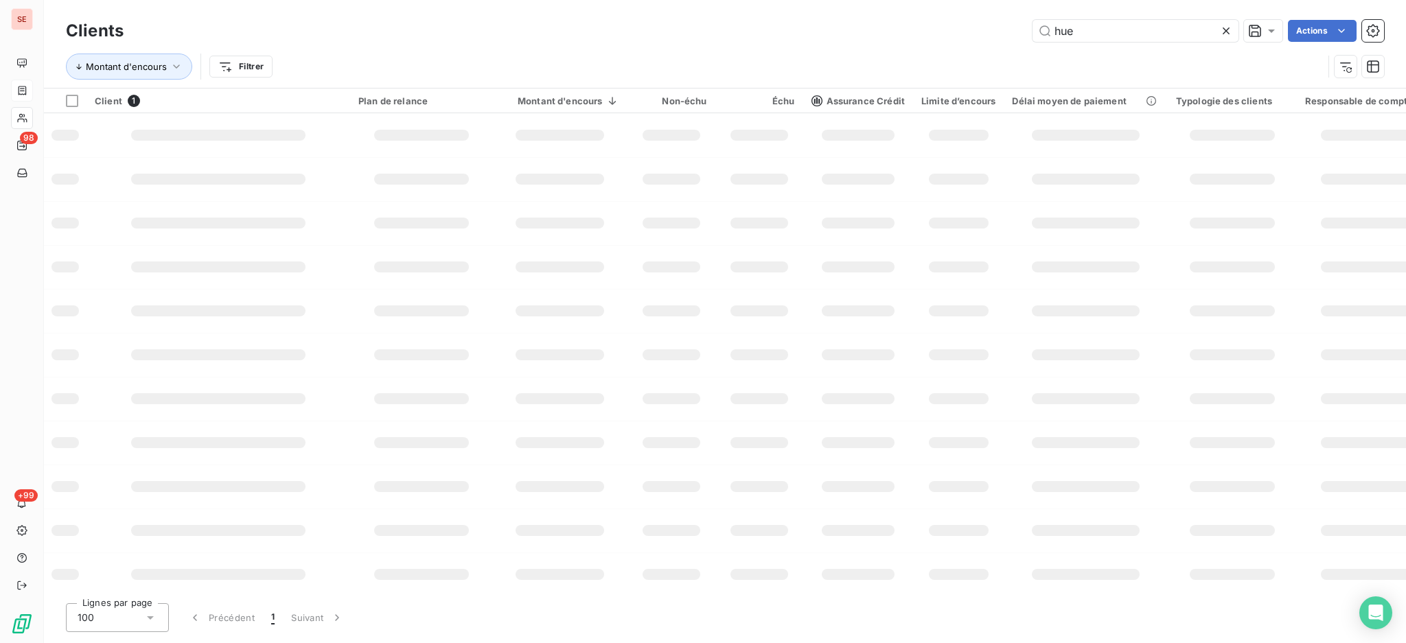
type input "hue"
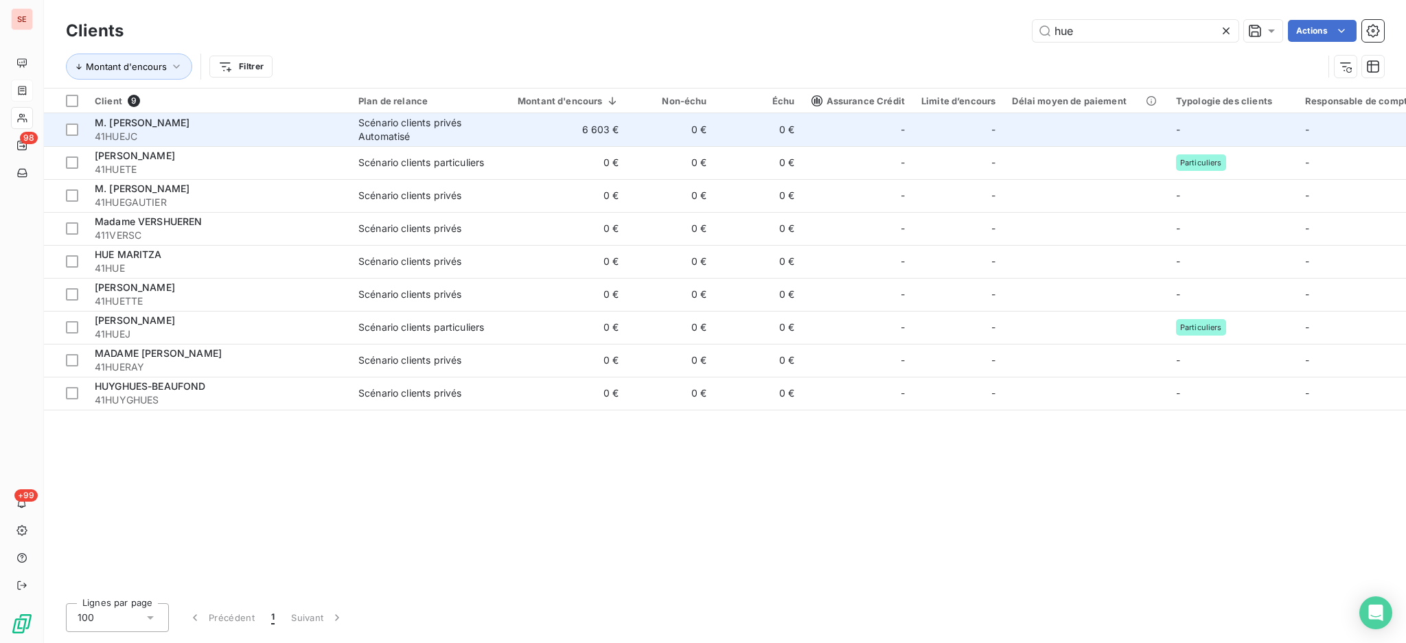
click at [330, 139] on span "41HUEJC" at bounding box center [218, 137] width 247 height 14
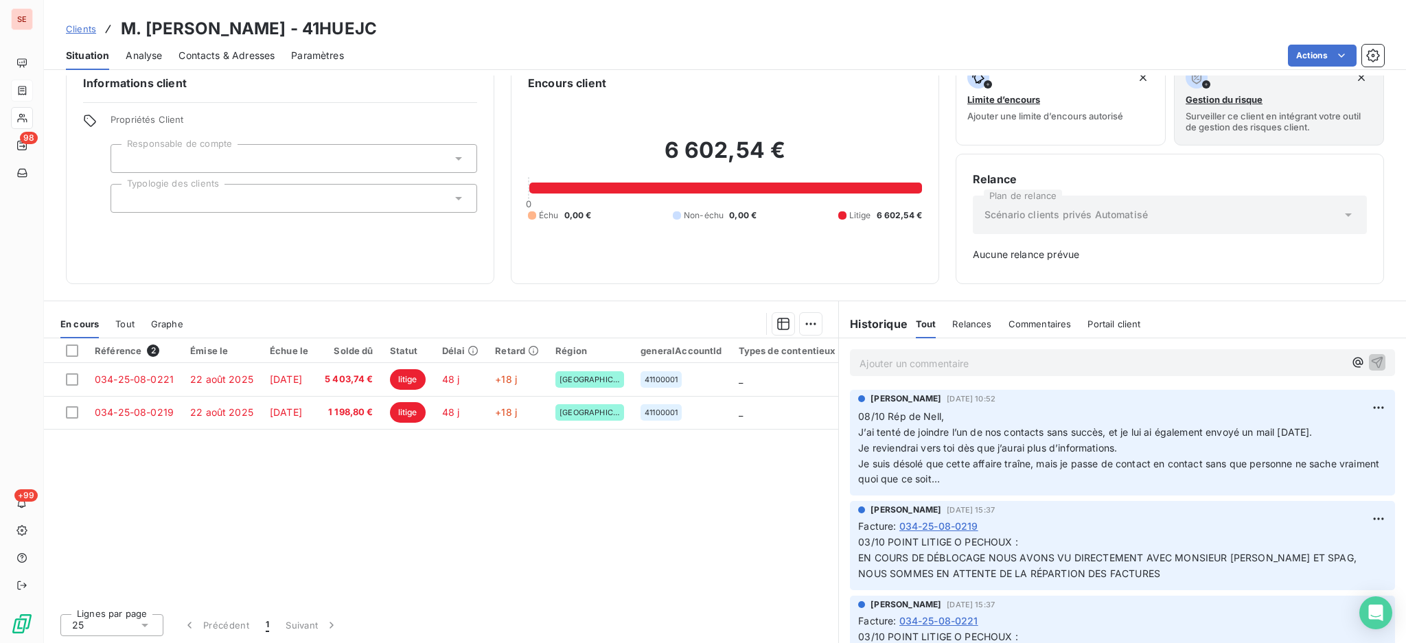
click at [629, 499] on div "Référence 2 Émise le Échue le Solde dû Statut Délai Retard Région generalAccoun…" at bounding box center [441, 471] width 794 height 264
